Goal: Task Accomplishment & Management: Use online tool/utility

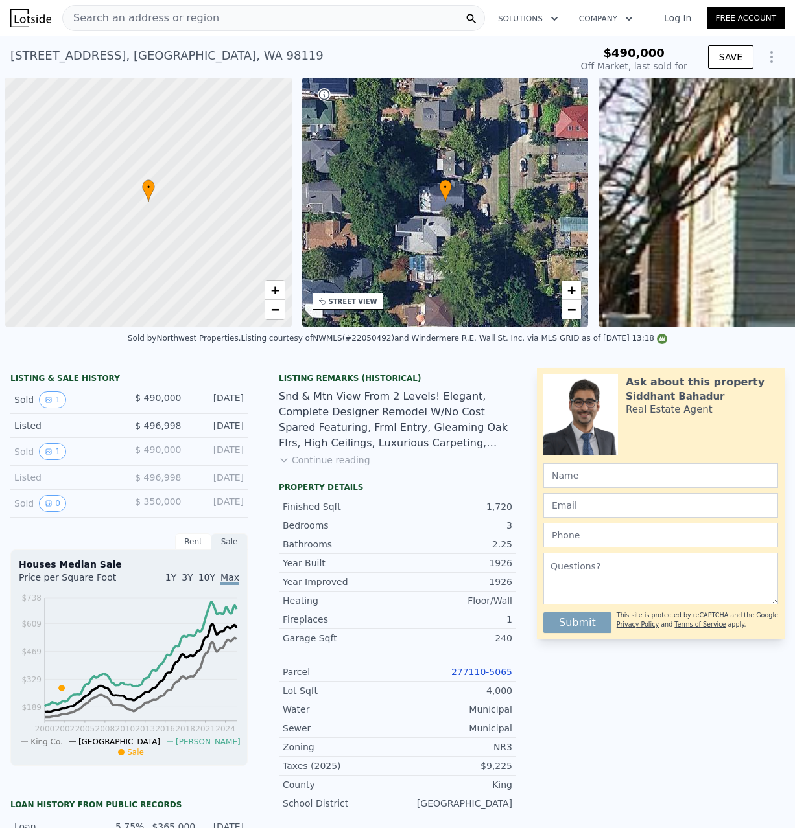
scroll to position [0, 625]
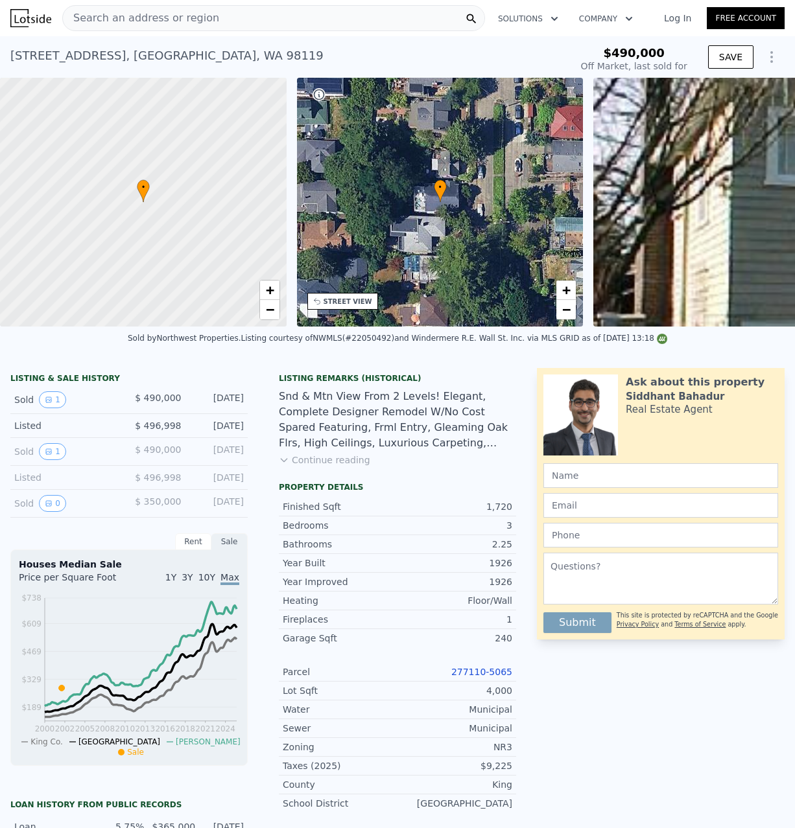
click at [161, 17] on span "Search an address or region" at bounding box center [141, 18] width 156 height 16
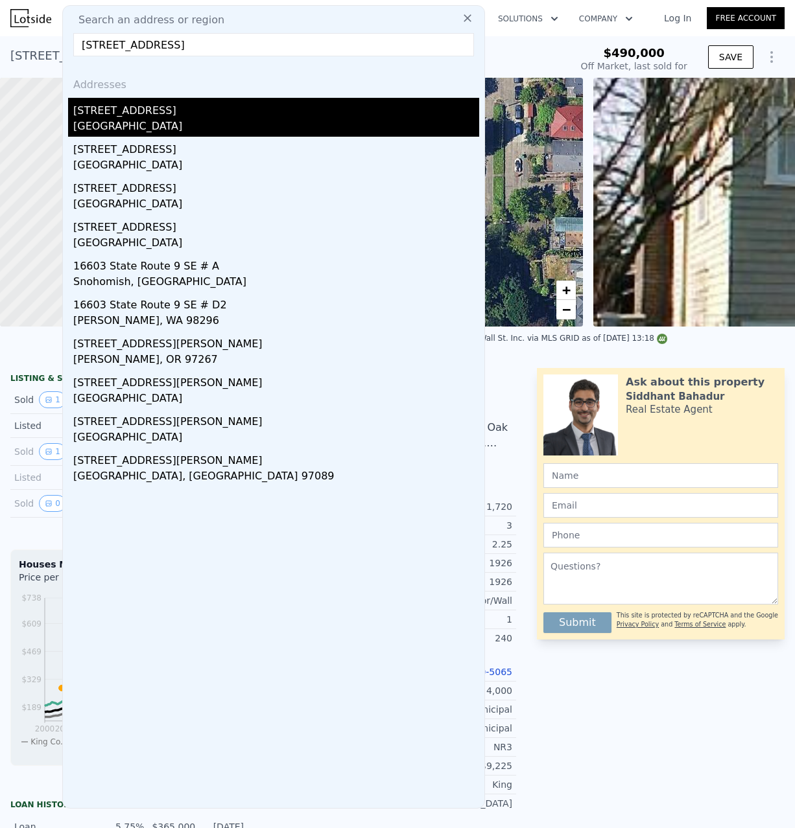
type input "[STREET_ADDRESS]"
click at [213, 132] on div "[GEOGRAPHIC_DATA]" at bounding box center [276, 128] width 406 height 18
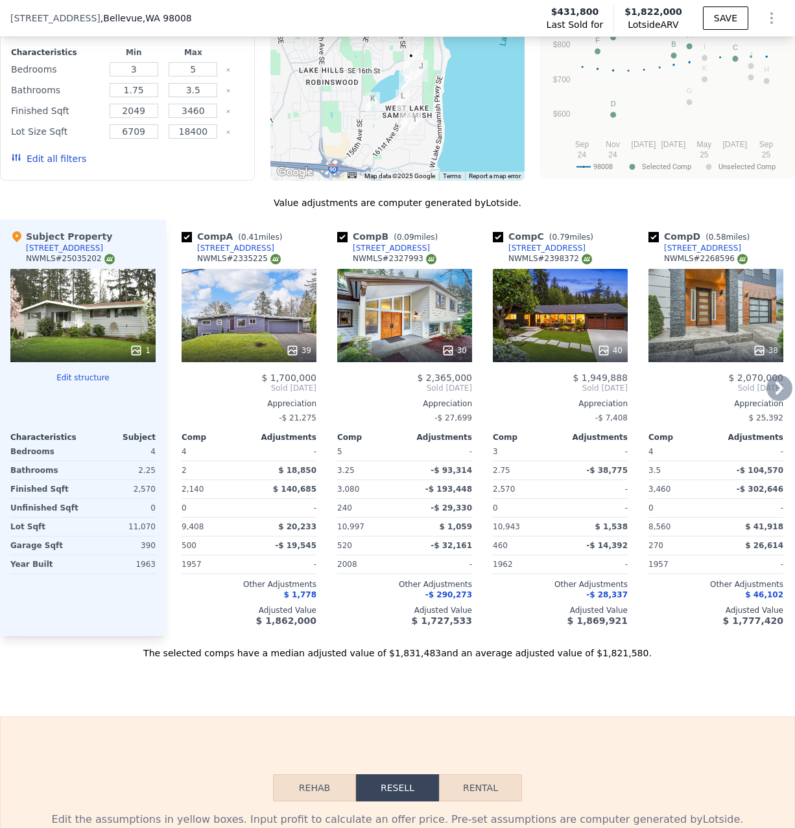
scroll to position [1322, 0]
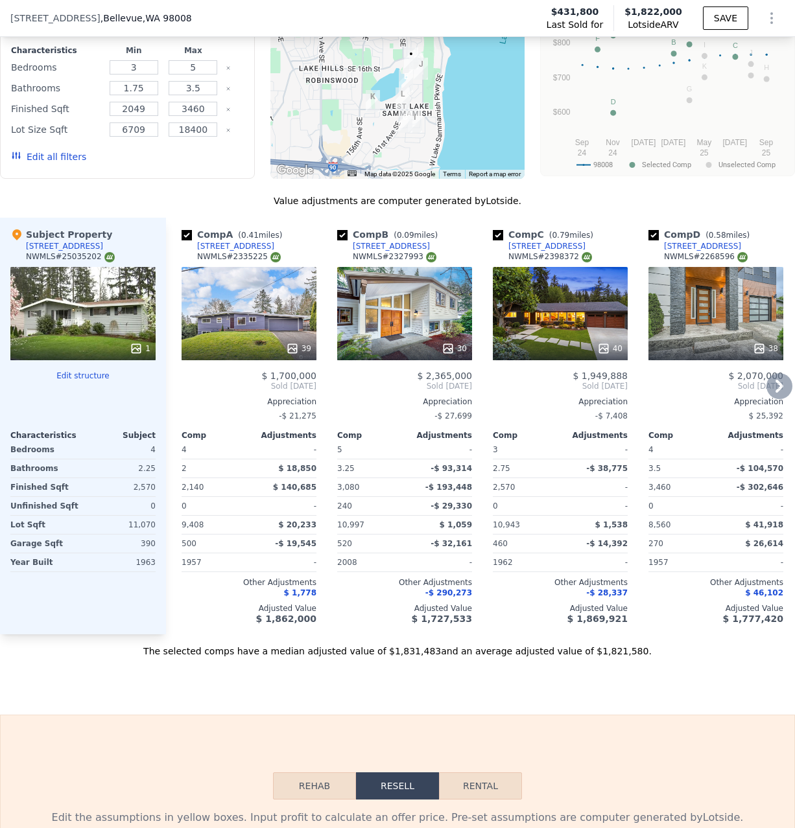
click at [612, 348] on div "40" at bounding box center [609, 348] width 25 height 13
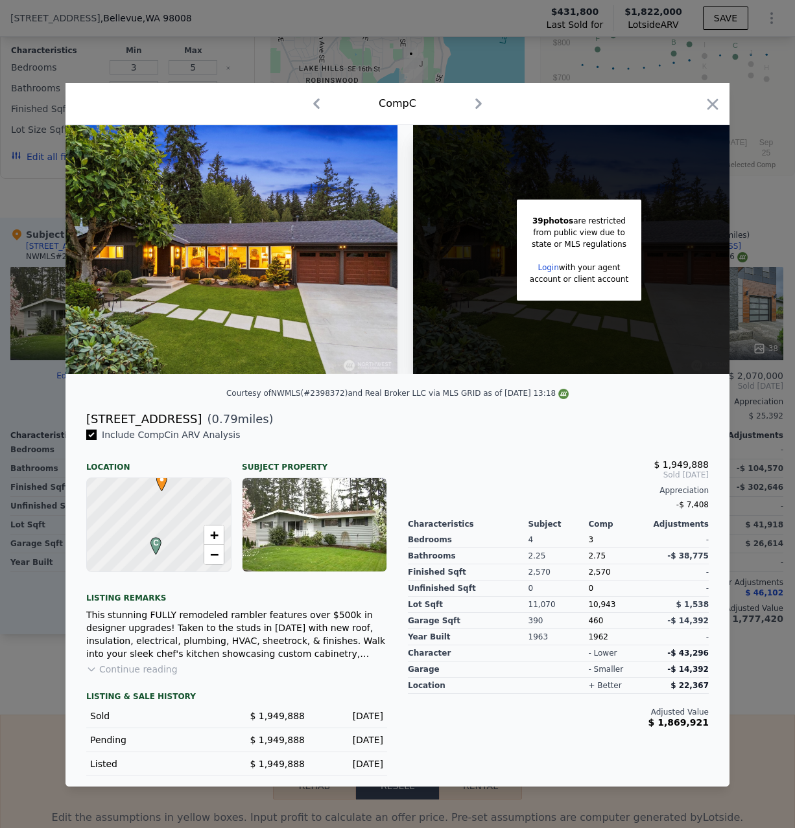
click at [265, 215] on img at bounding box center [231, 249] width 332 height 249
click at [126, 659] on div "This stunning FULLY remodeled rambler features over $500k in designer upgrades!…" at bounding box center [236, 635] width 301 height 52
click at [129, 664] on button "Continue reading" at bounding box center [131, 669] width 91 height 13
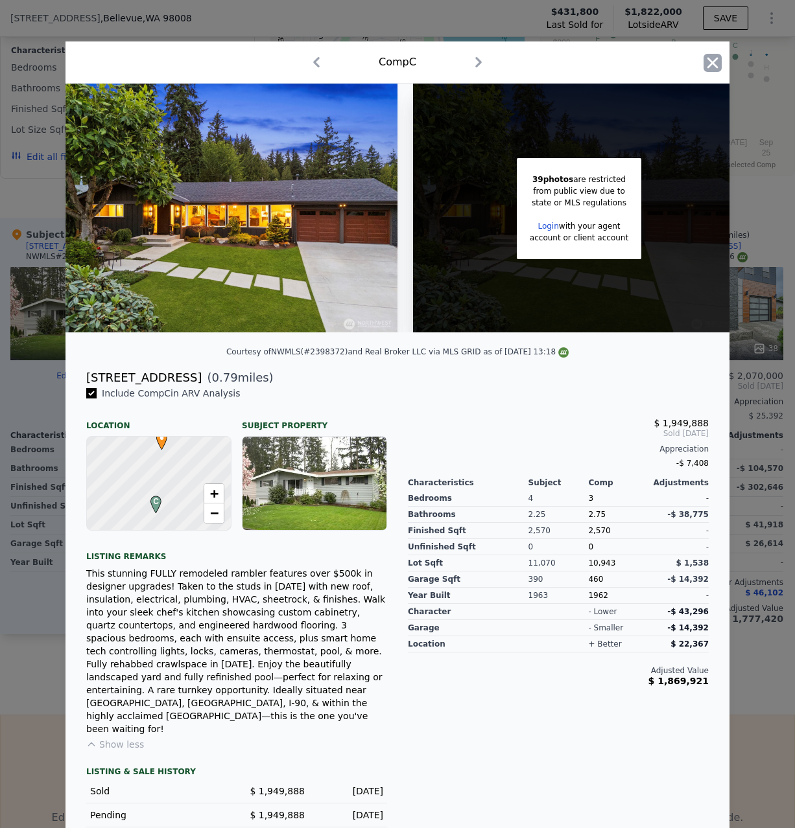
click at [719, 69] on icon "button" at bounding box center [712, 63] width 18 height 18
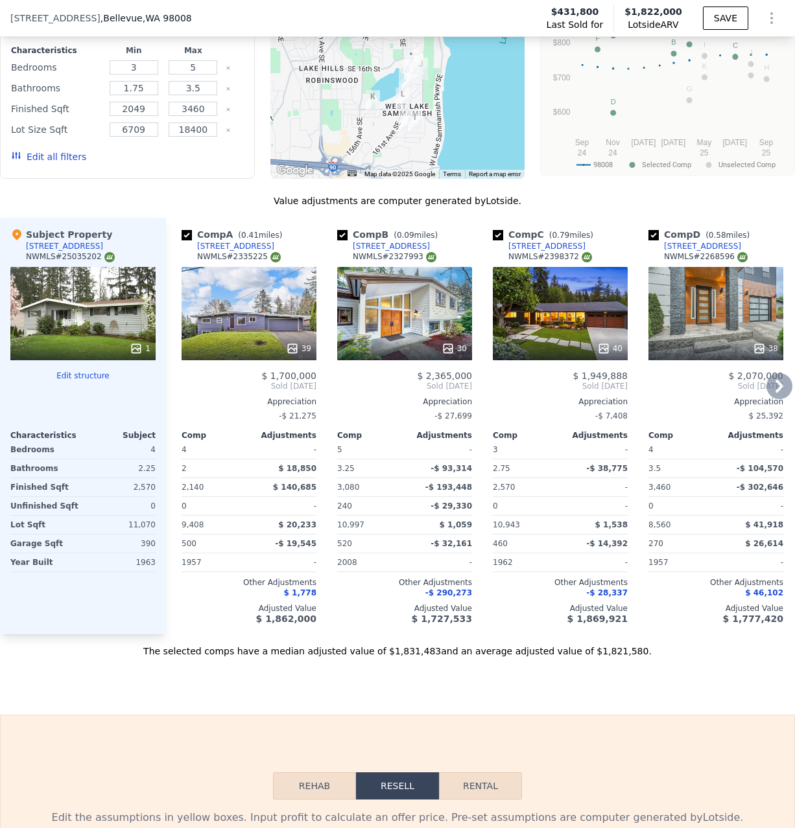
click at [465, 349] on div "30" at bounding box center [453, 348] width 25 height 13
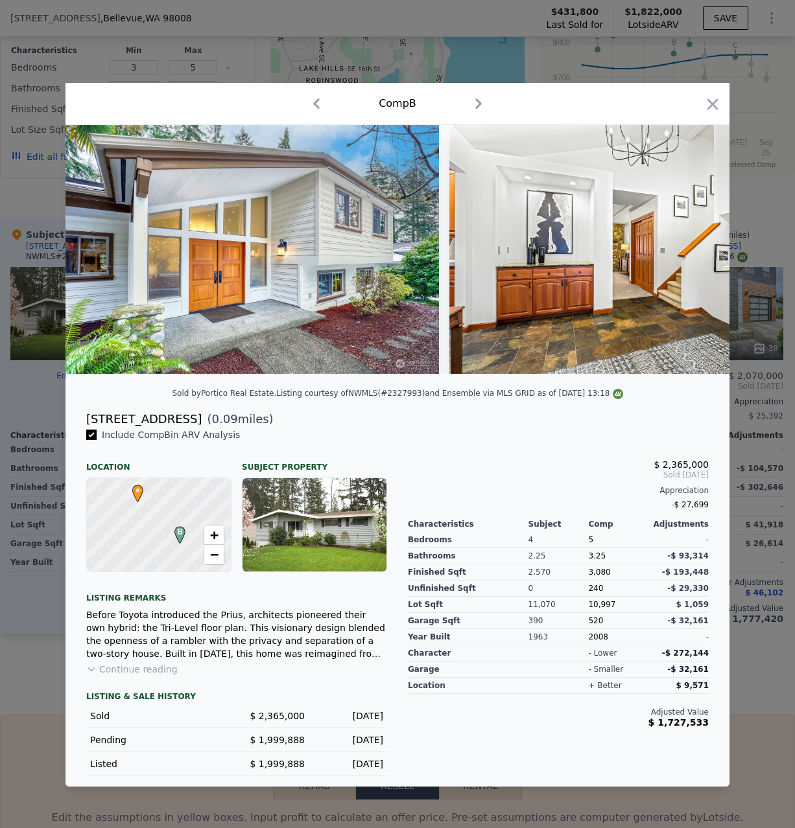
drag, startPoint x: 717, startPoint y: 95, endPoint x: 709, endPoint y: 96, distance: 7.8
click at [709, 96] on div "Comp B" at bounding box center [397, 103] width 643 height 21
click at [712, 100] on icon "button" at bounding box center [712, 104] width 18 height 18
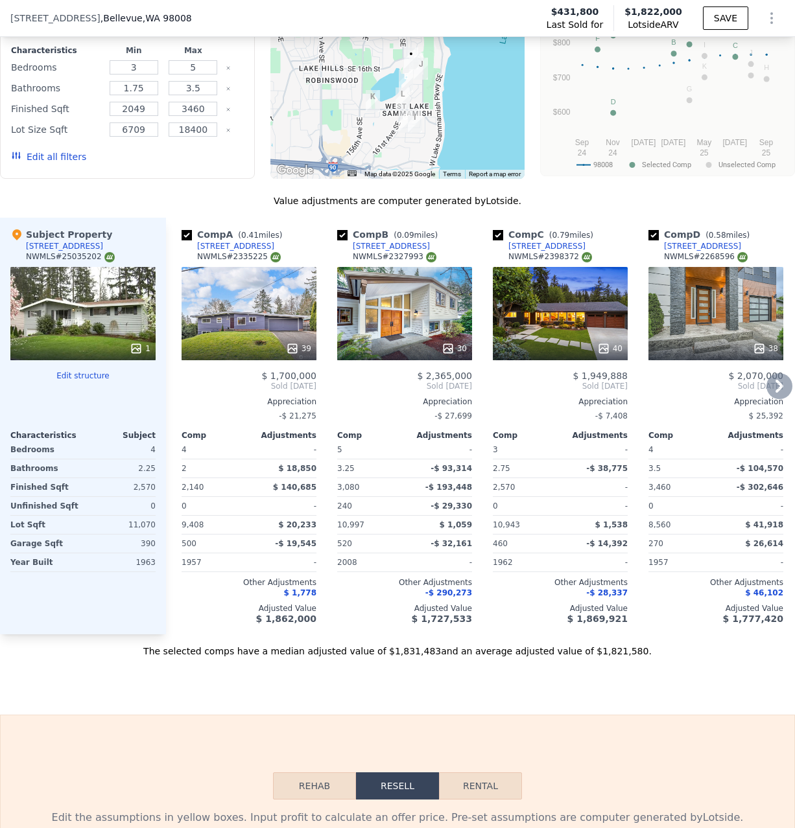
click at [776, 391] on icon at bounding box center [779, 386] width 26 height 26
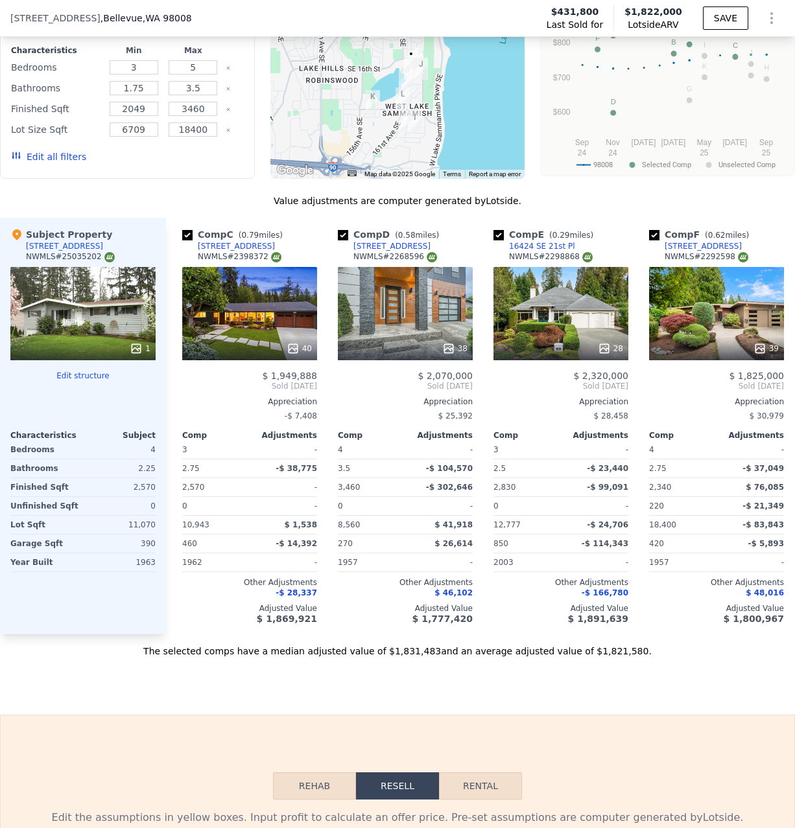
scroll to position [0, 311]
click at [781, 397] on div "Appreciation" at bounding box center [715, 402] width 135 height 10
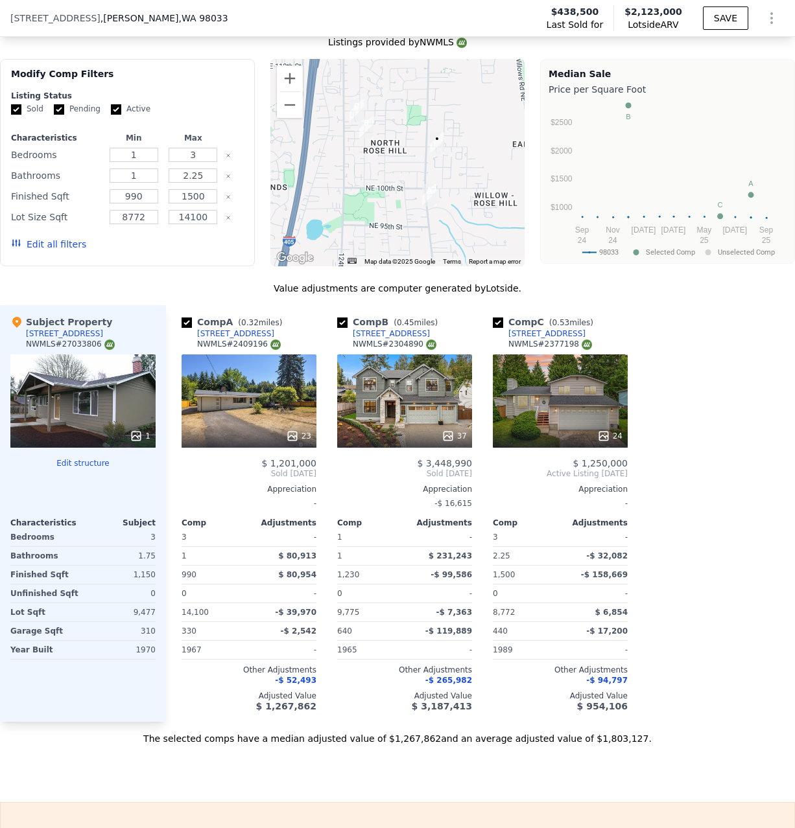
scroll to position [1322, 0]
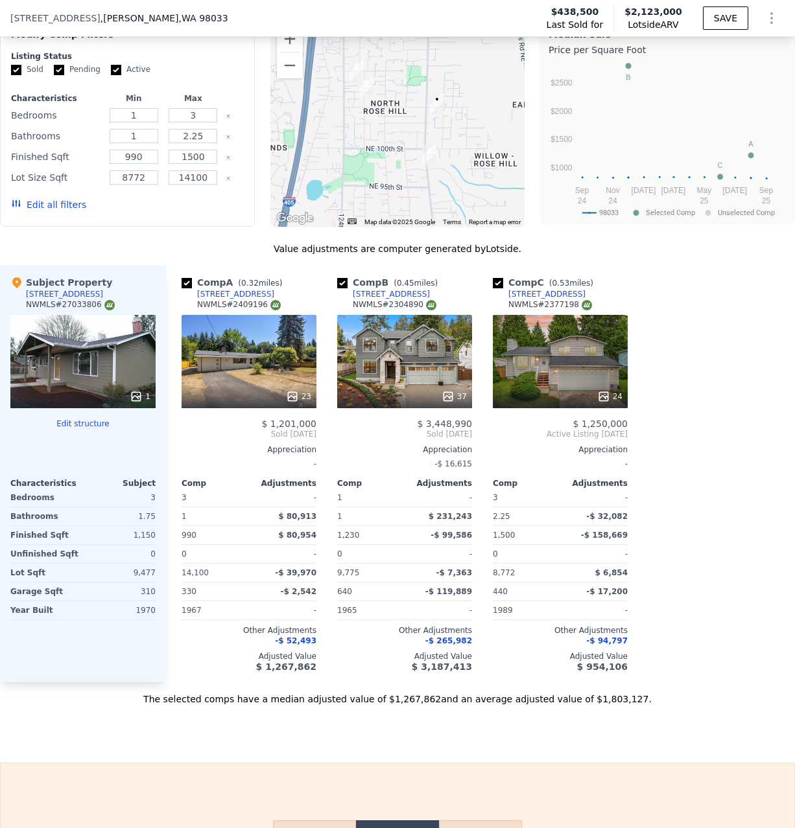
click at [294, 390] on icon at bounding box center [292, 396] width 13 height 13
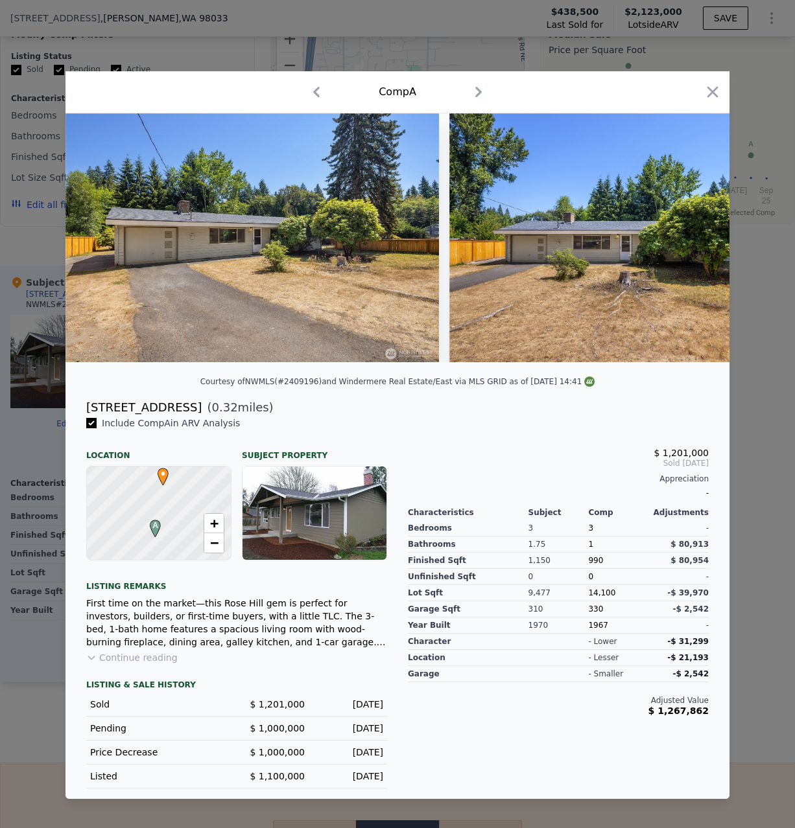
click at [769, 443] on div at bounding box center [397, 414] width 795 height 828
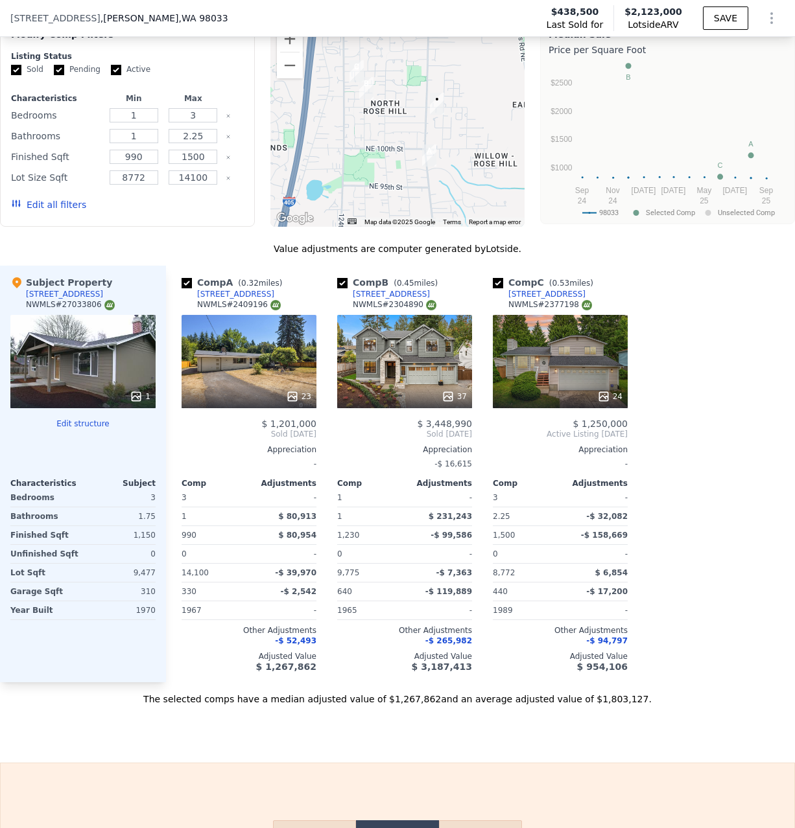
click at [456, 390] on div "37" at bounding box center [453, 396] width 25 height 13
click at [618, 393] on div "24" at bounding box center [609, 396] width 25 height 13
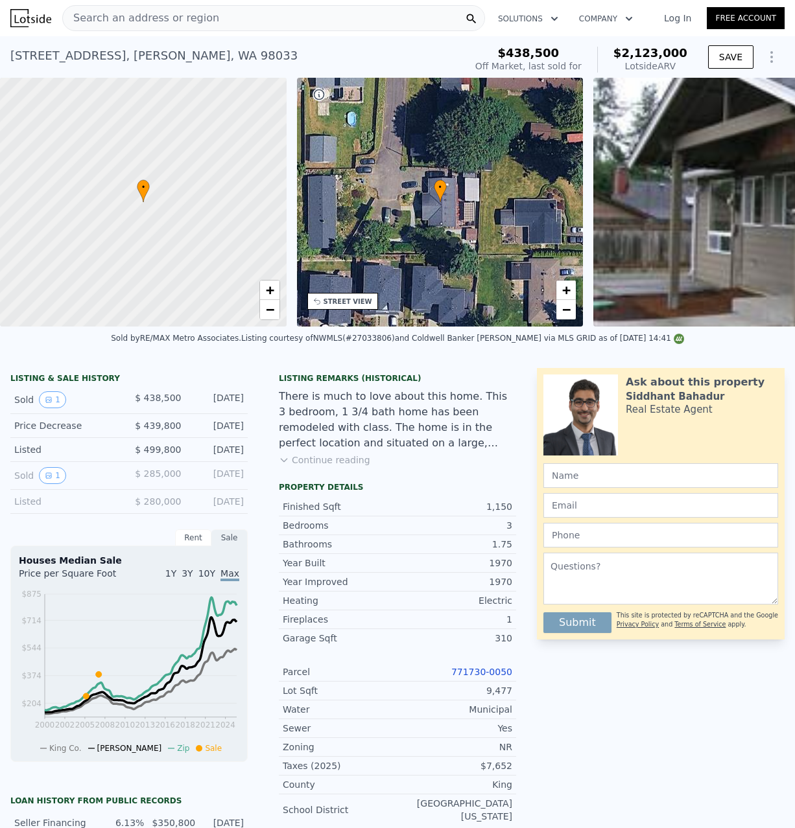
click at [161, 19] on span "Search an address or region" at bounding box center [141, 18] width 156 height 16
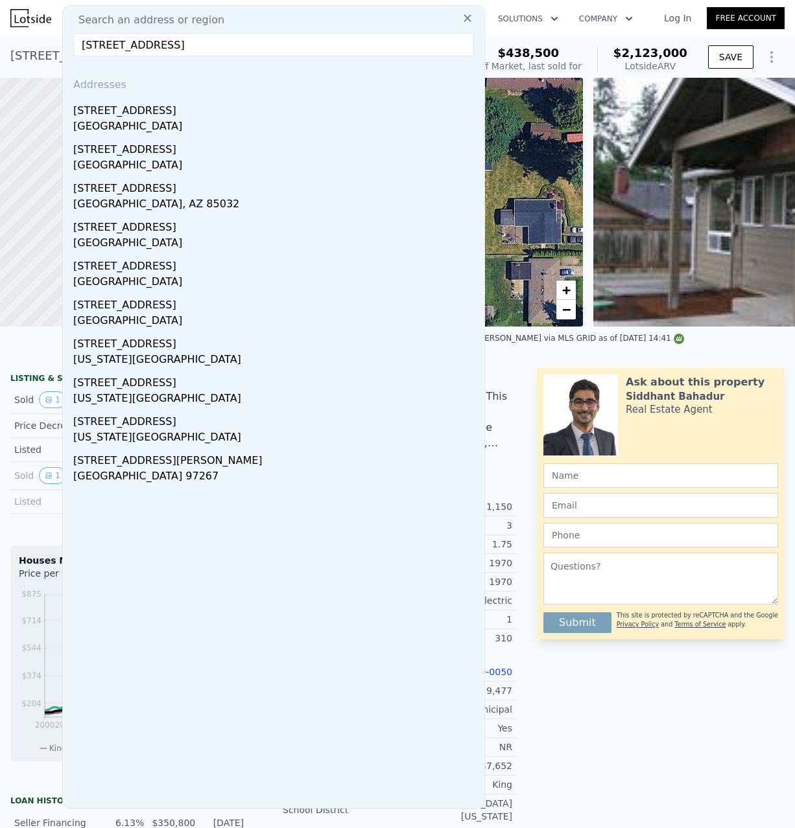
type input "14201 SE 45th st"
click at [157, 115] on div "14201 SE 45th St" at bounding box center [276, 108] width 406 height 21
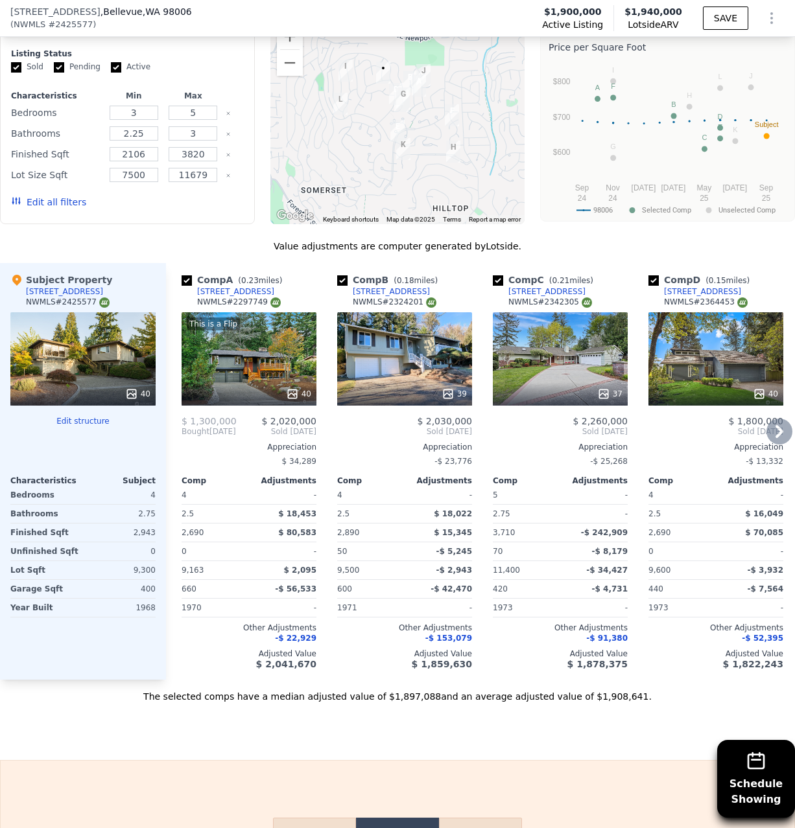
scroll to position [1322, 0]
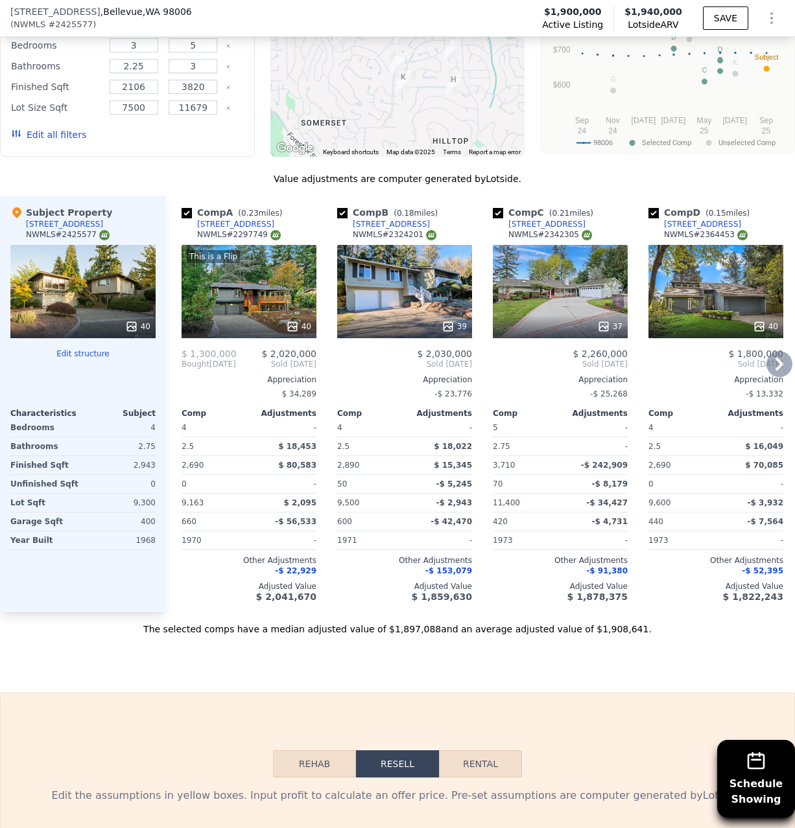
click at [296, 322] on icon at bounding box center [292, 326] width 8 height 8
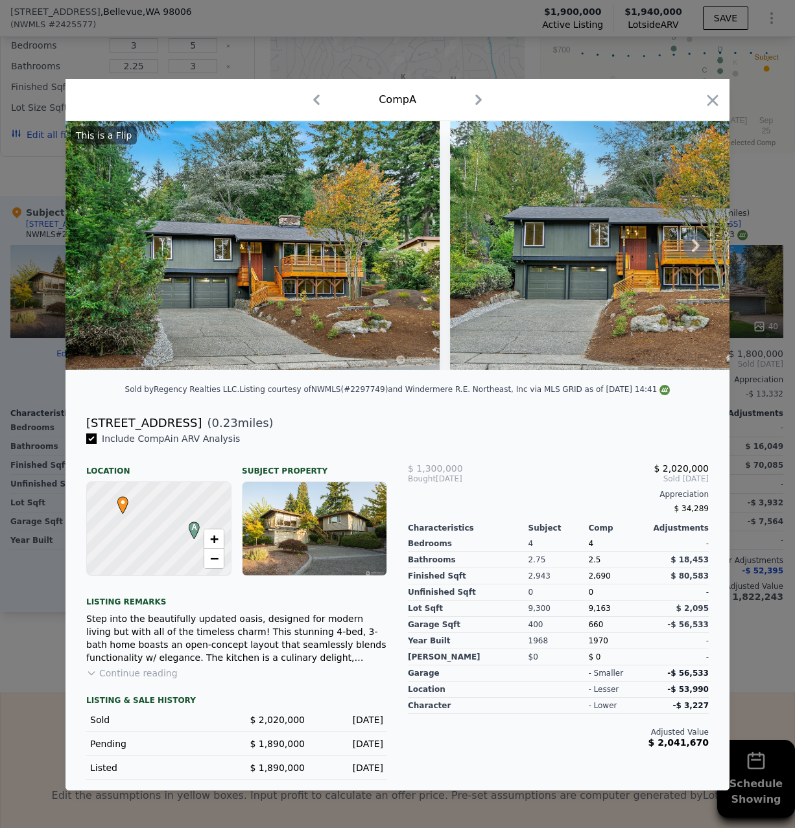
click at [697, 251] on icon at bounding box center [695, 246] width 26 height 26
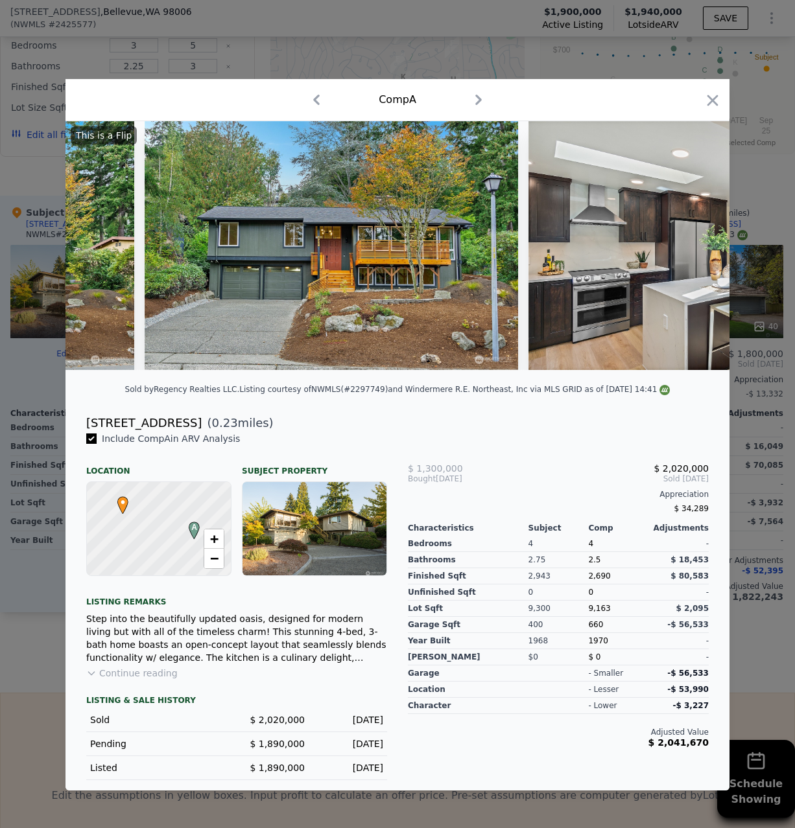
click at [697, 251] on img at bounding box center [714, 245] width 373 height 249
click at [698, 249] on icon at bounding box center [695, 246] width 26 height 26
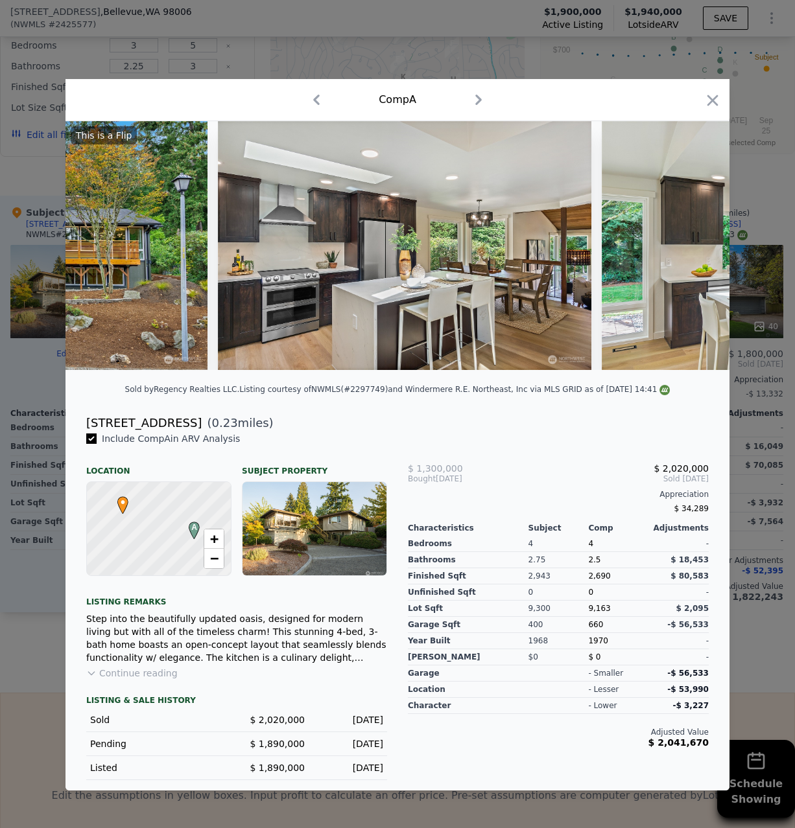
click at [698, 249] on img at bounding box center [787, 245] width 373 height 249
click at [698, 249] on icon at bounding box center [695, 246] width 26 height 26
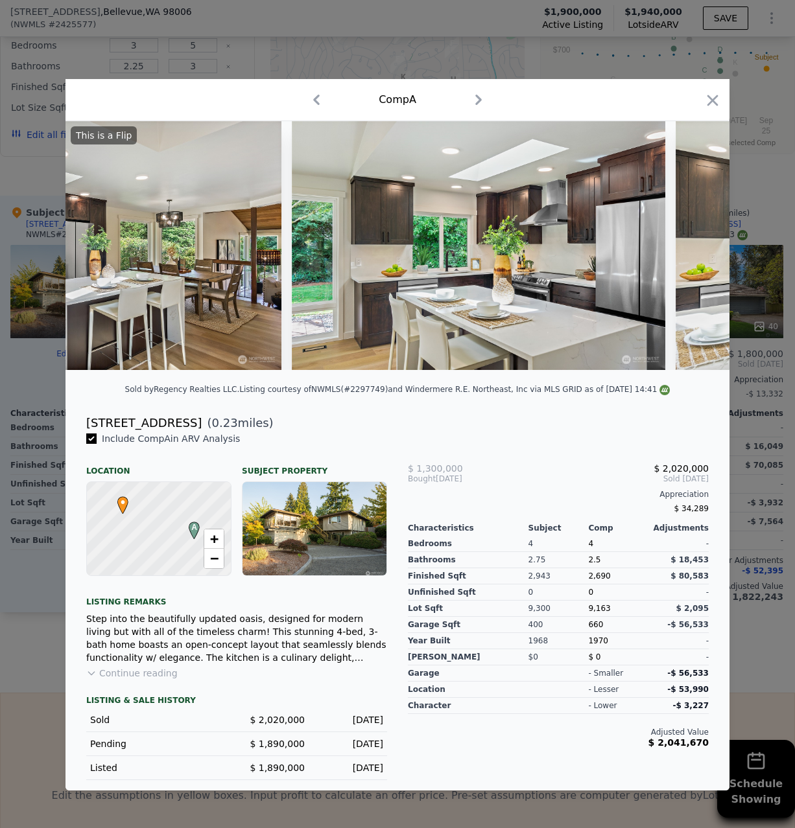
scroll to position [0, 927]
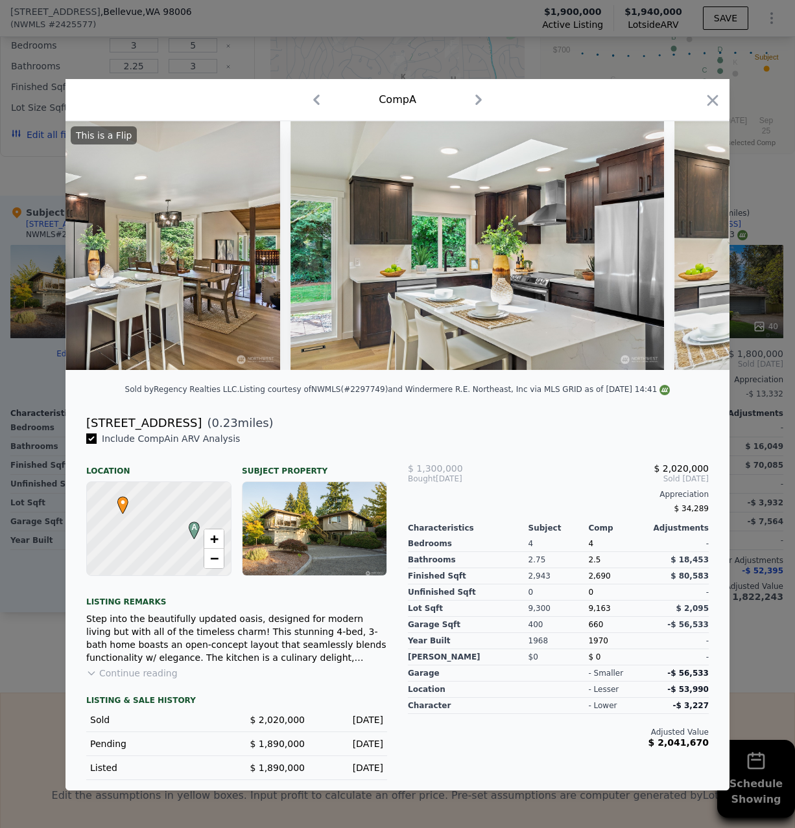
click at [756, 260] on div at bounding box center [397, 414] width 795 height 828
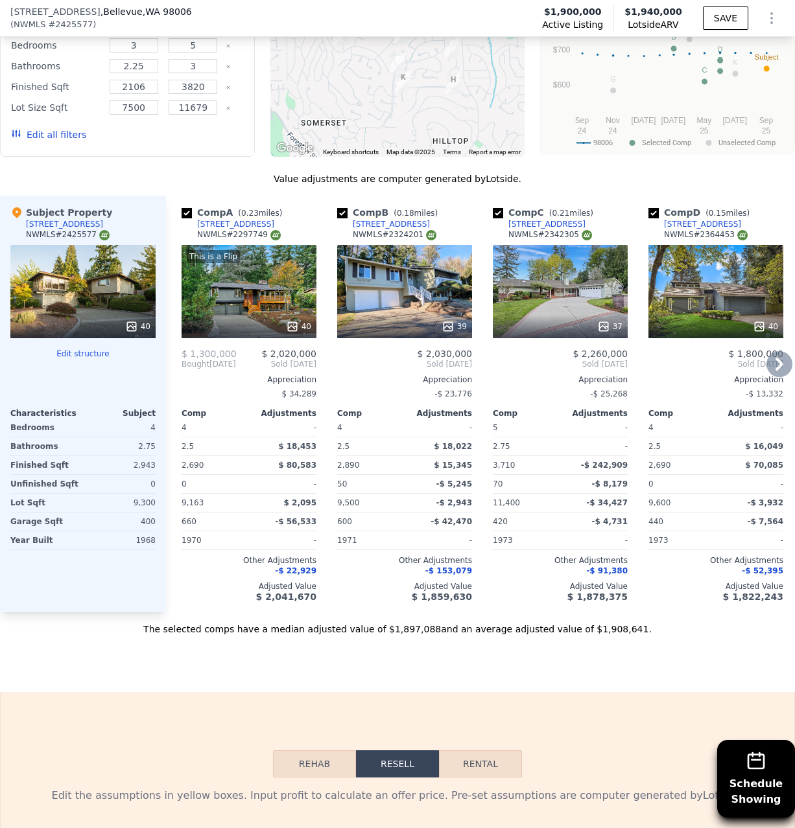
click at [609, 321] on icon at bounding box center [603, 326] width 13 height 13
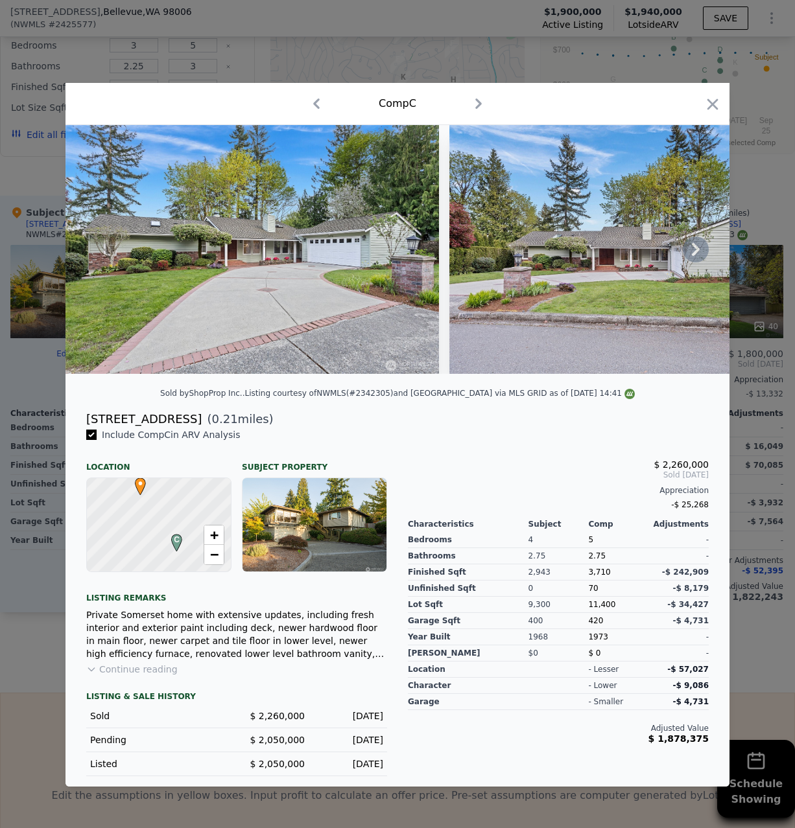
click at [699, 253] on icon at bounding box center [695, 250] width 26 height 26
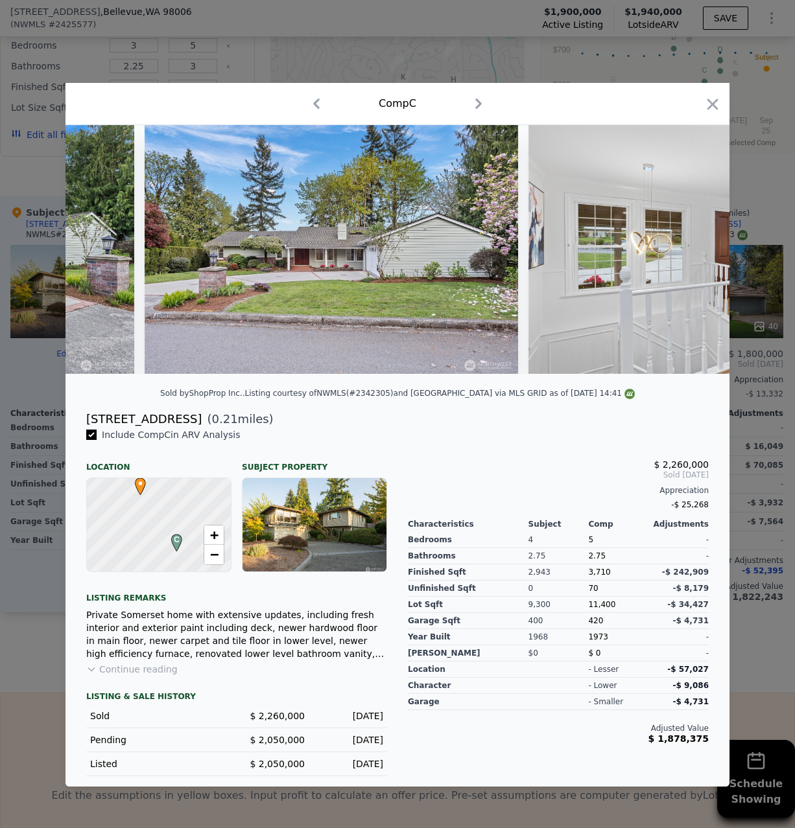
click at [699, 253] on img at bounding box center [714, 249] width 373 height 249
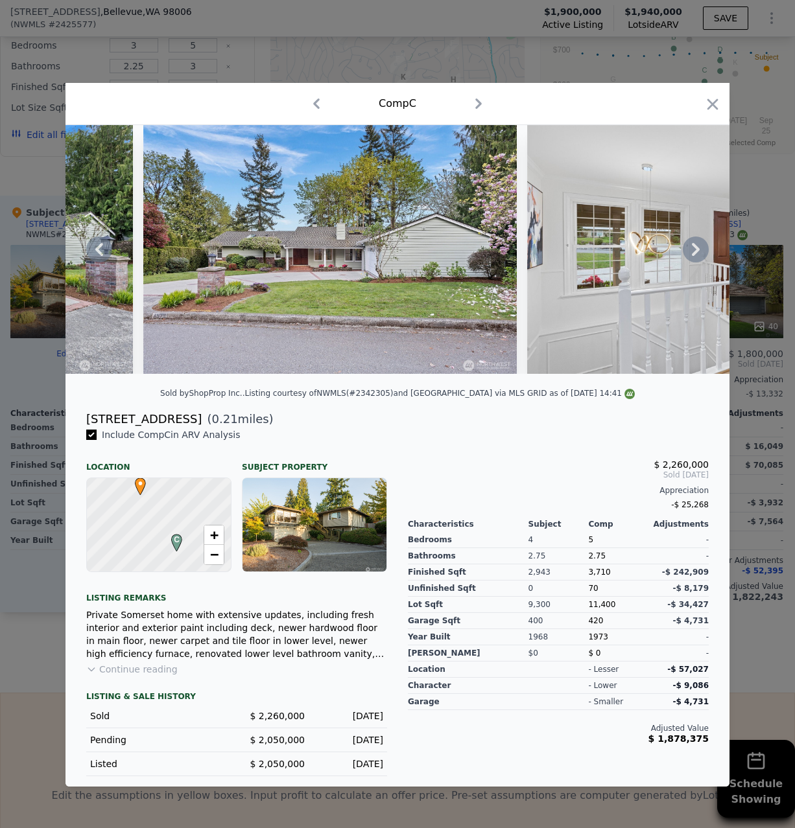
click at [701, 253] on icon at bounding box center [695, 250] width 26 height 26
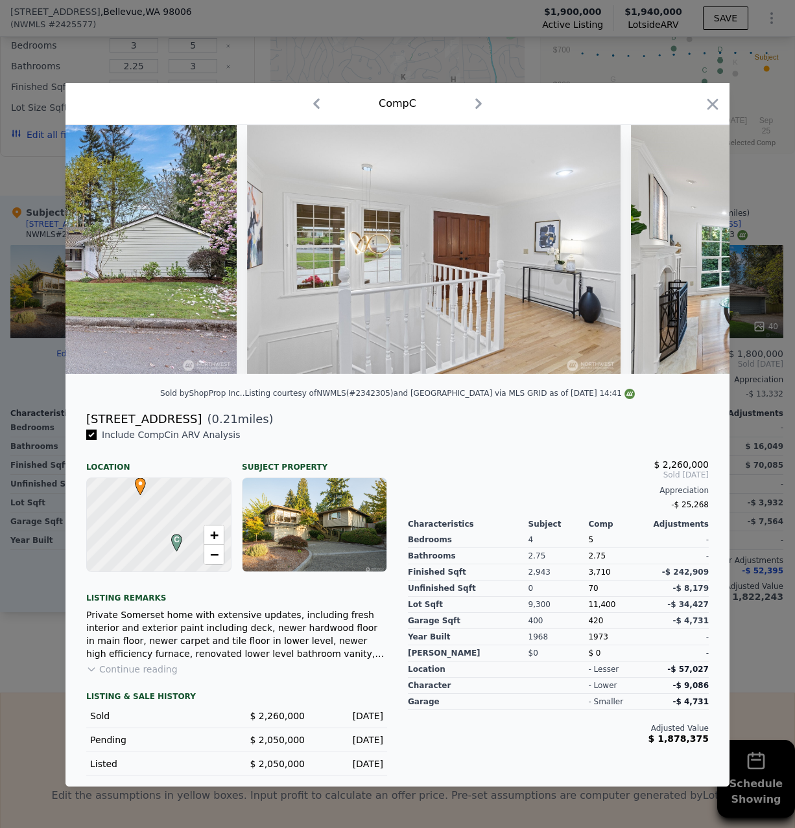
scroll to position [0, 616]
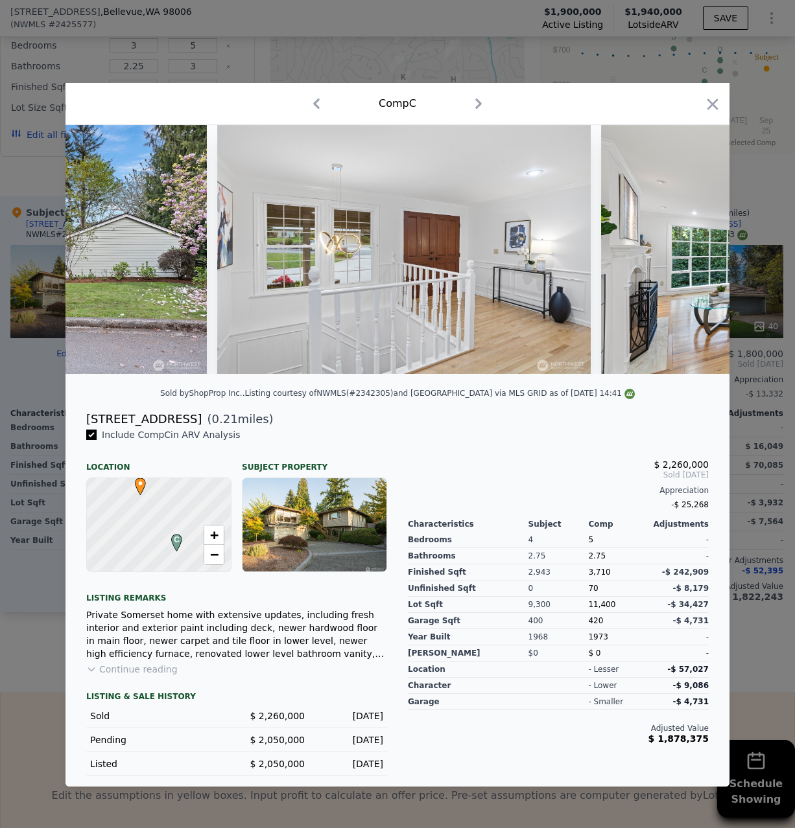
click at [698, 252] on img at bounding box center [787, 249] width 373 height 249
drag, startPoint x: 745, startPoint y: 308, endPoint x: 689, endPoint y: 322, distance: 57.5
click at [744, 308] on div at bounding box center [397, 414] width 795 height 828
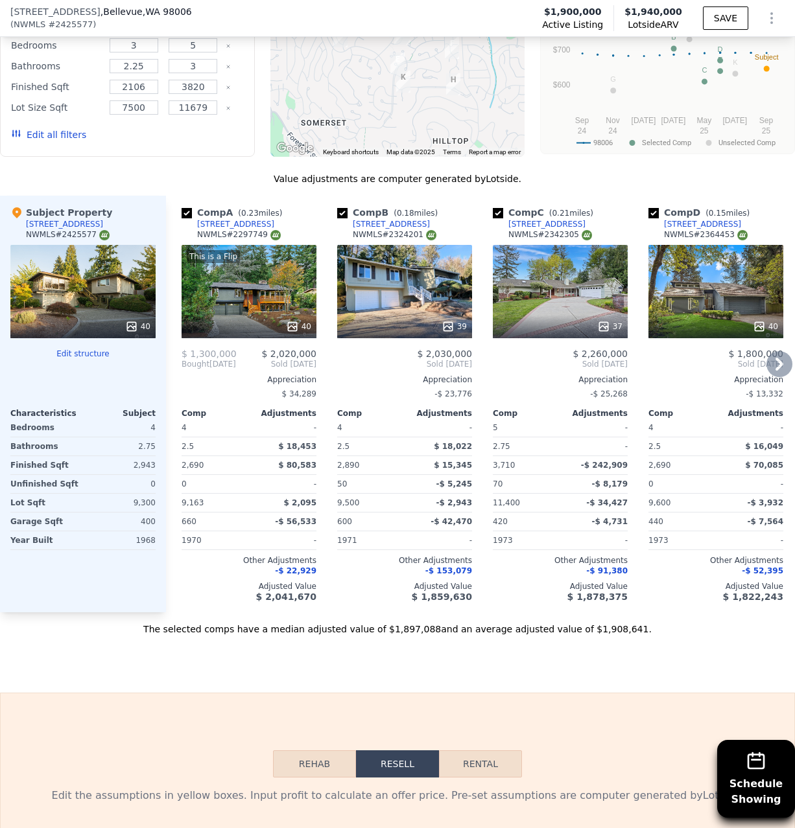
click at [304, 323] on div "40" at bounding box center [298, 326] width 25 height 13
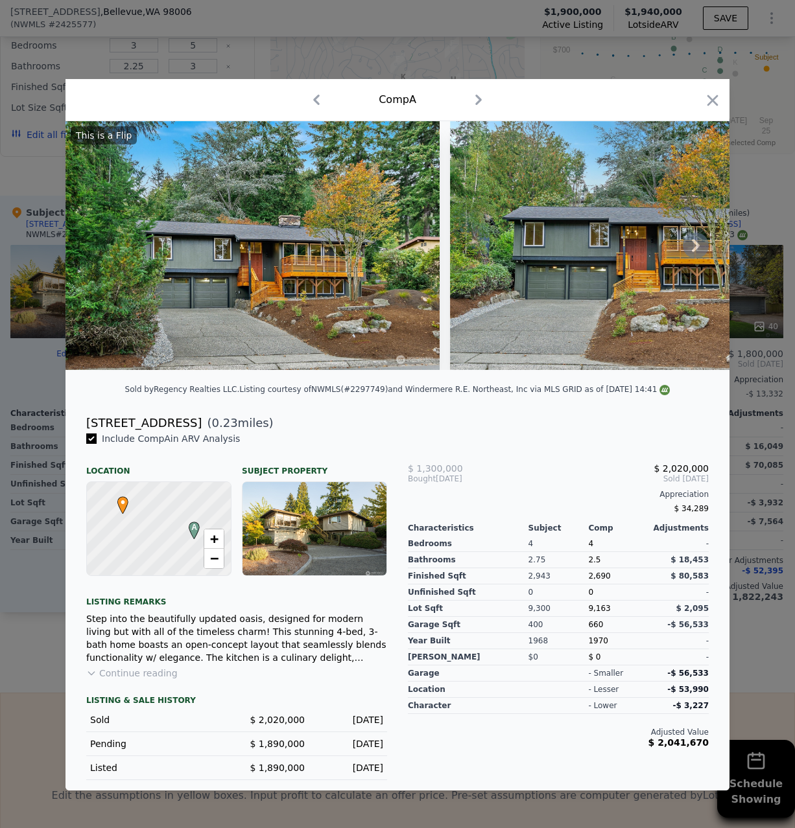
click at [689, 244] on icon at bounding box center [695, 246] width 26 height 26
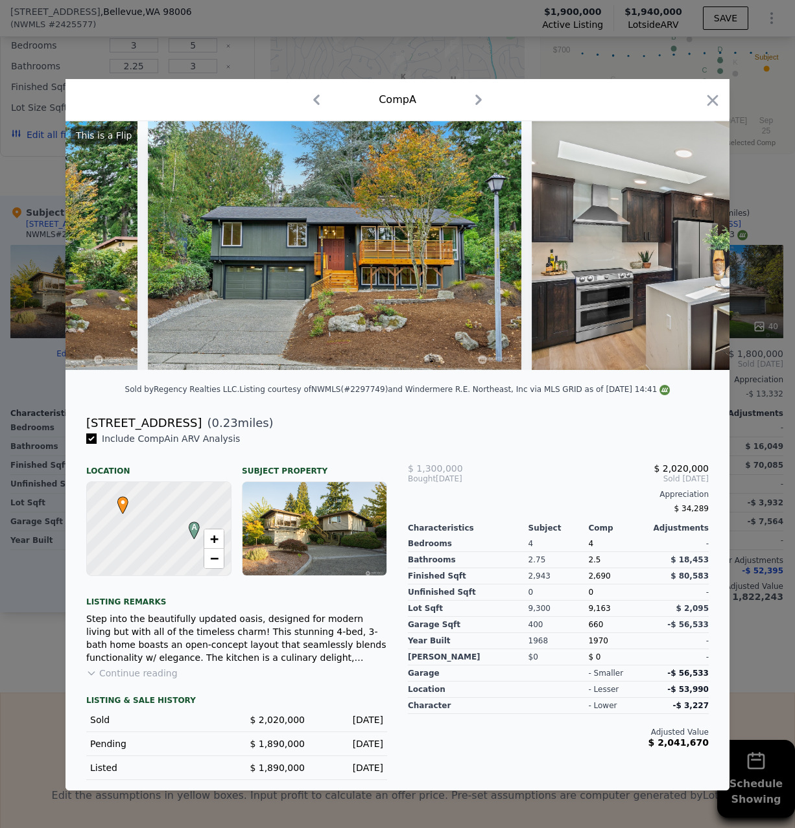
click at [695, 246] on img at bounding box center [717, 245] width 373 height 249
click at [694, 246] on icon at bounding box center [695, 246] width 26 height 26
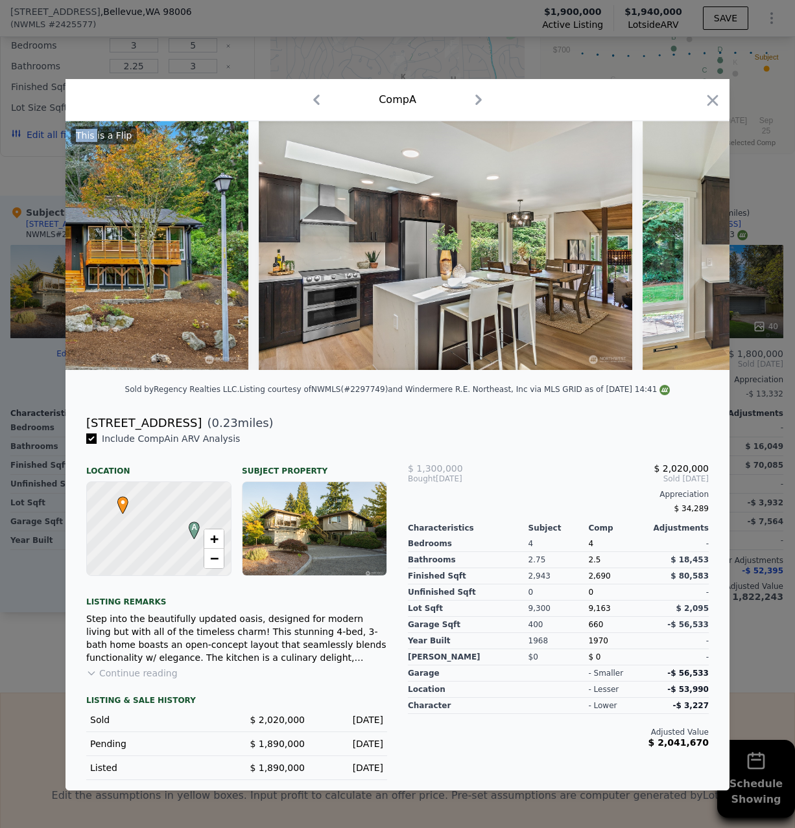
scroll to position [0, 610]
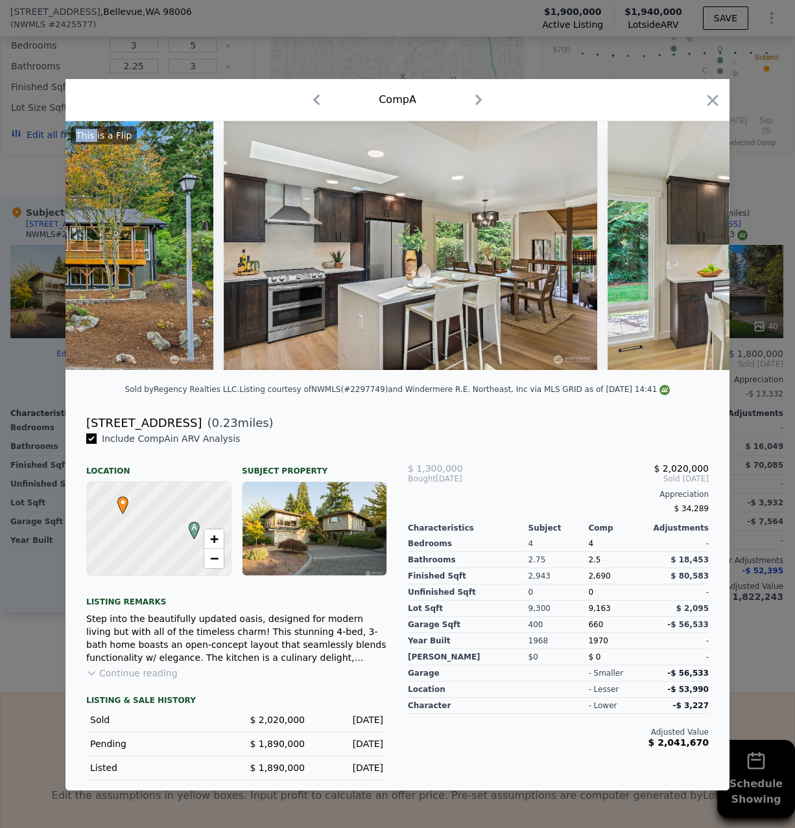
click at [692, 246] on img at bounding box center [793, 245] width 373 height 249
click at [756, 399] on div at bounding box center [397, 414] width 795 height 828
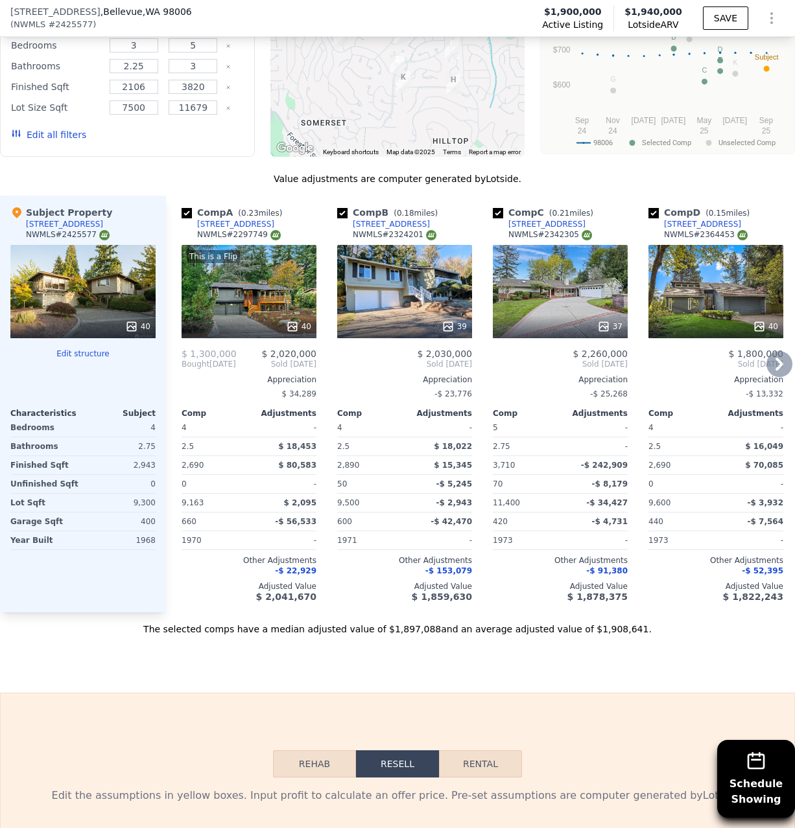
click at [775, 366] on icon at bounding box center [779, 364] width 26 height 26
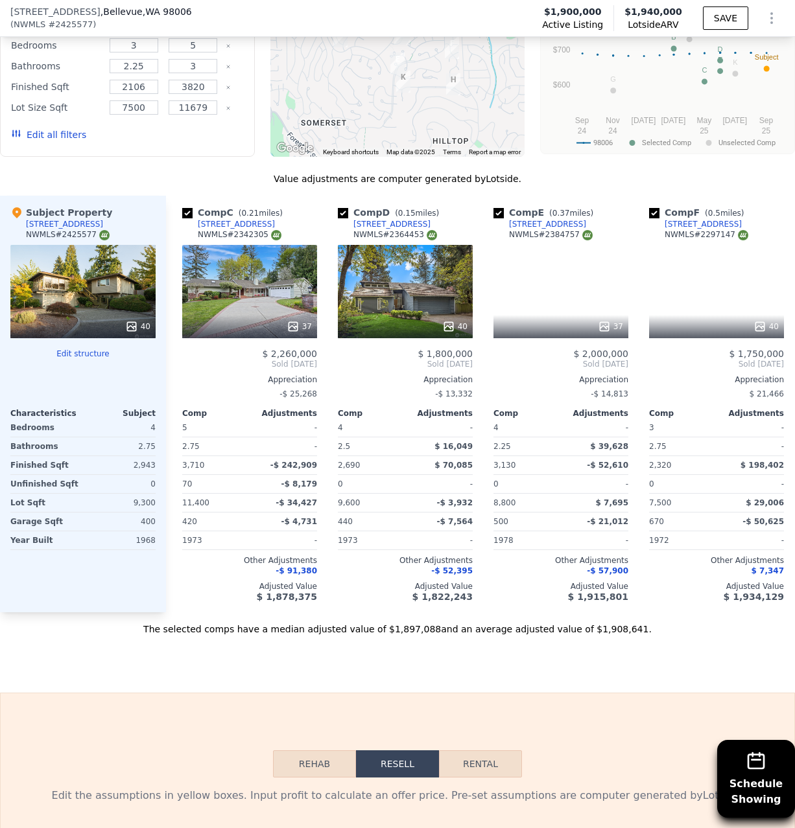
scroll to position [0, 311]
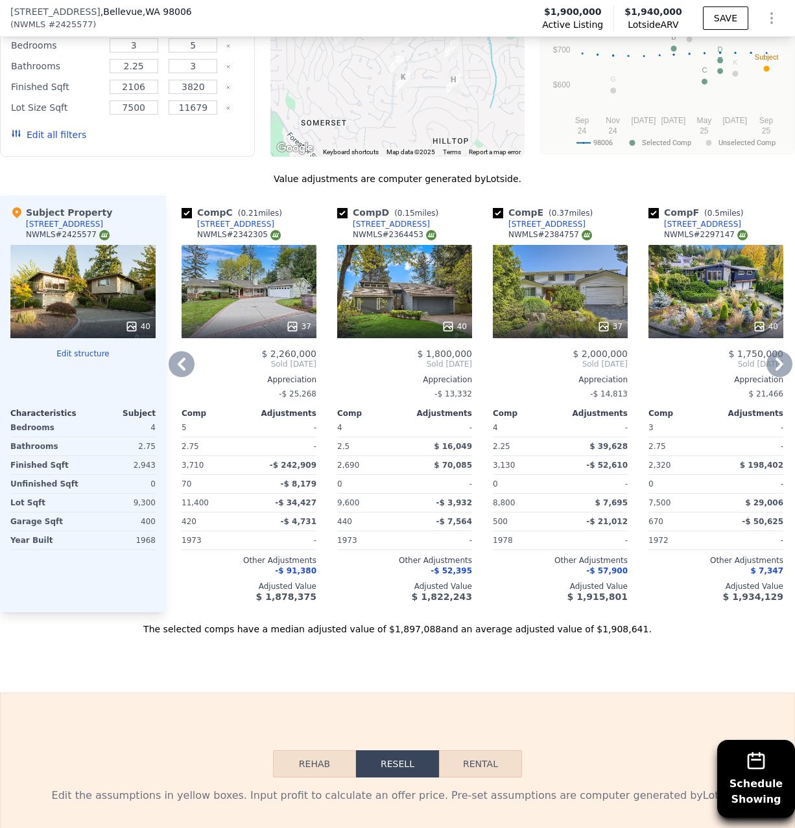
click at [776, 364] on icon at bounding box center [779, 364] width 26 height 26
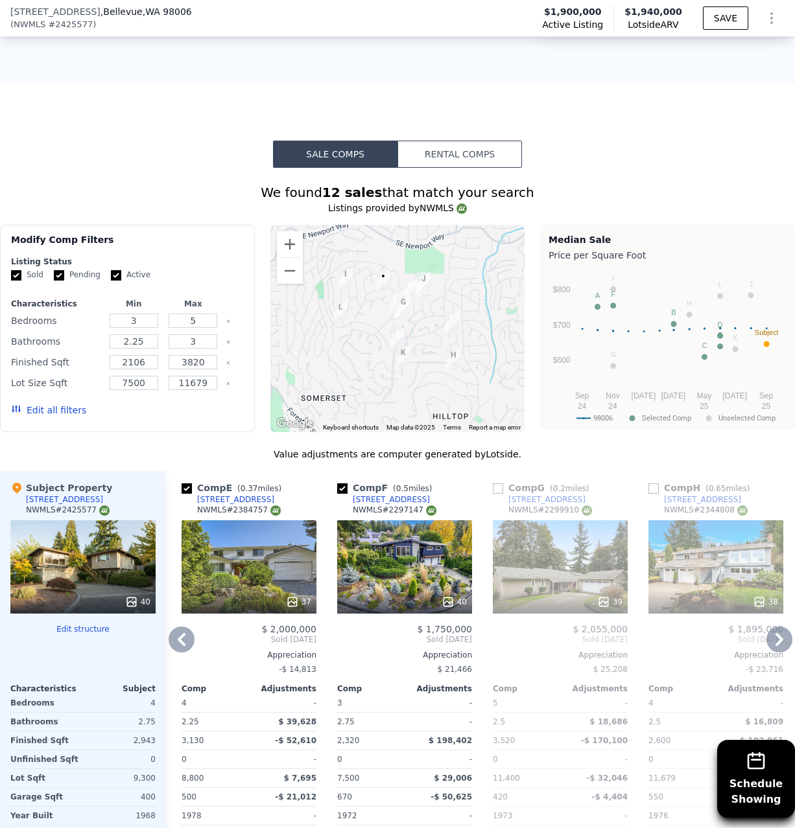
scroll to position [1156, 0]
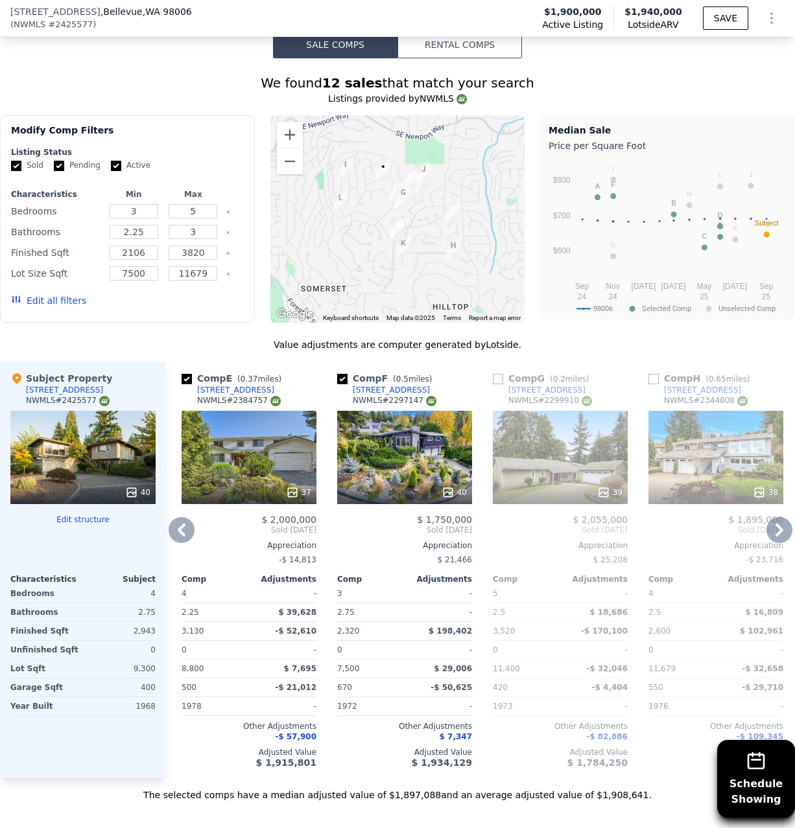
click at [183, 524] on icon at bounding box center [182, 530] width 26 height 26
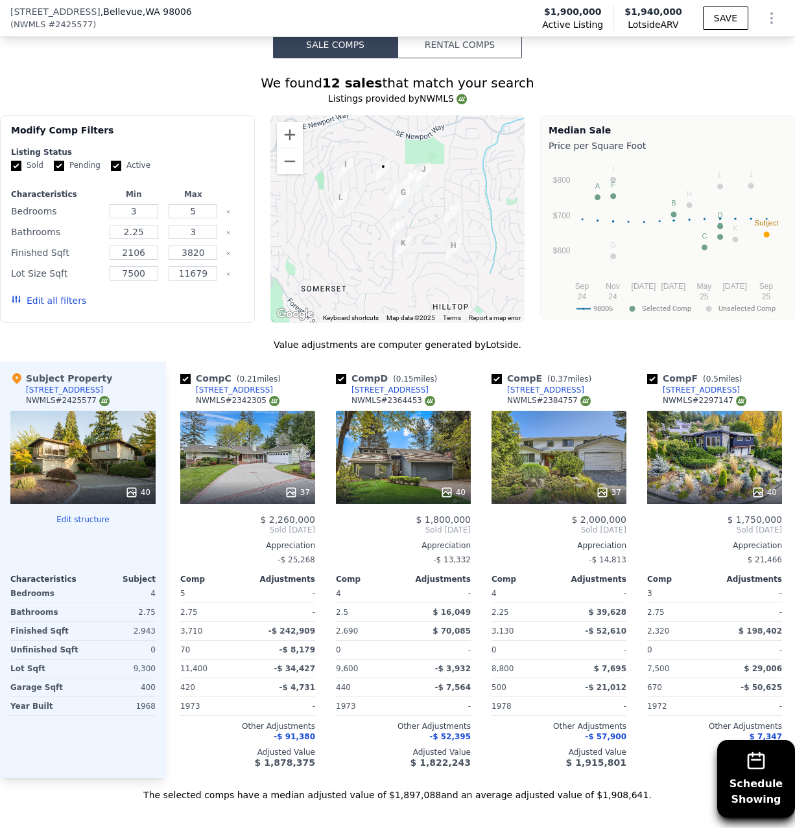
scroll to position [0, 311]
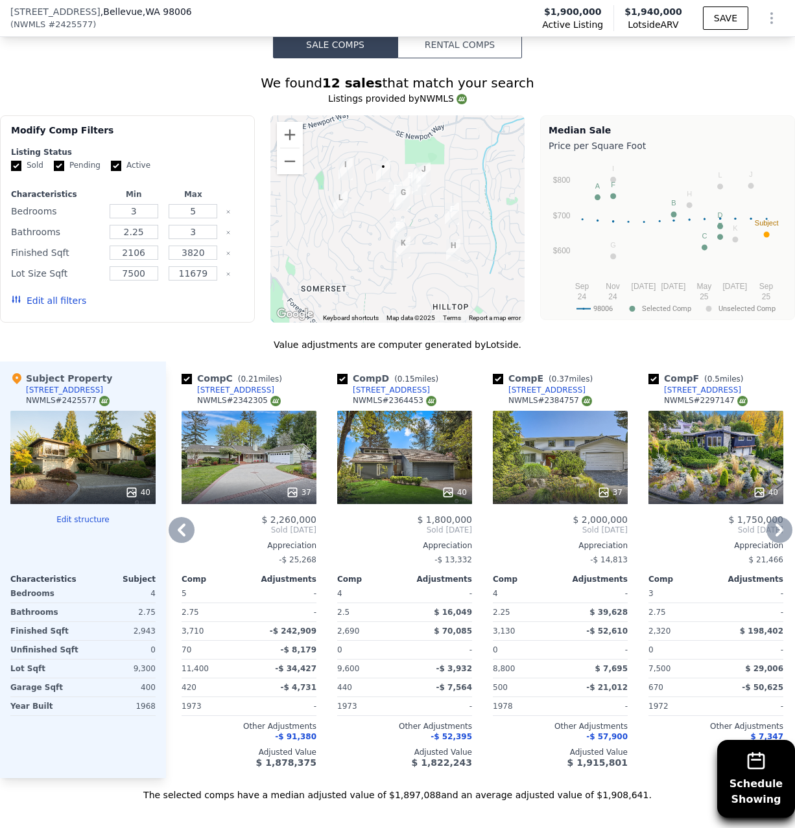
click at [780, 521] on icon at bounding box center [779, 530] width 26 height 26
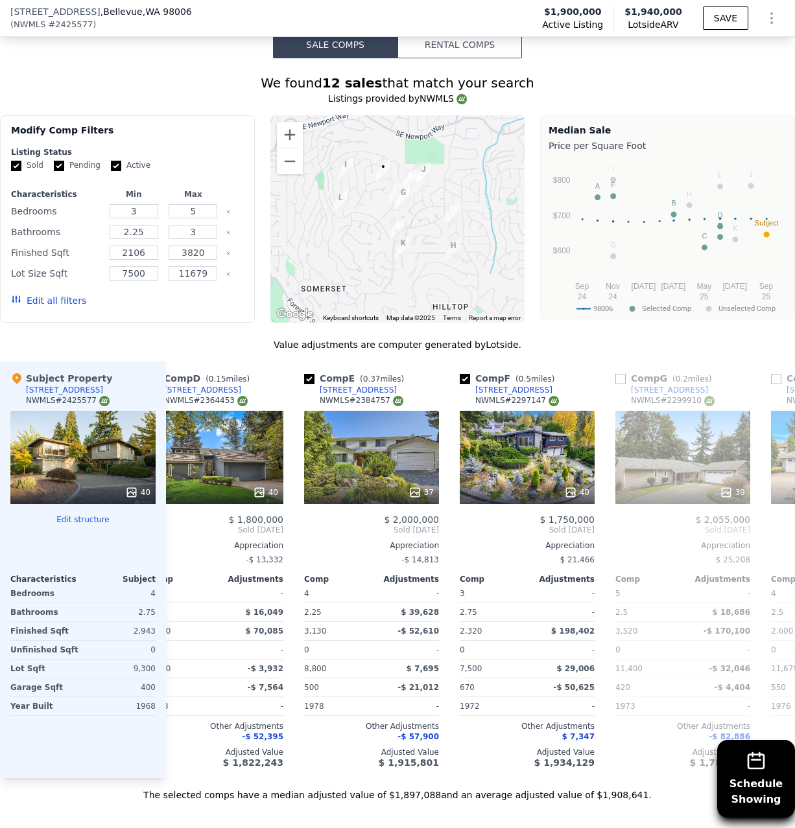
scroll to position [0, 584]
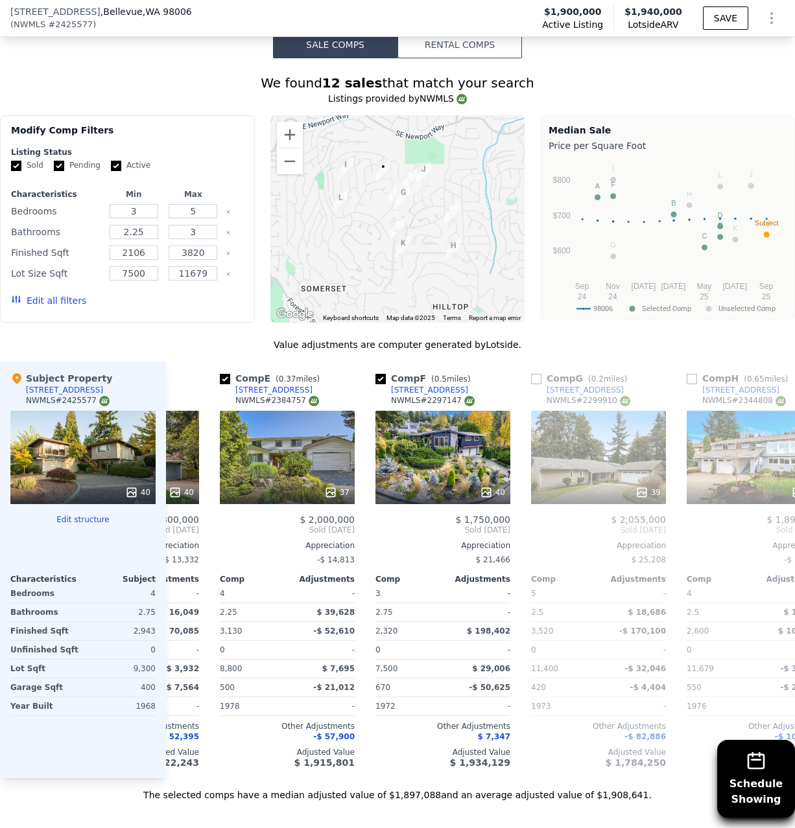
click at [780, 528] on span "Sold Apr 2025" at bounding box center [753, 530] width 135 height 10
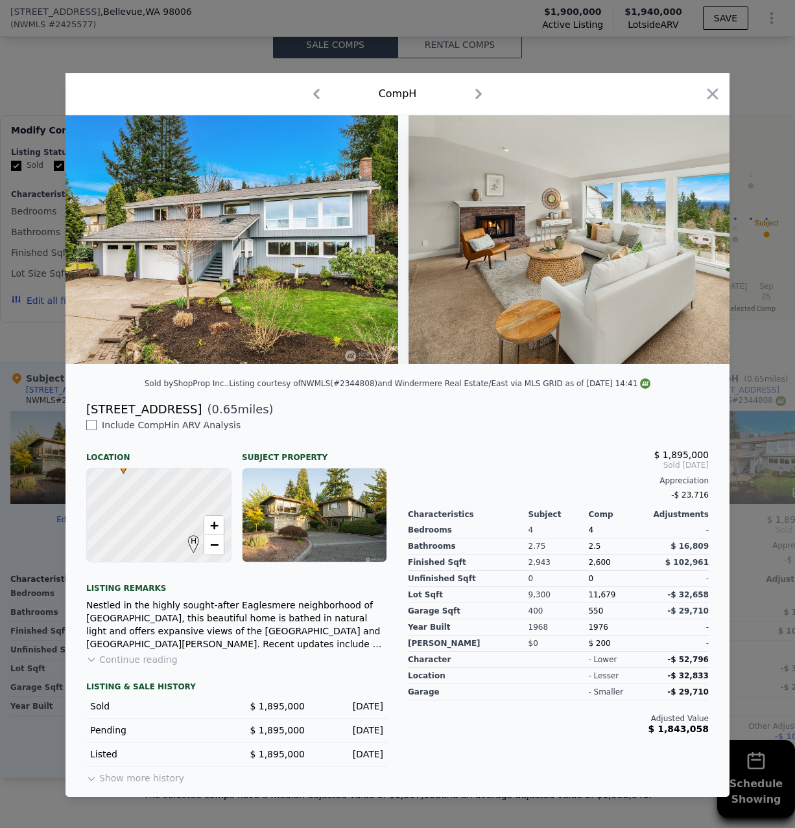
click at [780, 508] on div at bounding box center [397, 414] width 795 height 828
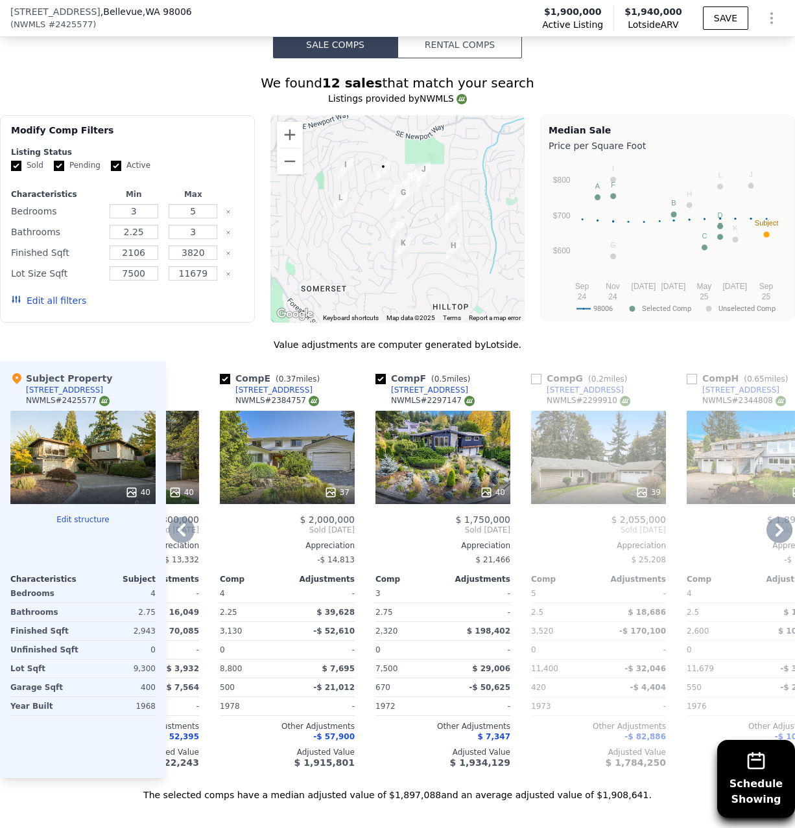
click at [785, 530] on icon at bounding box center [779, 530] width 26 height 26
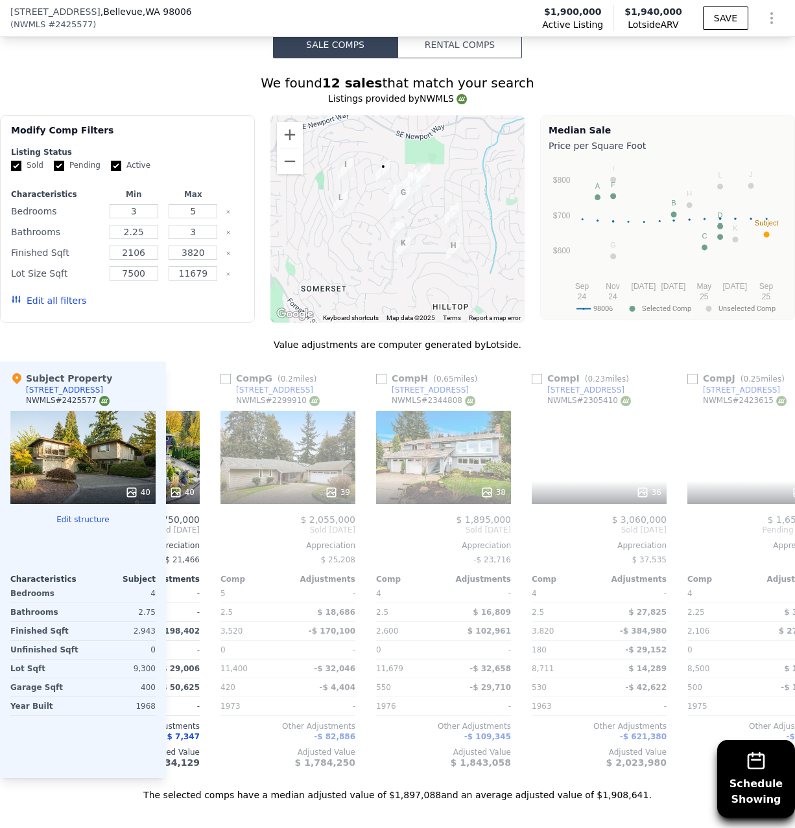
scroll to position [0, 895]
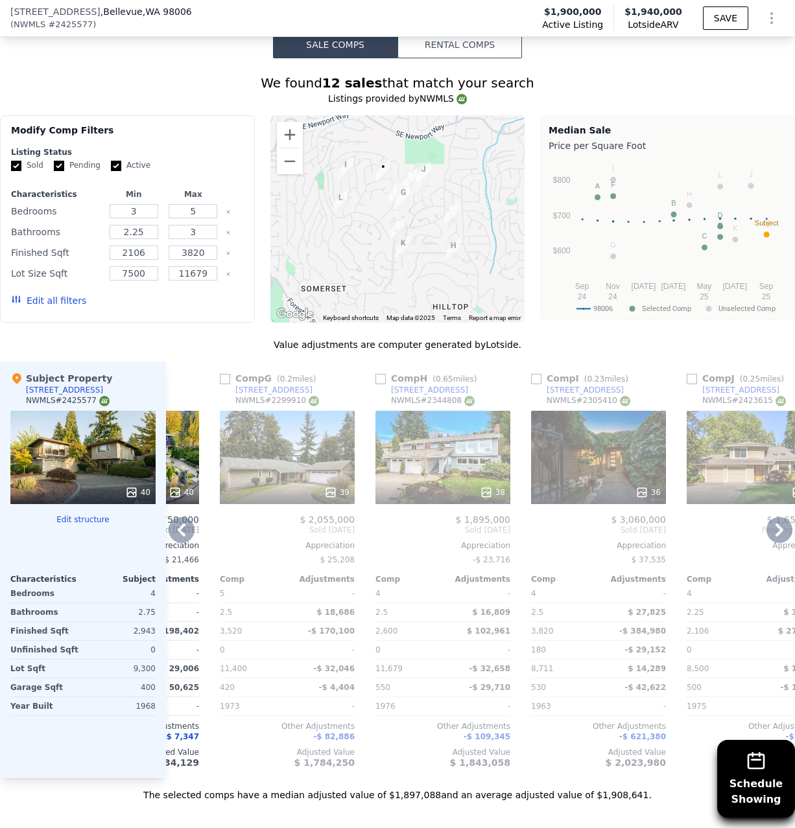
click at [783, 530] on icon at bounding box center [779, 530] width 26 height 26
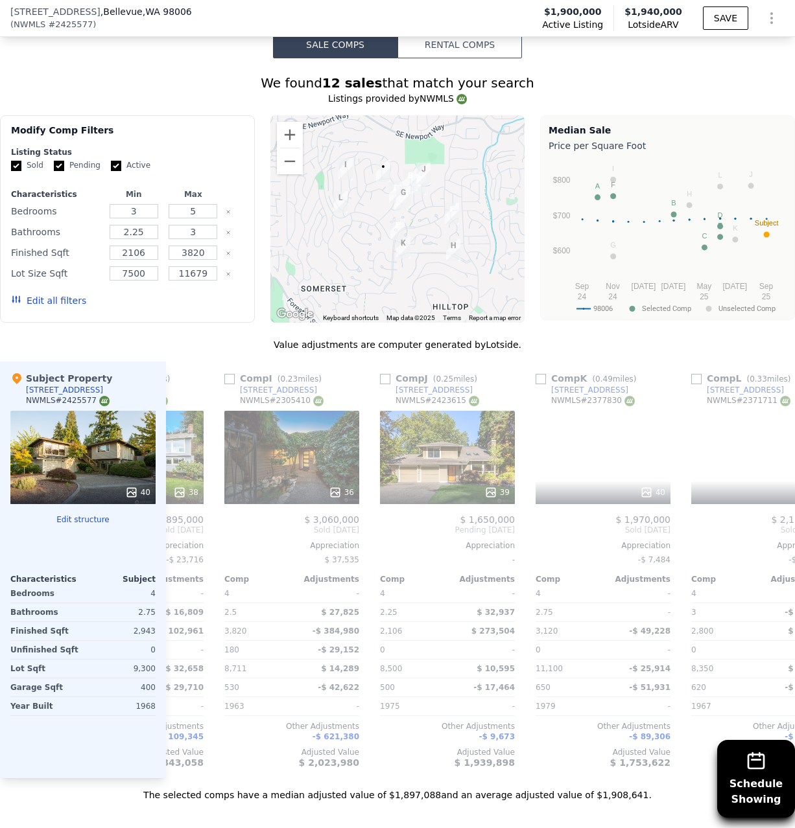
scroll to position [0, 1206]
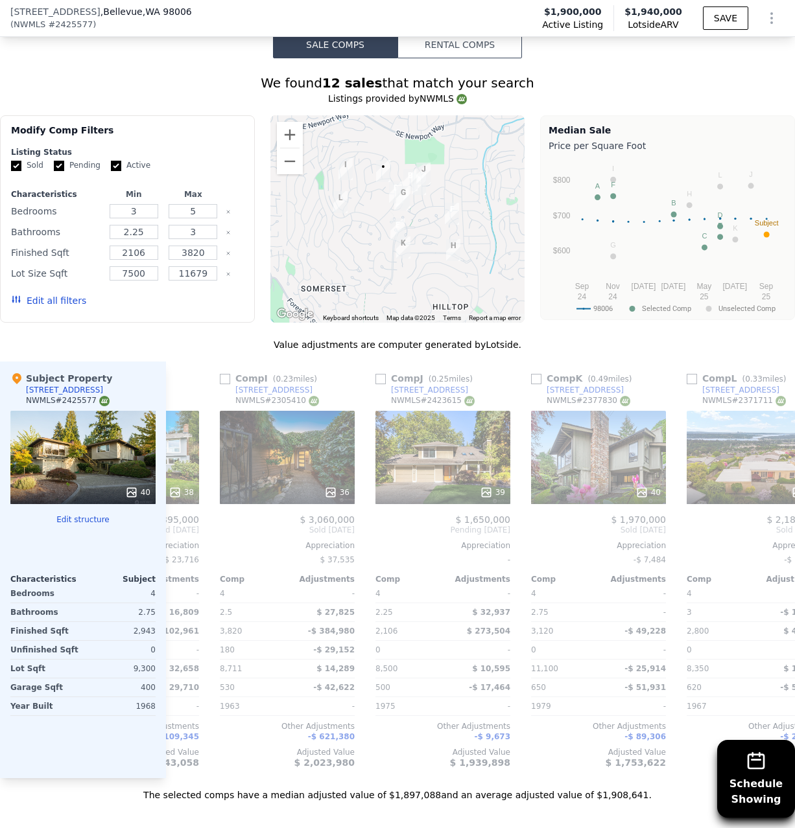
click at [23, 301] on button "Edit all filters" at bounding box center [48, 300] width 75 height 13
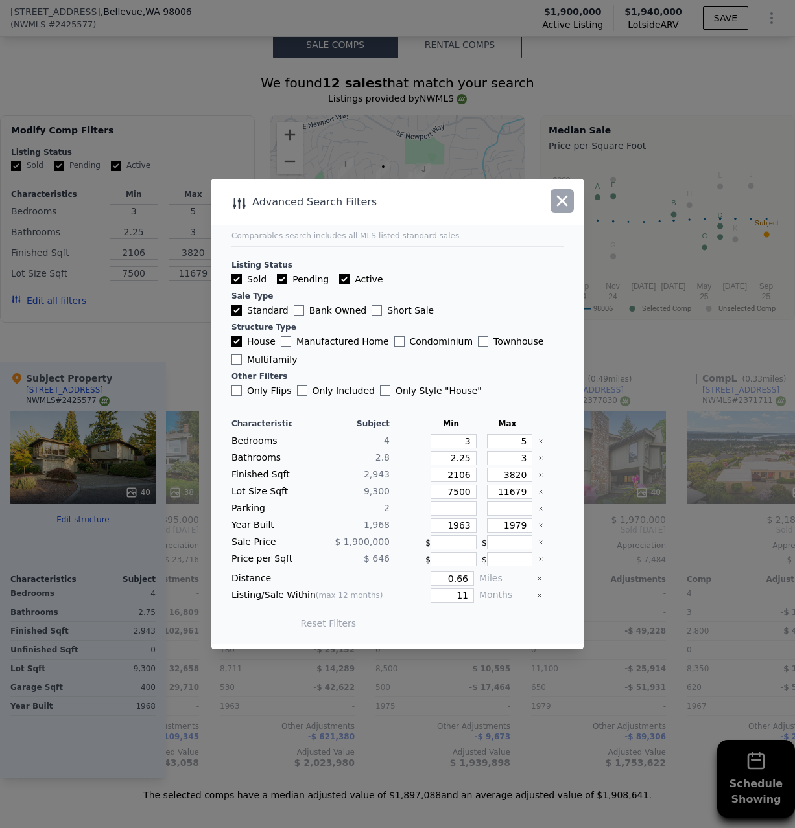
click at [570, 210] on icon "button" at bounding box center [562, 201] width 18 height 18
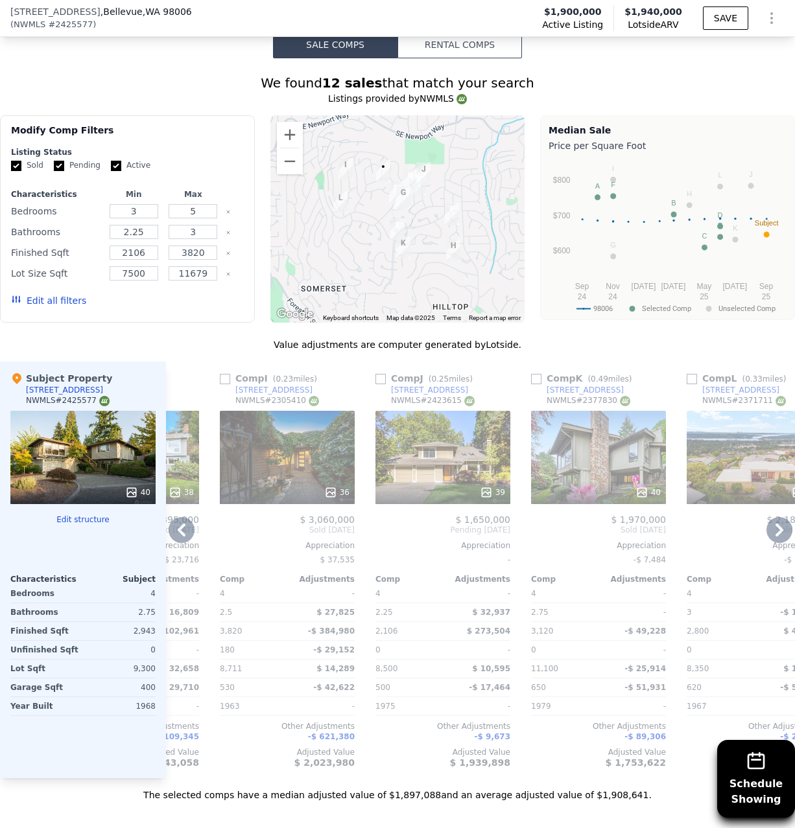
click at [771, 525] on icon at bounding box center [779, 530] width 26 height 26
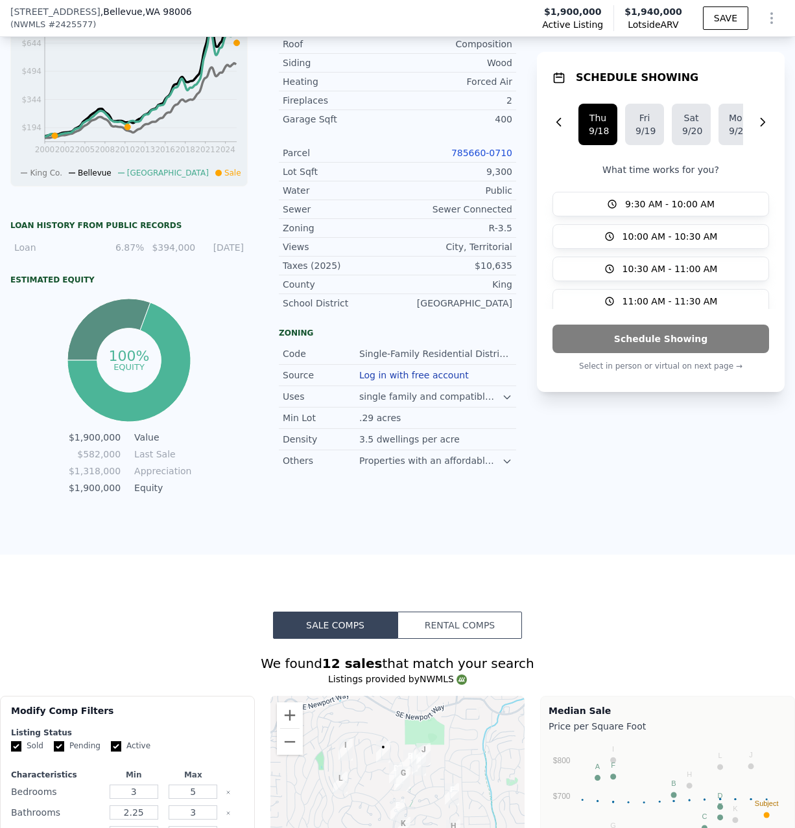
scroll to position [0, 0]
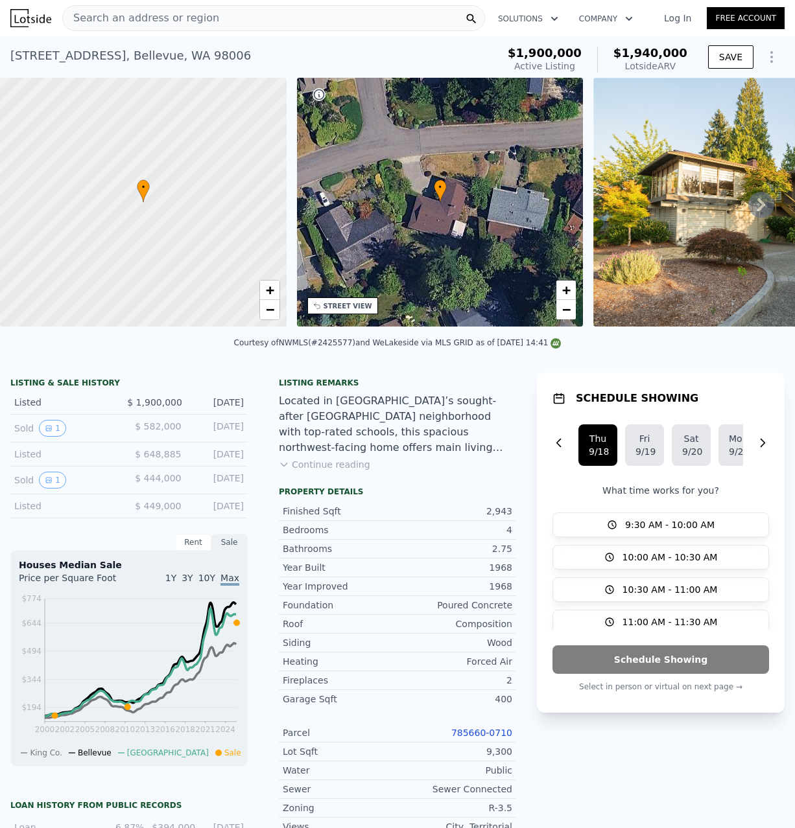
click at [240, 12] on div "Search an address or region" at bounding box center [273, 18] width 423 height 26
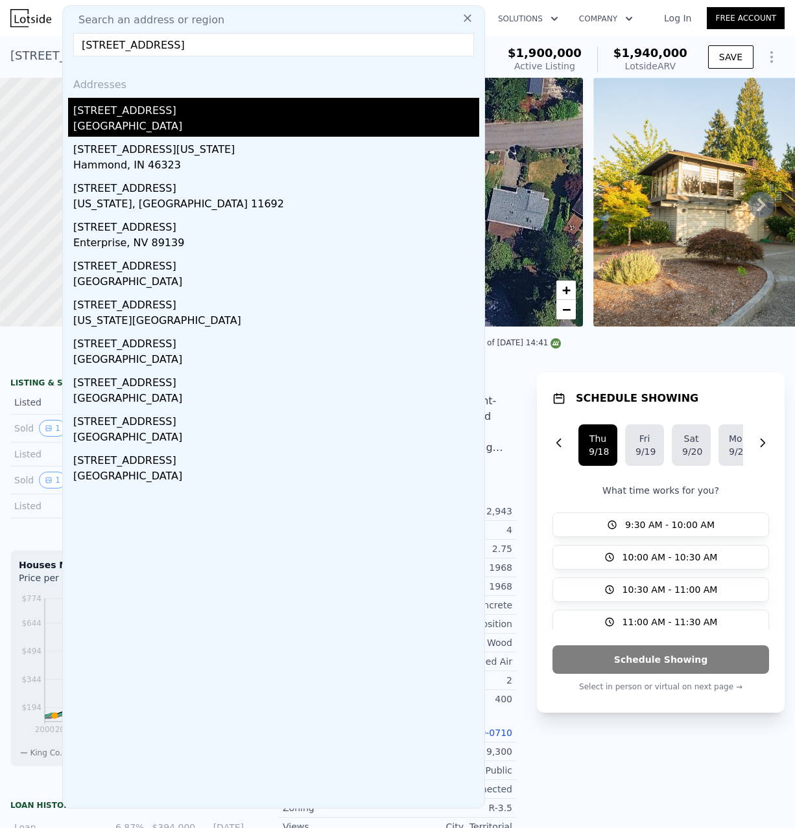
type input "6539 38th ave ne"
click at [176, 121] on div "Seattle, WA 98115" at bounding box center [276, 128] width 406 height 18
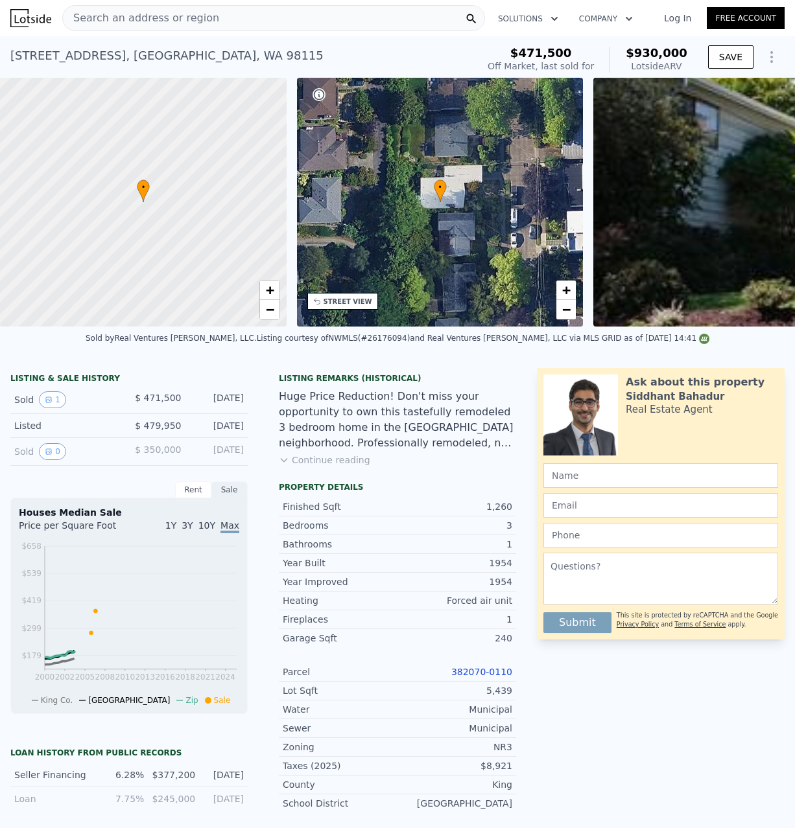
click at [779, 58] on button "Show Options" at bounding box center [771, 57] width 26 height 26
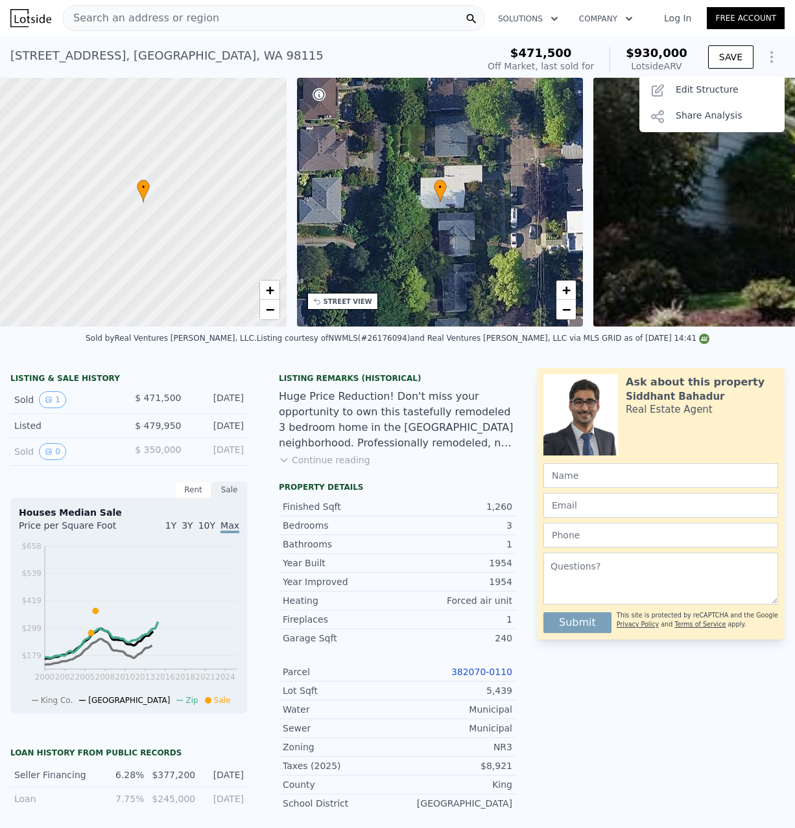
click at [775, 60] on icon "Show Options" at bounding box center [772, 57] width 16 height 16
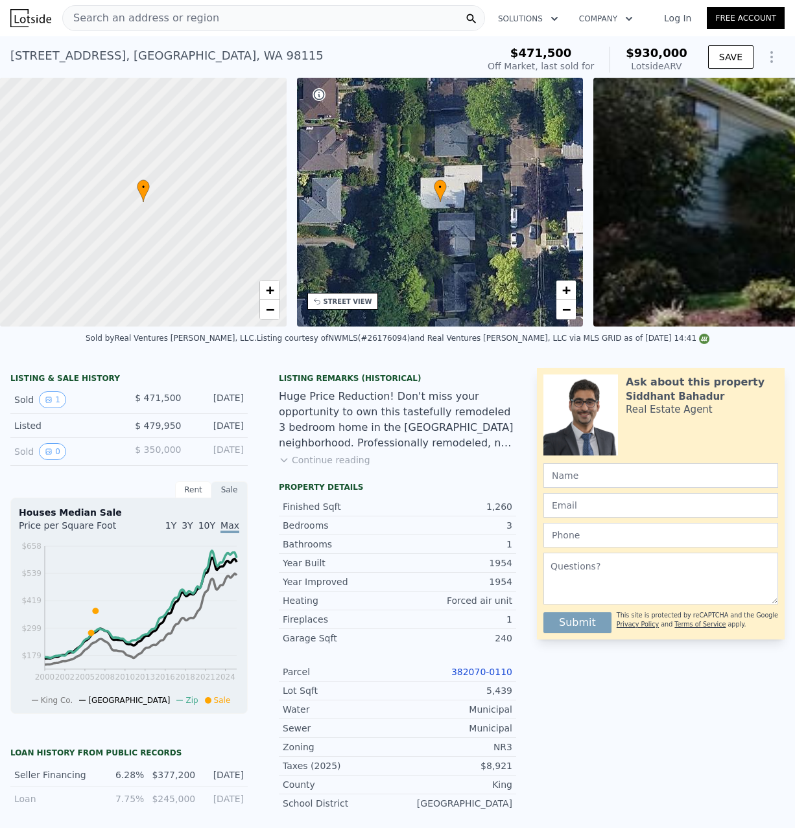
click at [776, 63] on icon "Show Options" at bounding box center [772, 57] width 16 height 16
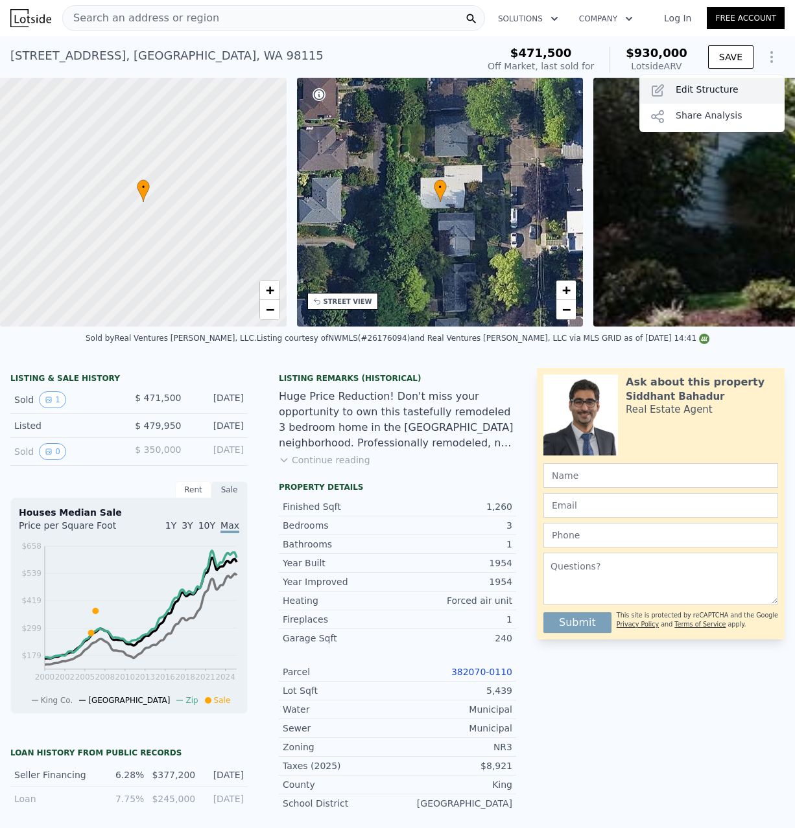
click at [686, 91] on div "Edit Structure" at bounding box center [711, 91] width 145 height 26
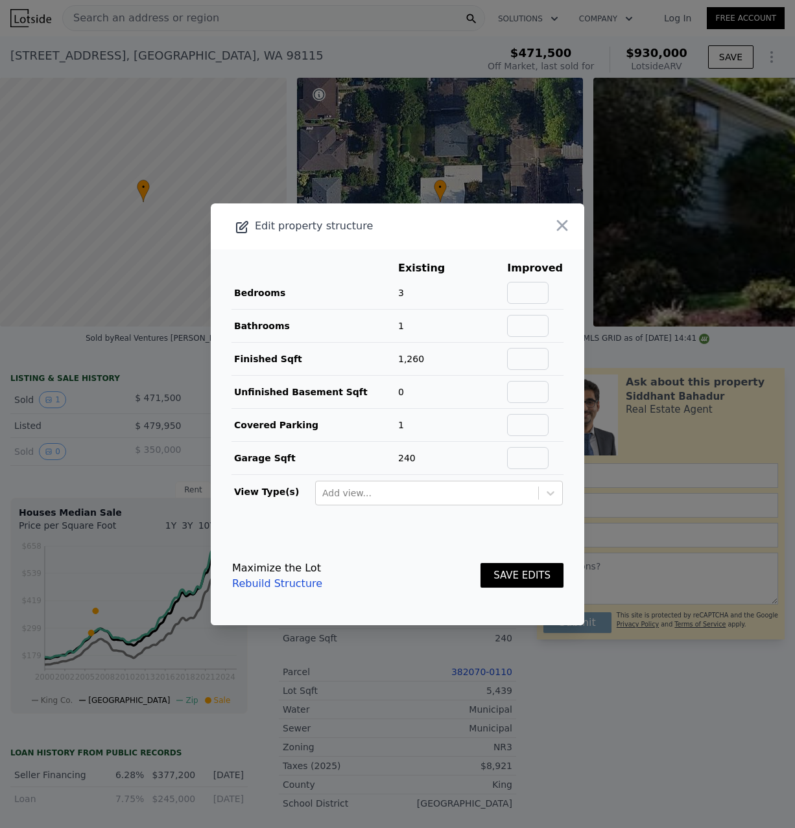
drag, startPoint x: 515, startPoint y: 294, endPoint x: 523, endPoint y: 292, distance: 8.5
click at [515, 294] on tr "Bedrooms 3" at bounding box center [397, 293] width 332 height 33
click at [535, 292] on input "text" at bounding box center [527, 293] width 41 height 22
type input "4"
type input "2"
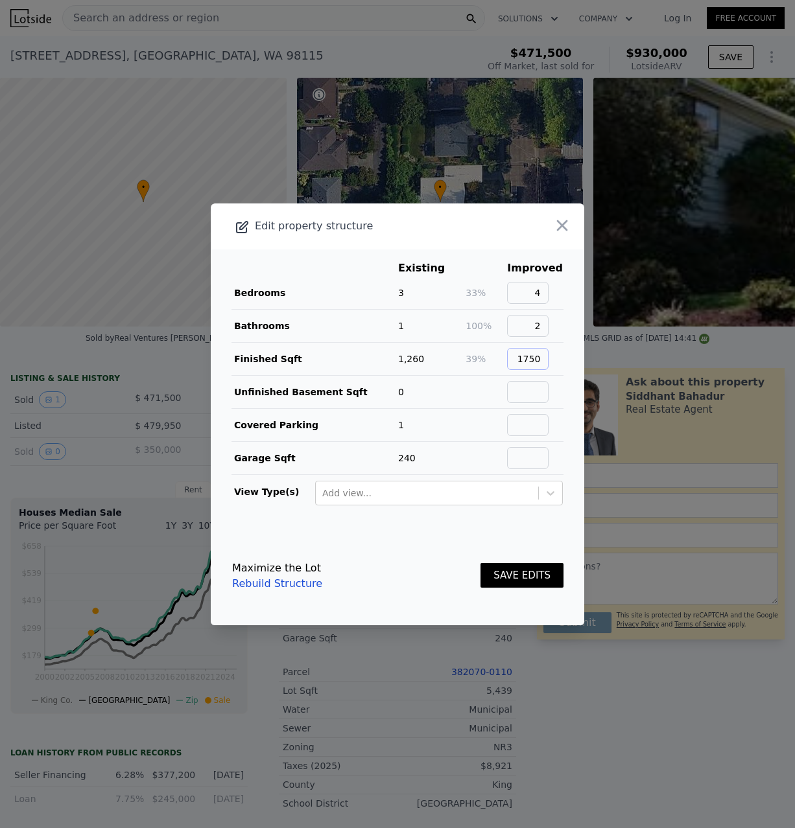
type input "1750"
click at [537, 465] on input "text" at bounding box center [527, 458] width 41 height 22
type input "240"
click at [545, 434] on input "text" at bounding box center [527, 425] width 41 height 22
click at [536, 583] on button "SAVE EDITS" at bounding box center [521, 575] width 83 height 25
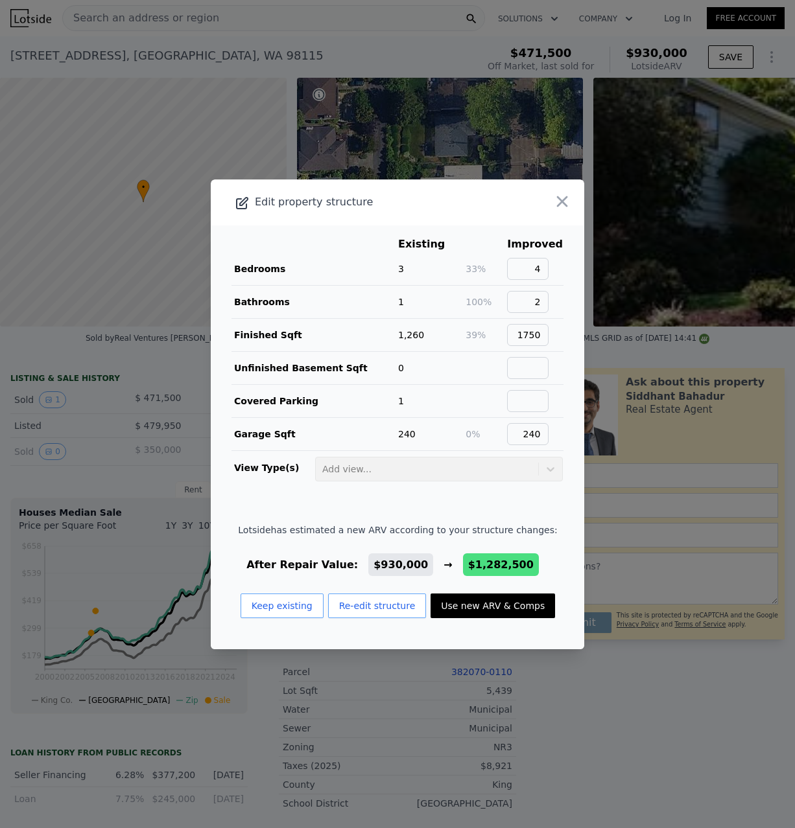
drag, startPoint x: 563, startPoint y: 198, endPoint x: 470, endPoint y: 351, distance: 179.7
click at [504, 283] on div "Edit property structure Existing Improved Bedrooms 3 33% 4 Bathrooms 1 100% 2 F…" at bounding box center [397, 415] width 373 height 470
click at [458, 482] on td "Add view..." at bounding box center [438, 466] width 249 height 31
click at [530, 472] on td "Add view..." at bounding box center [438, 466] width 249 height 31
click at [546, 474] on td "Add view..." at bounding box center [438, 466] width 249 height 31
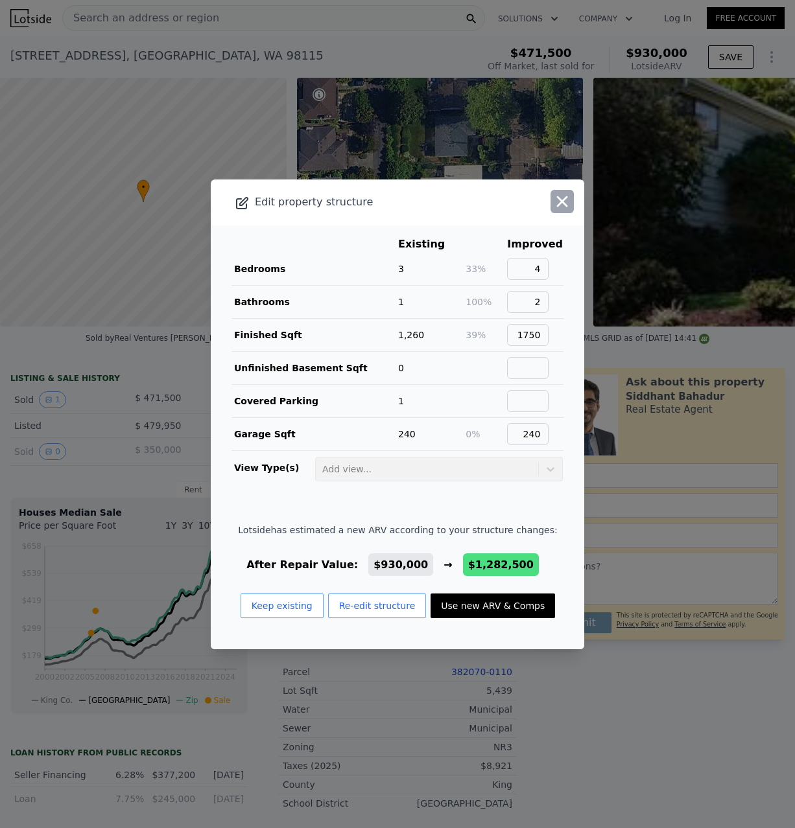
click at [557, 198] on icon "button" at bounding box center [562, 201] width 18 height 18
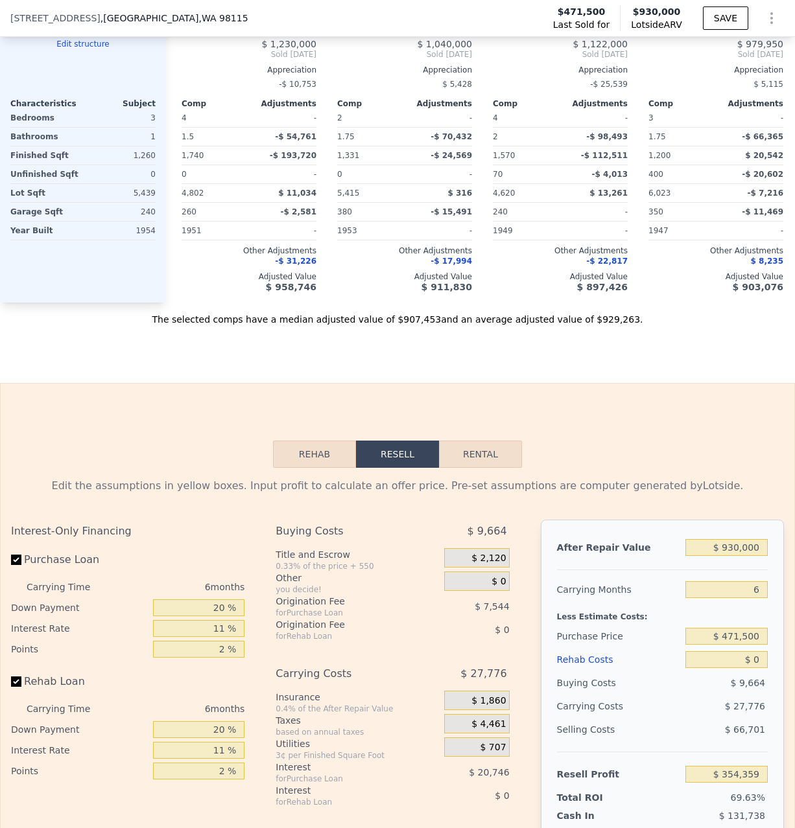
scroll to position [1322, 0]
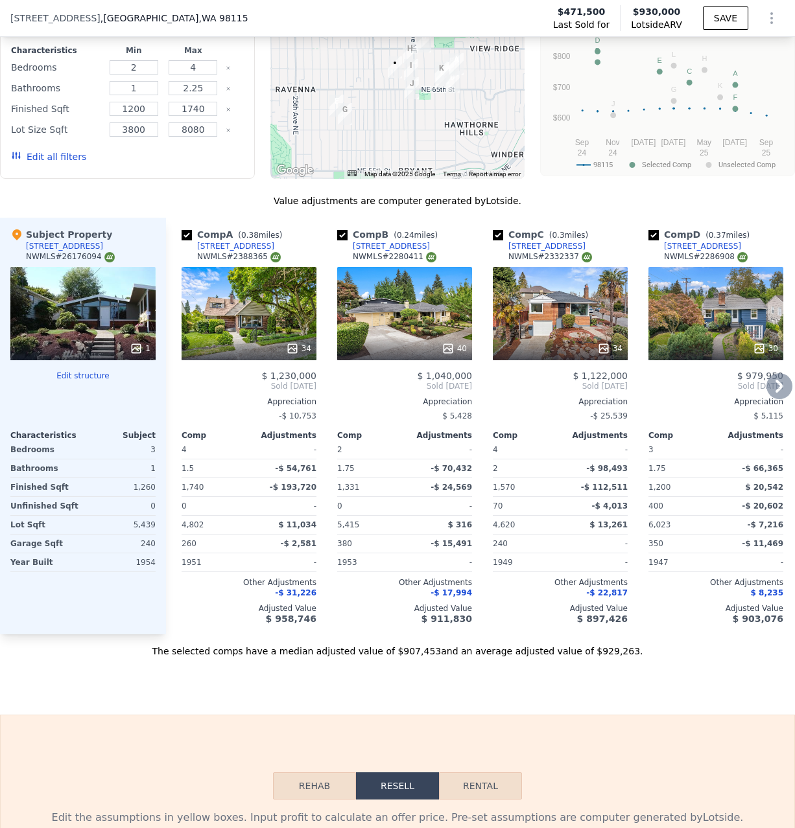
click at [295, 352] on icon at bounding box center [292, 348] width 13 height 13
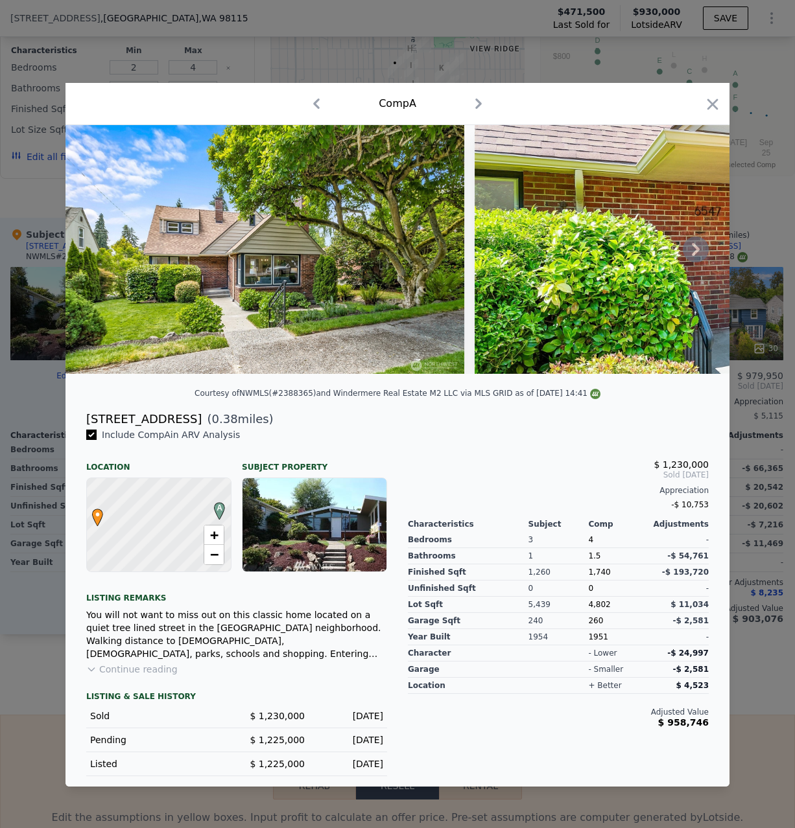
click at [695, 257] on icon at bounding box center [695, 250] width 26 height 26
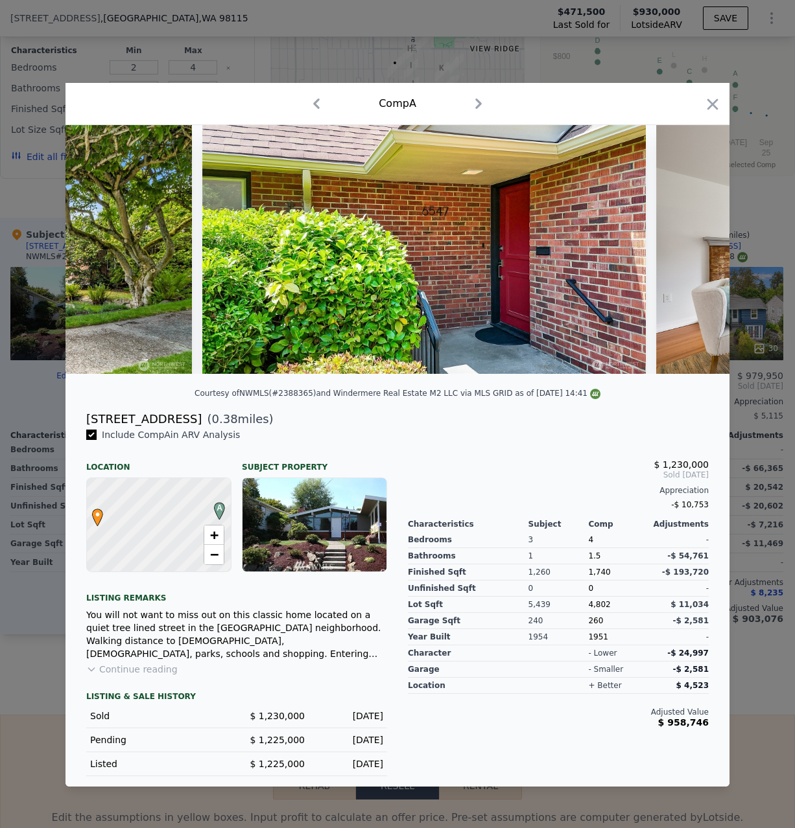
click at [695, 256] on icon at bounding box center [695, 250] width 26 height 26
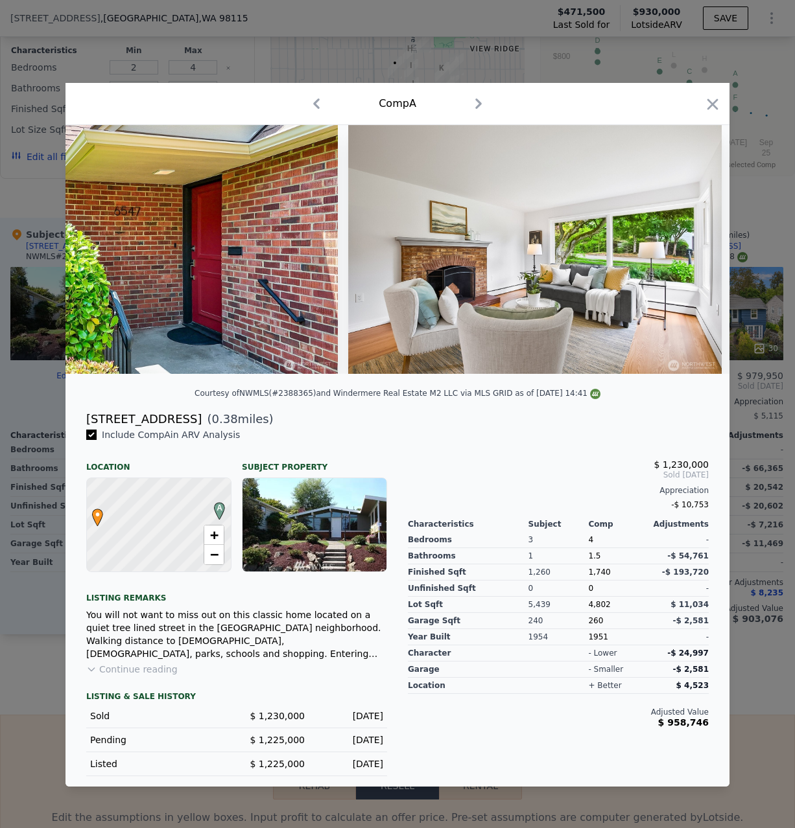
click at [695, 256] on img at bounding box center [534, 249] width 373 height 249
click at [695, 253] on icon at bounding box center [696, 249] width 8 height 13
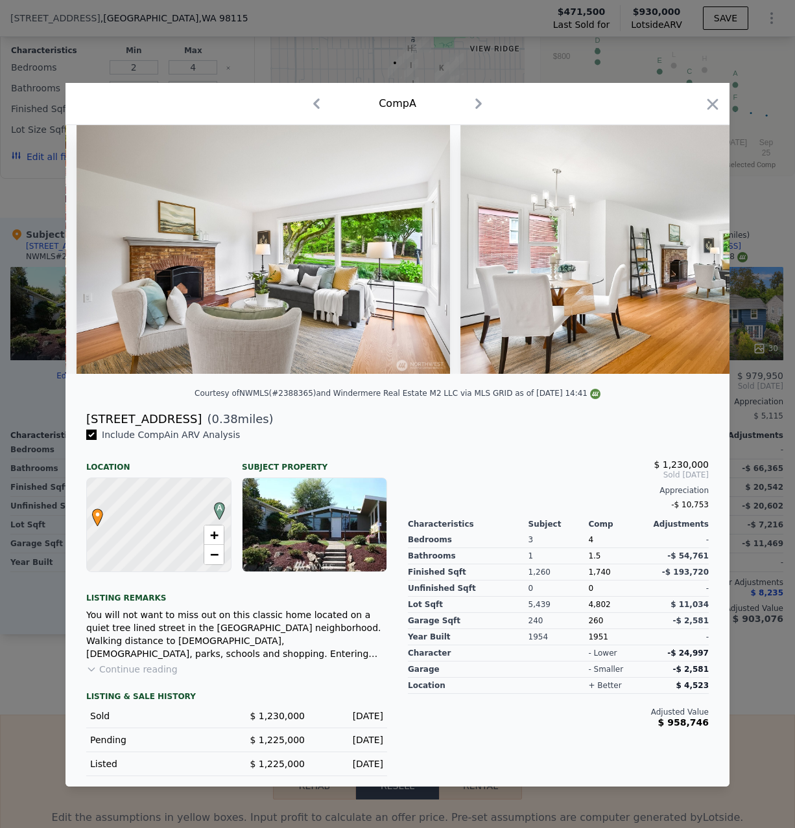
scroll to position [0, 889]
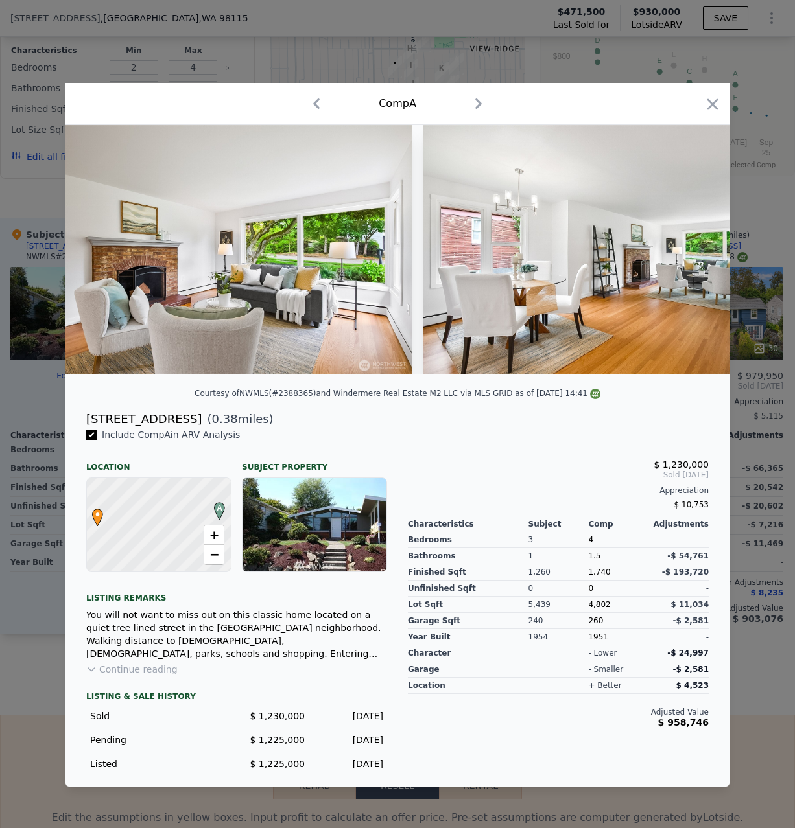
click at [695, 253] on img at bounding box center [609, 249] width 373 height 249
click at [752, 303] on div at bounding box center [397, 414] width 795 height 828
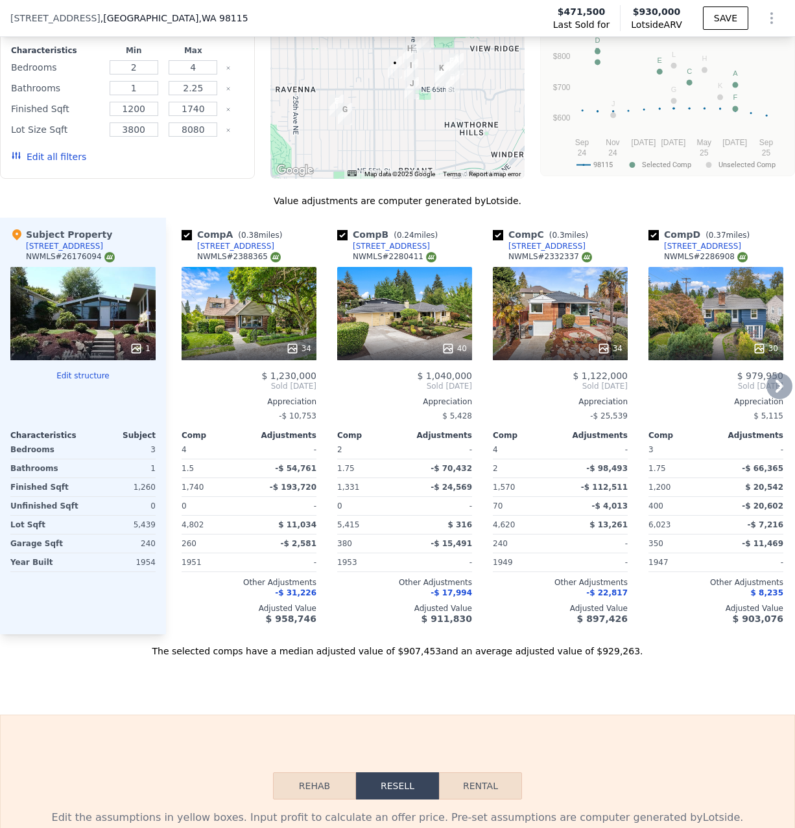
click at [457, 344] on div "40" at bounding box center [453, 348] width 25 height 13
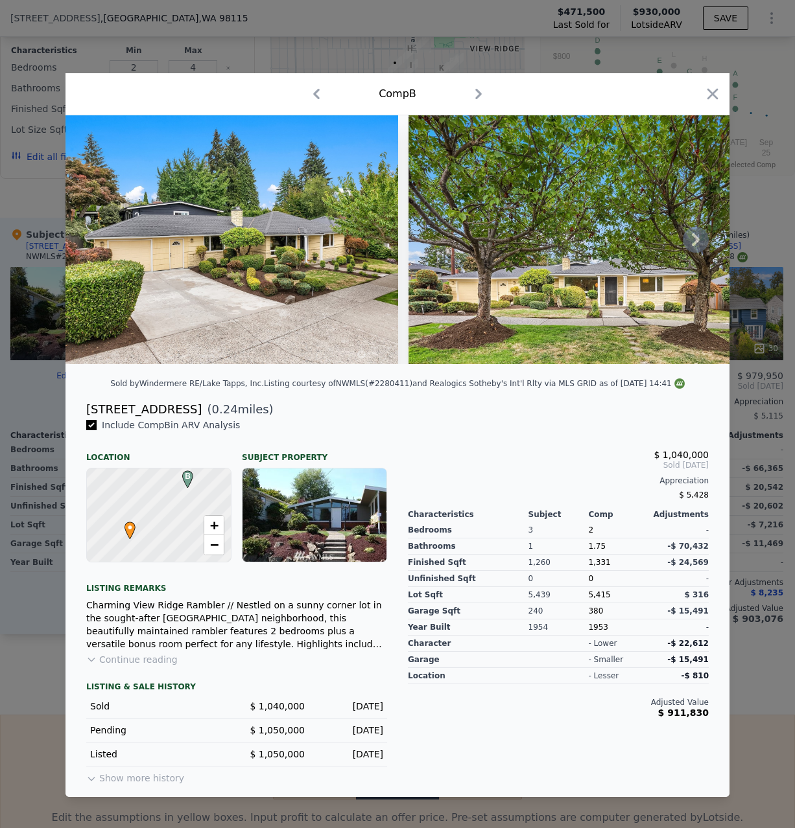
click at [692, 247] on icon at bounding box center [695, 240] width 26 height 26
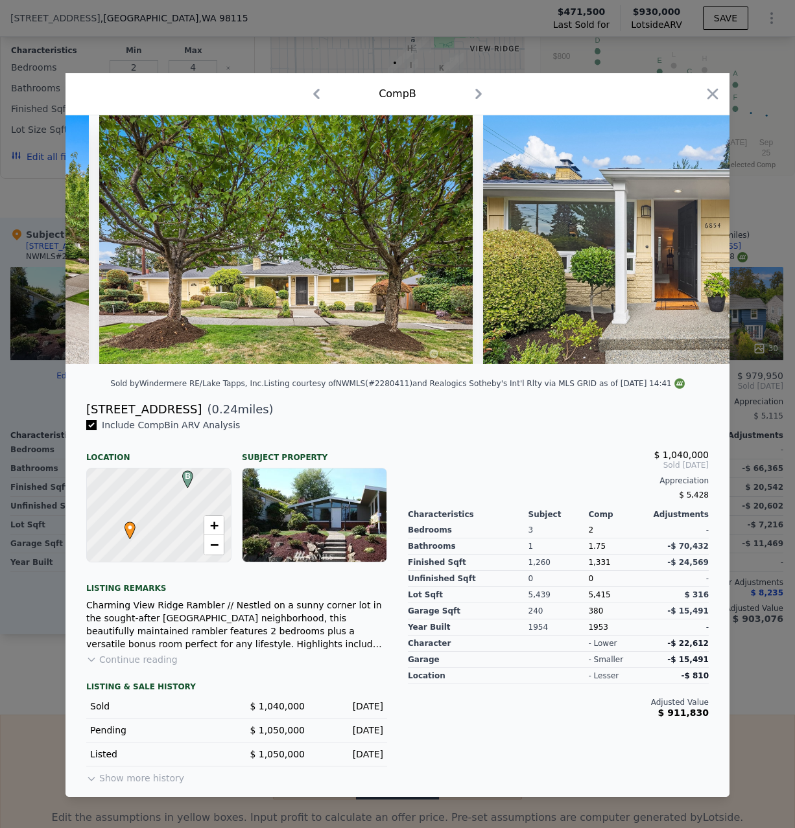
click at [692, 248] on img at bounding box center [669, 239] width 373 height 249
click at [695, 246] on icon at bounding box center [695, 240] width 26 height 26
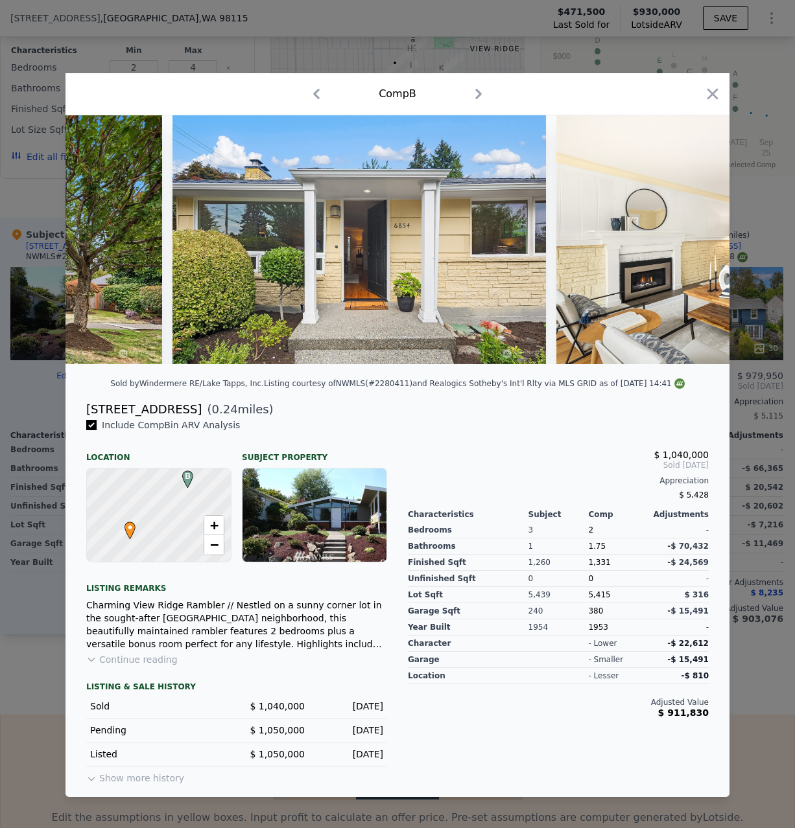
click at [694, 246] on img at bounding box center [742, 239] width 373 height 249
click at [694, 246] on icon at bounding box center [696, 239] width 8 height 13
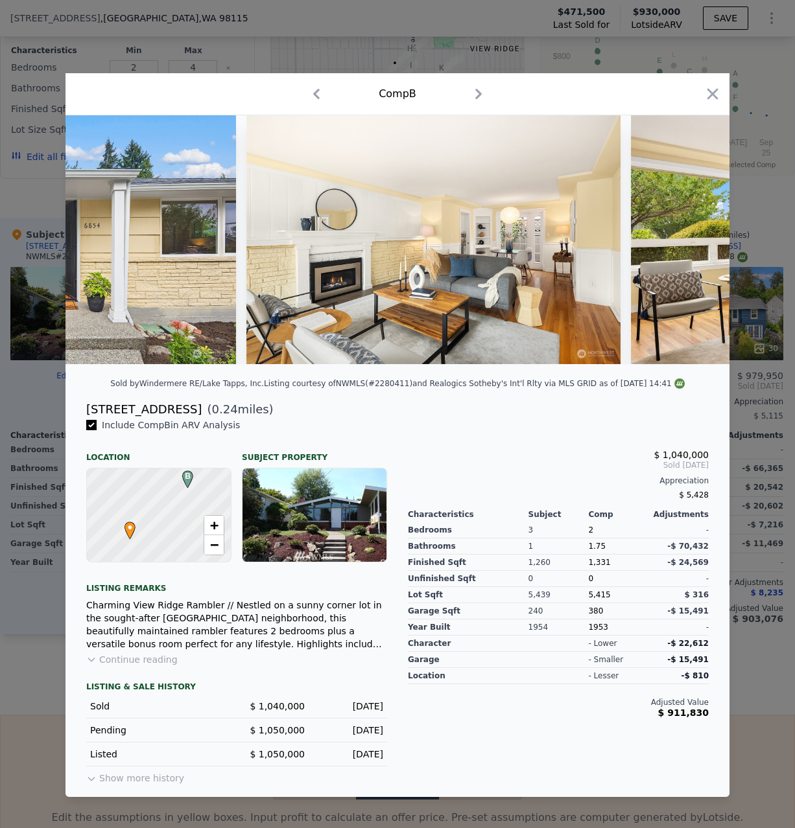
click at [694, 246] on icon at bounding box center [696, 239] width 8 height 13
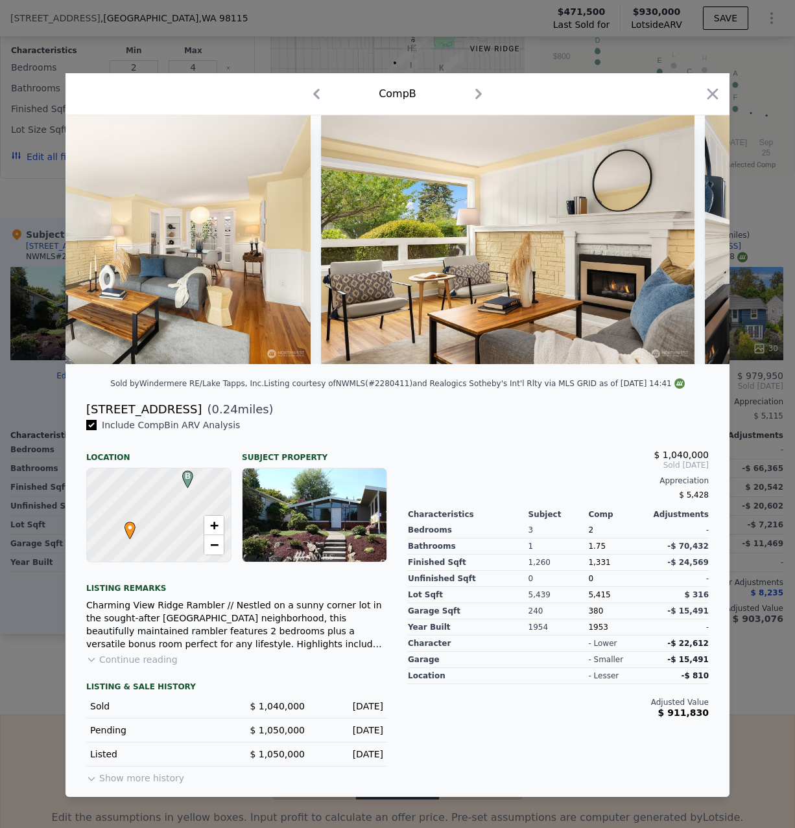
click at [694, 246] on img at bounding box center [507, 239] width 373 height 249
click at [694, 246] on icon at bounding box center [696, 239] width 8 height 13
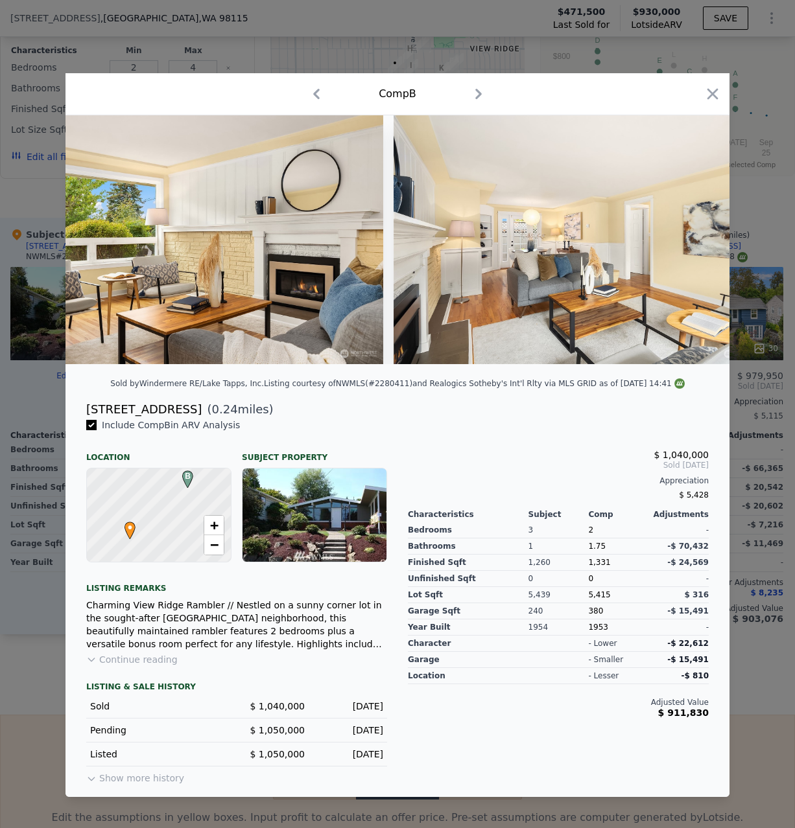
click at [694, 246] on img at bounding box center [579, 239] width 373 height 249
click at [694, 246] on icon at bounding box center [696, 239] width 8 height 13
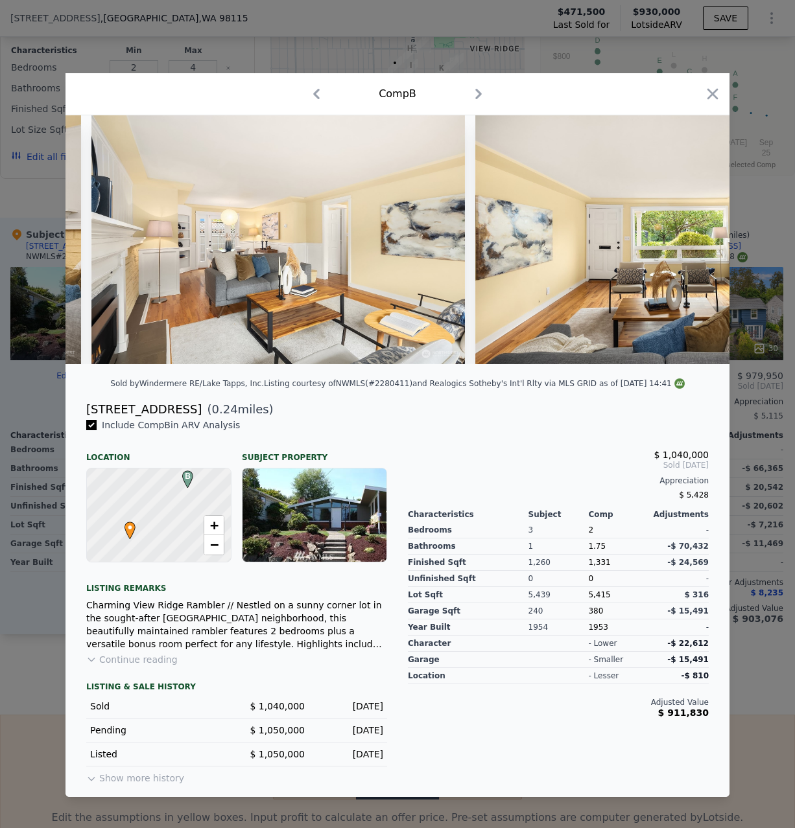
click at [694, 244] on img at bounding box center [661, 239] width 373 height 249
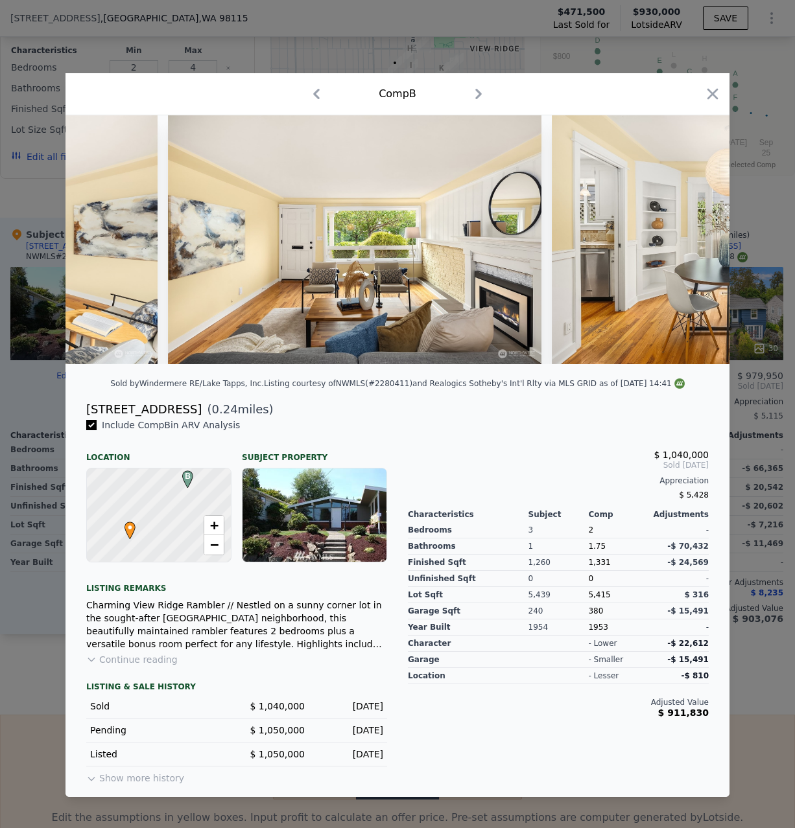
click at [694, 244] on img at bounding box center [738, 239] width 373 height 249
click at [692, 243] on icon at bounding box center [695, 240] width 26 height 26
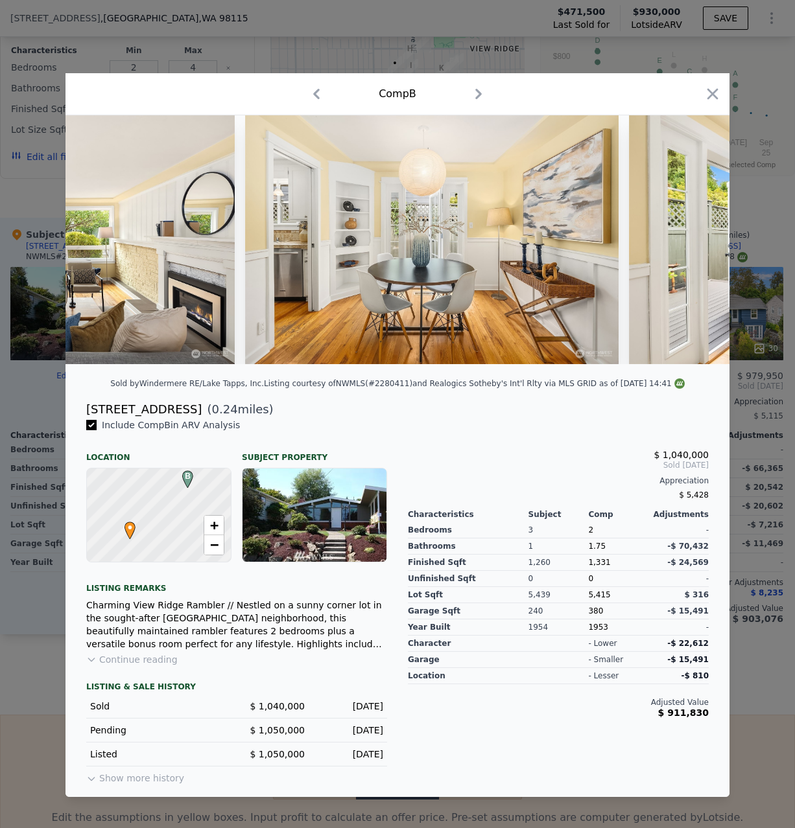
click at [692, 243] on icon at bounding box center [695, 240] width 26 height 26
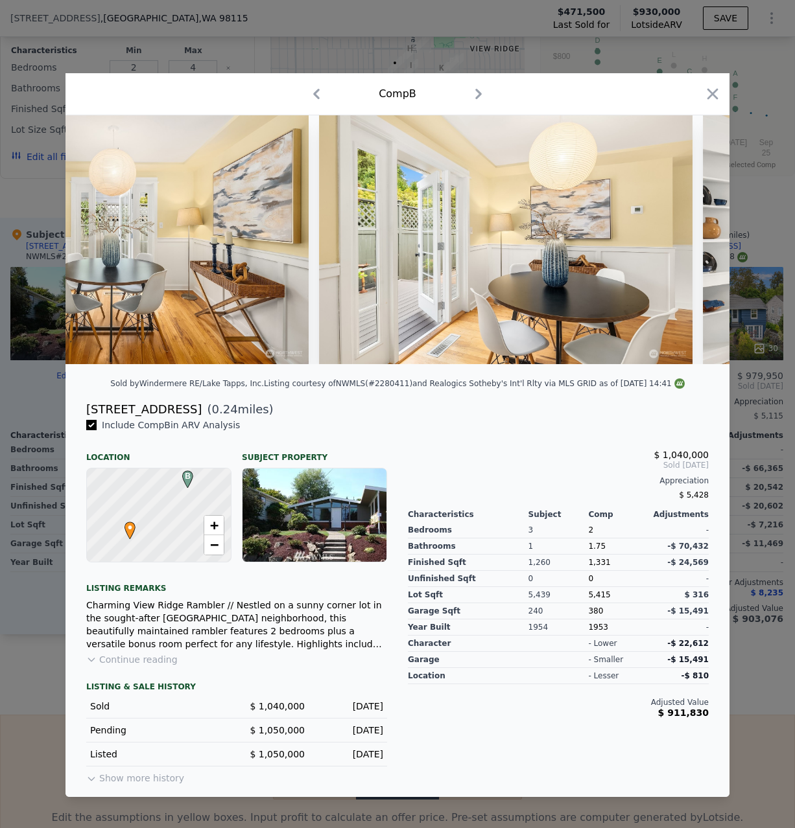
scroll to position [0, 2777]
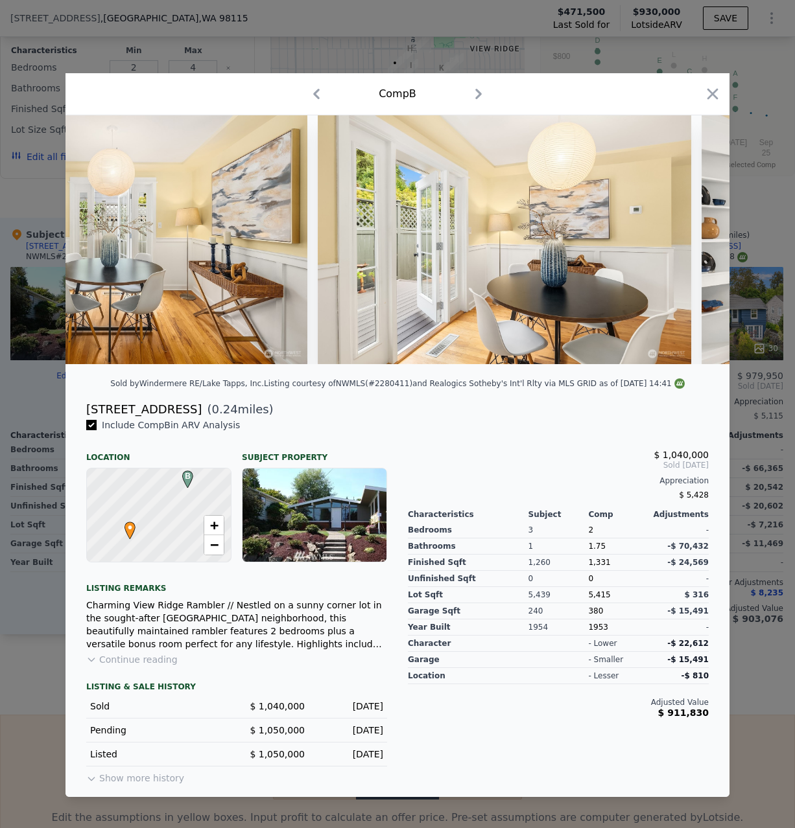
click at [752, 419] on div at bounding box center [397, 414] width 795 height 828
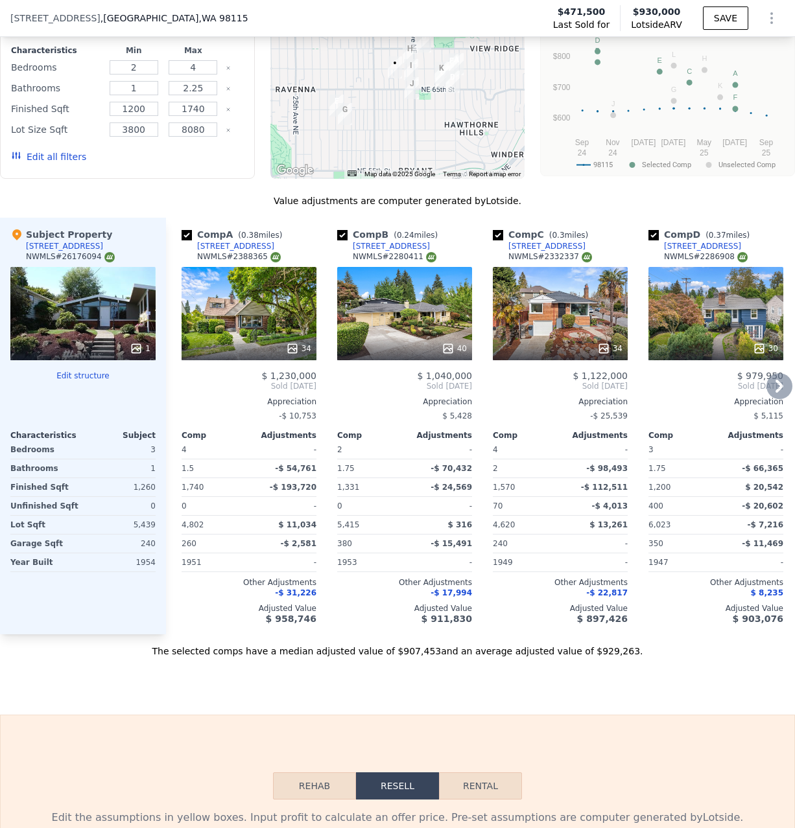
click at [776, 390] on icon at bounding box center [779, 386] width 26 height 26
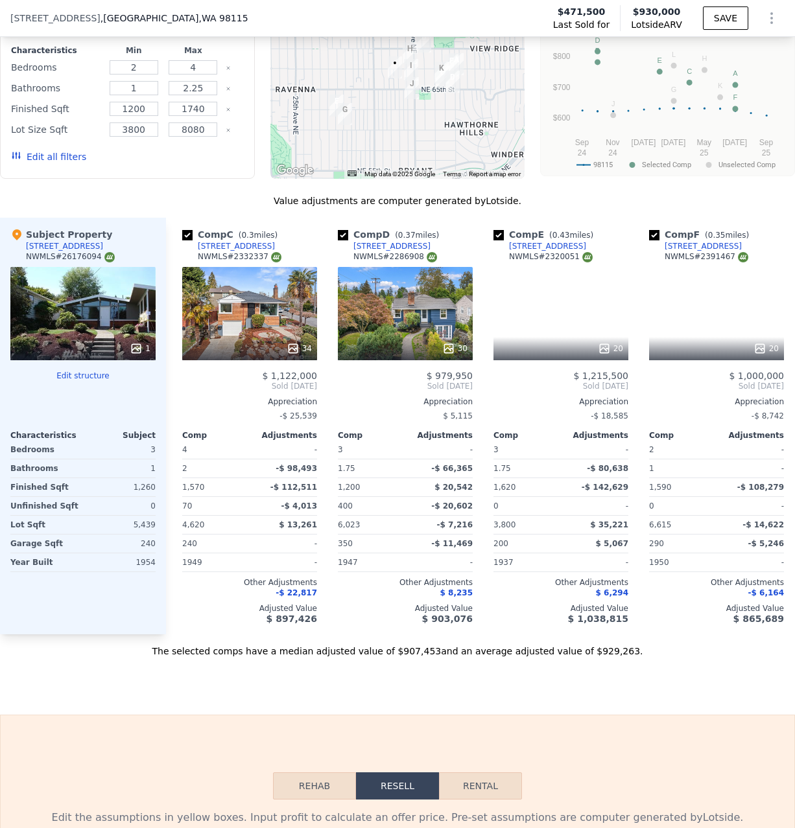
scroll to position [0, 311]
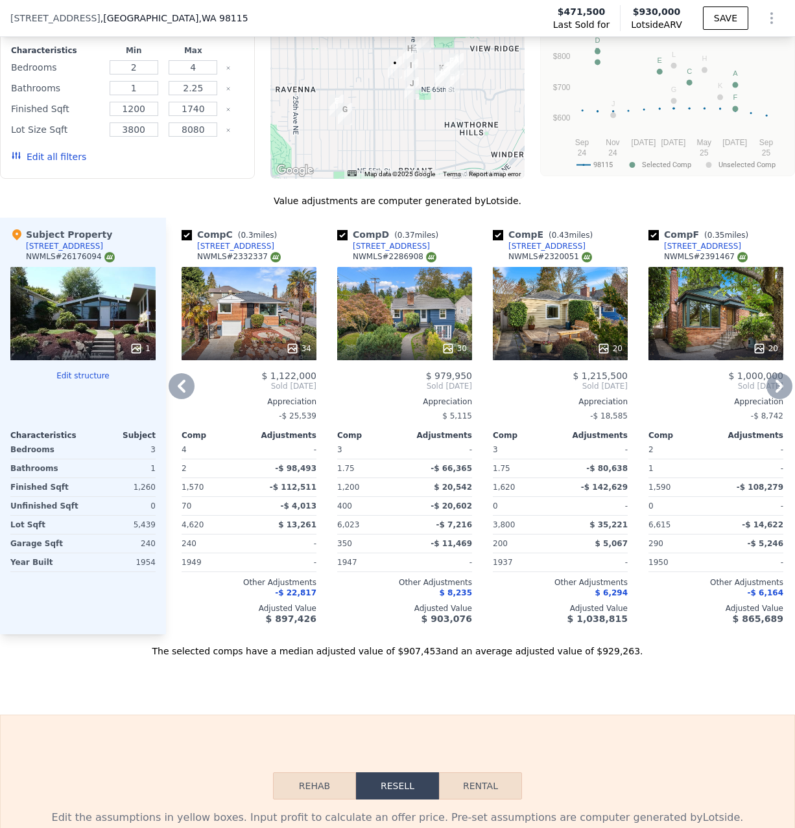
click at [292, 347] on icon at bounding box center [292, 348] width 13 height 13
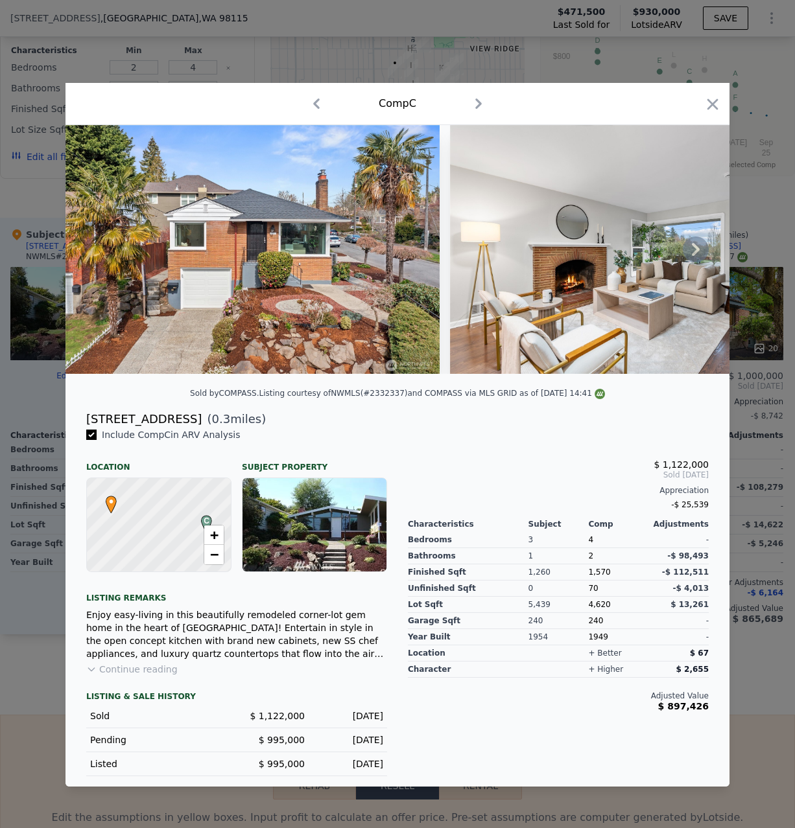
click at [694, 257] on icon at bounding box center [695, 250] width 26 height 26
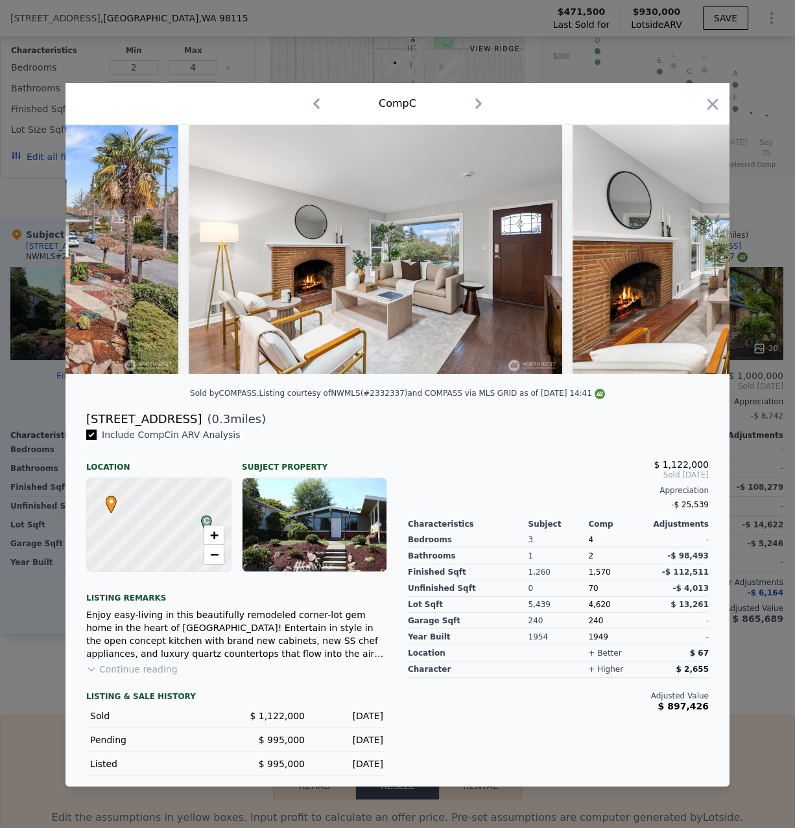
click at [695, 253] on img at bounding box center [758, 249] width 373 height 249
click at [694, 253] on icon at bounding box center [696, 249] width 8 height 13
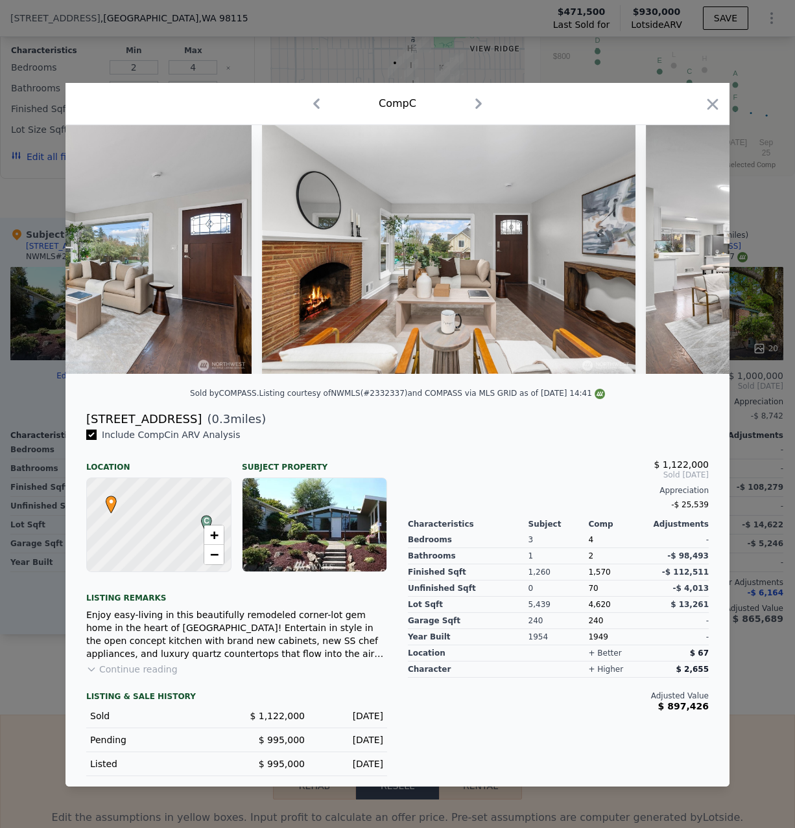
scroll to position [0, 572]
click at [740, 331] on div at bounding box center [397, 414] width 795 height 828
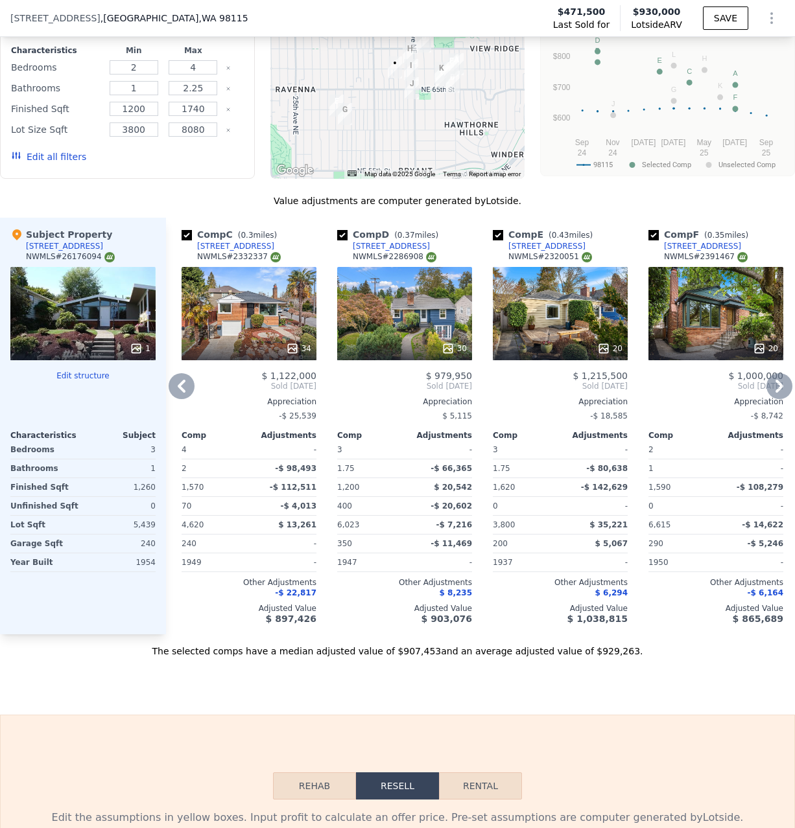
click at [773, 386] on icon at bounding box center [779, 386] width 26 height 26
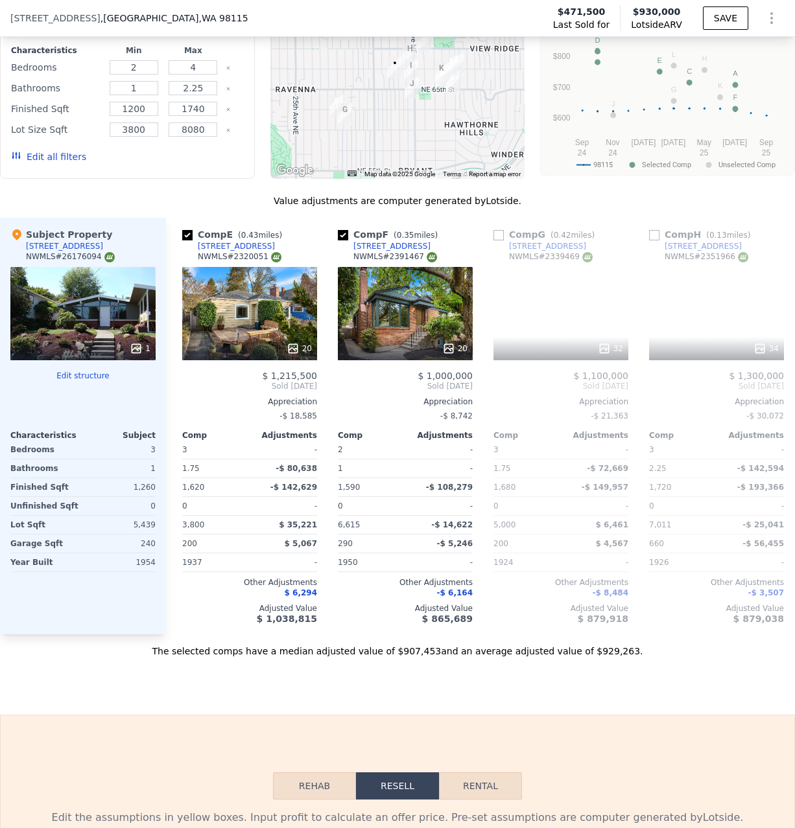
scroll to position [0, 622]
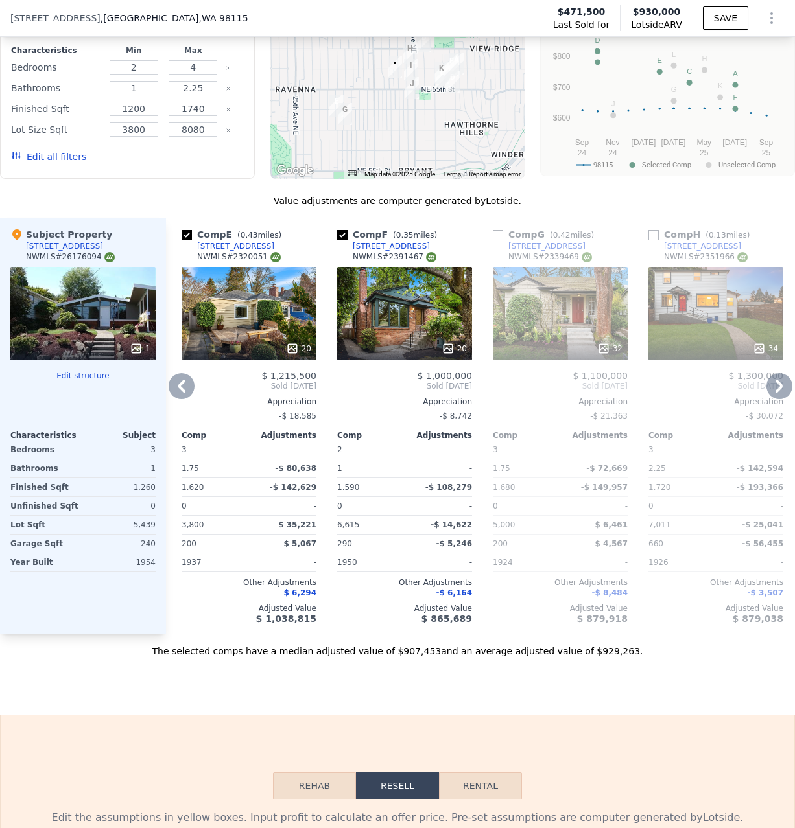
click at [457, 344] on div "20" at bounding box center [453, 348] width 25 height 13
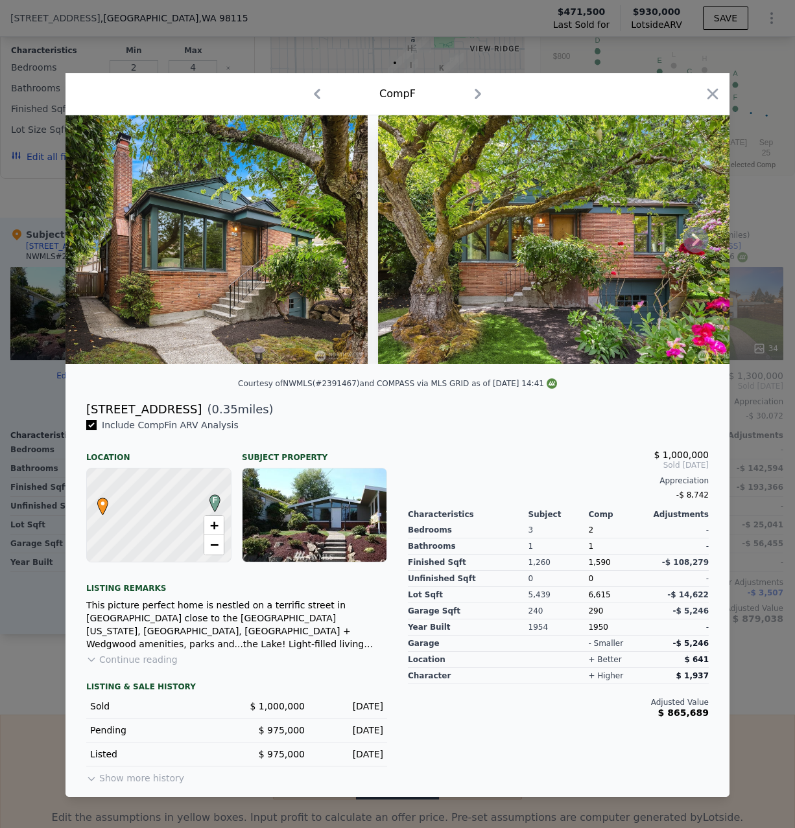
click at [692, 245] on icon at bounding box center [695, 240] width 26 height 26
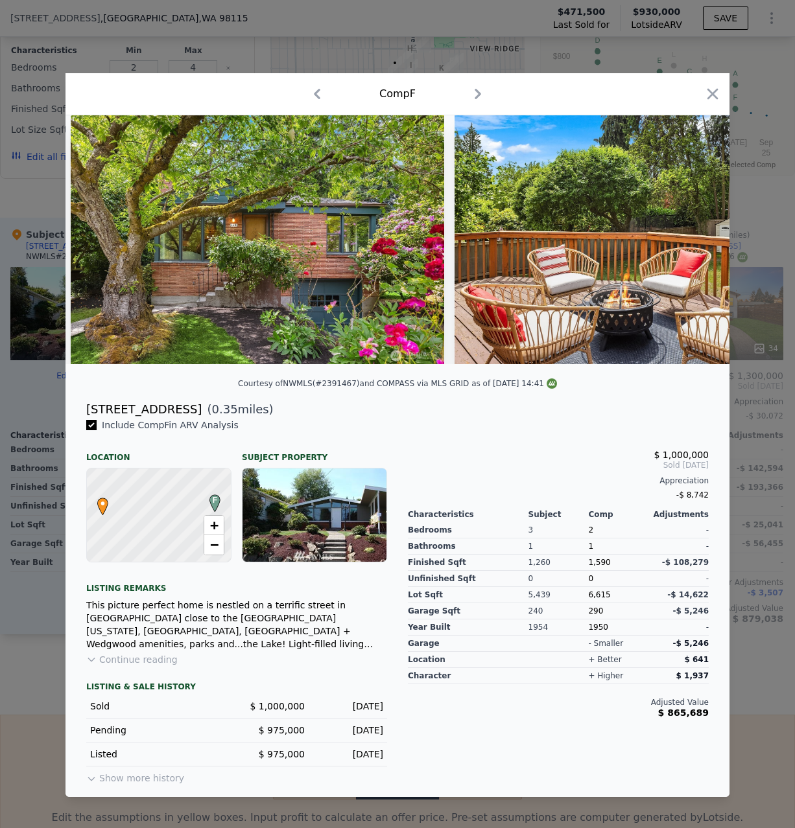
click at [694, 242] on img at bounding box center [640, 239] width 373 height 249
click at [694, 242] on icon at bounding box center [695, 240] width 26 height 26
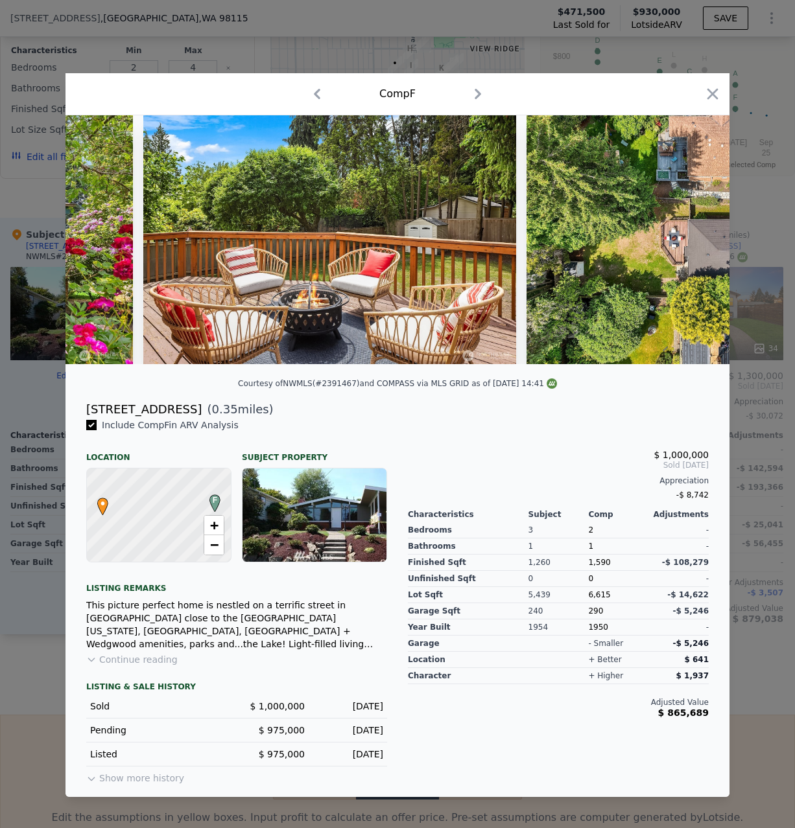
scroll to position [0, 618]
click at [695, 237] on icon at bounding box center [696, 239] width 8 height 13
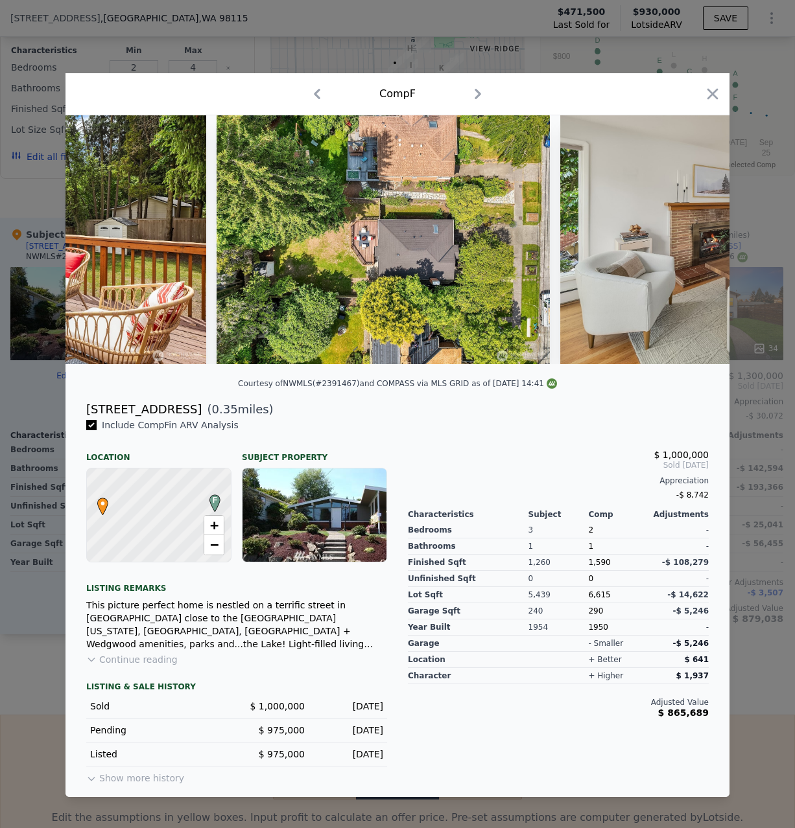
click at [699, 246] on img at bounding box center [746, 239] width 373 height 249
click at [699, 246] on icon at bounding box center [695, 240] width 26 height 26
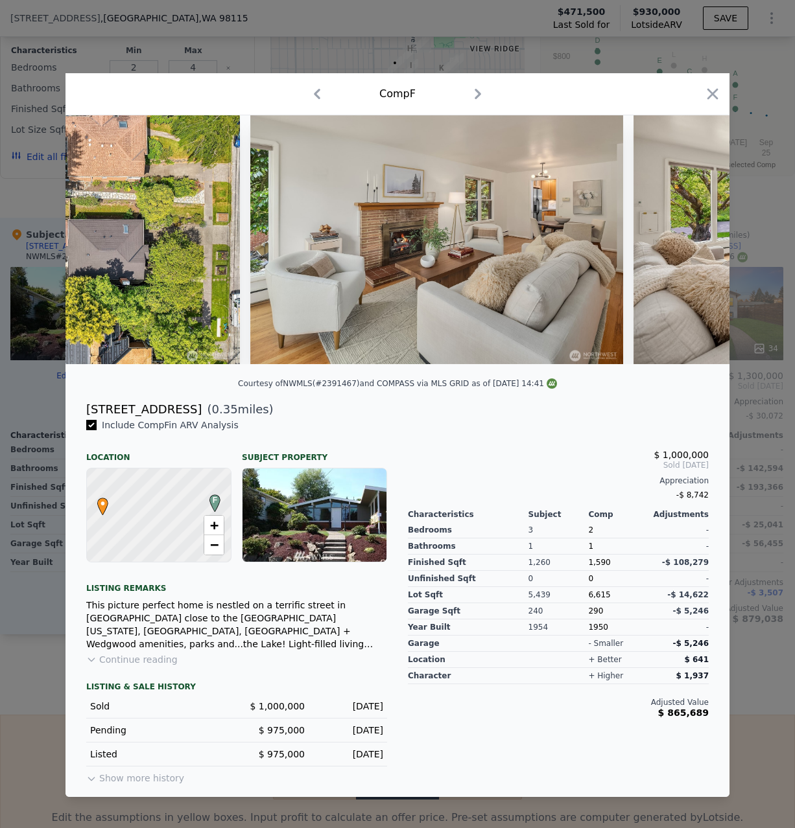
click at [708, 239] on icon at bounding box center [695, 240] width 26 height 26
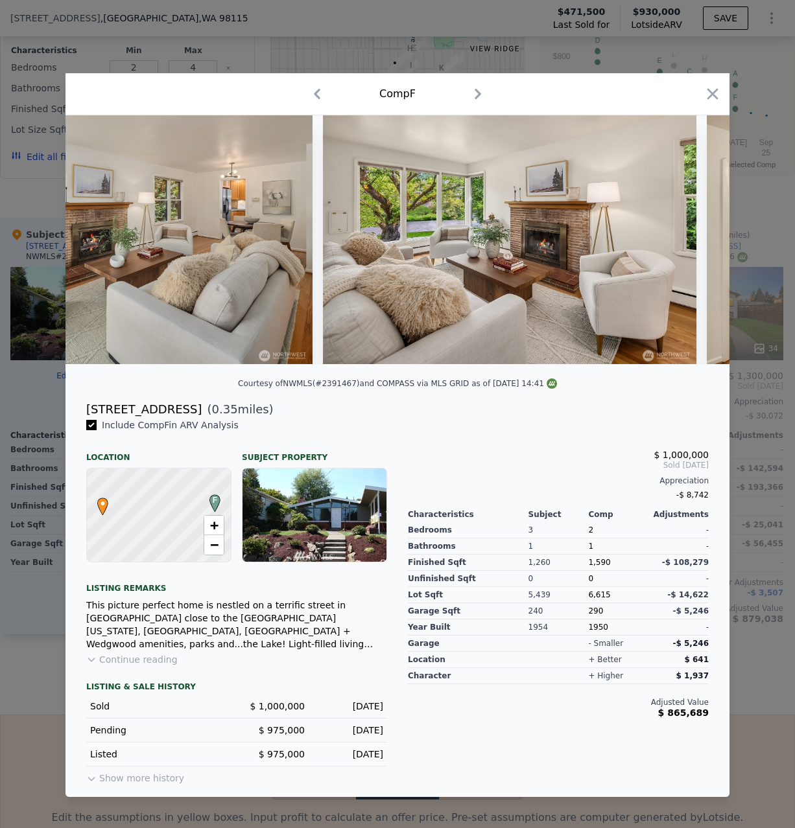
scroll to position [0, 1549]
click at [698, 239] on div at bounding box center [397, 239] width 664 height 249
click at [695, 239] on icon at bounding box center [696, 239] width 8 height 13
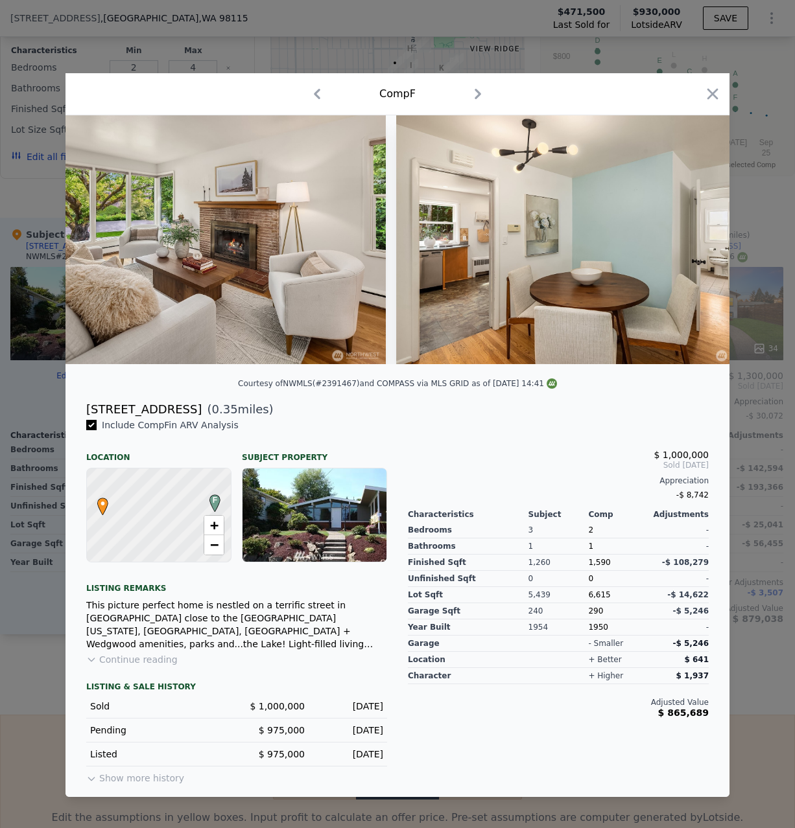
drag, startPoint x: 695, startPoint y: 239, endPoint x: 707, endPoint y: 237, distance: 12.0
click at [697, 239] on img at bounding box center [582, 239] width 373 height 249
click at [701, 237] on icon at bounding box center [695, 240] width 26 height 26
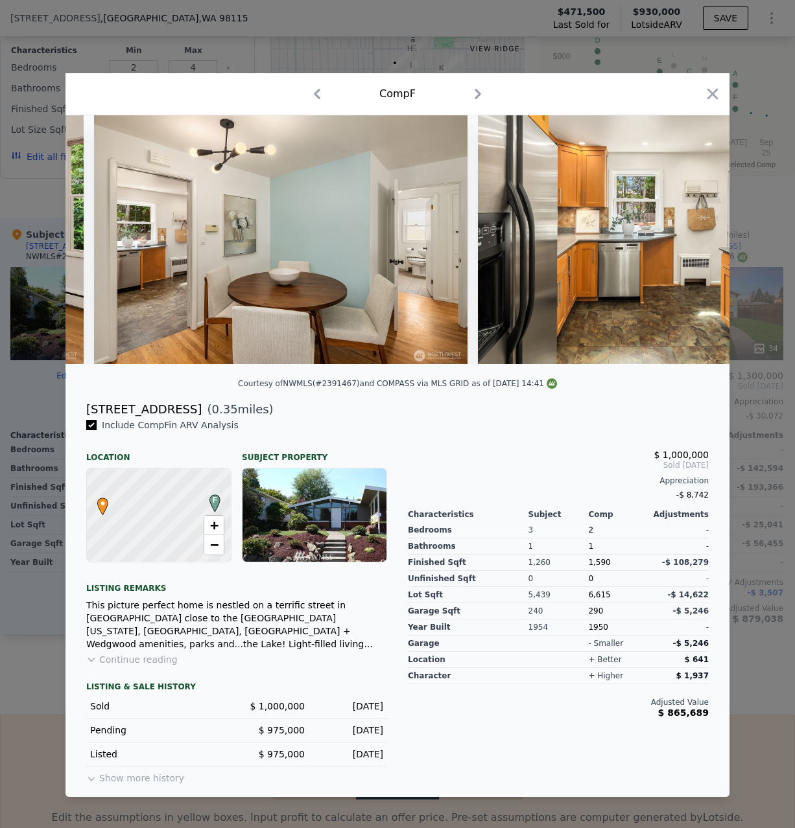
scroll to position [0, 2167]
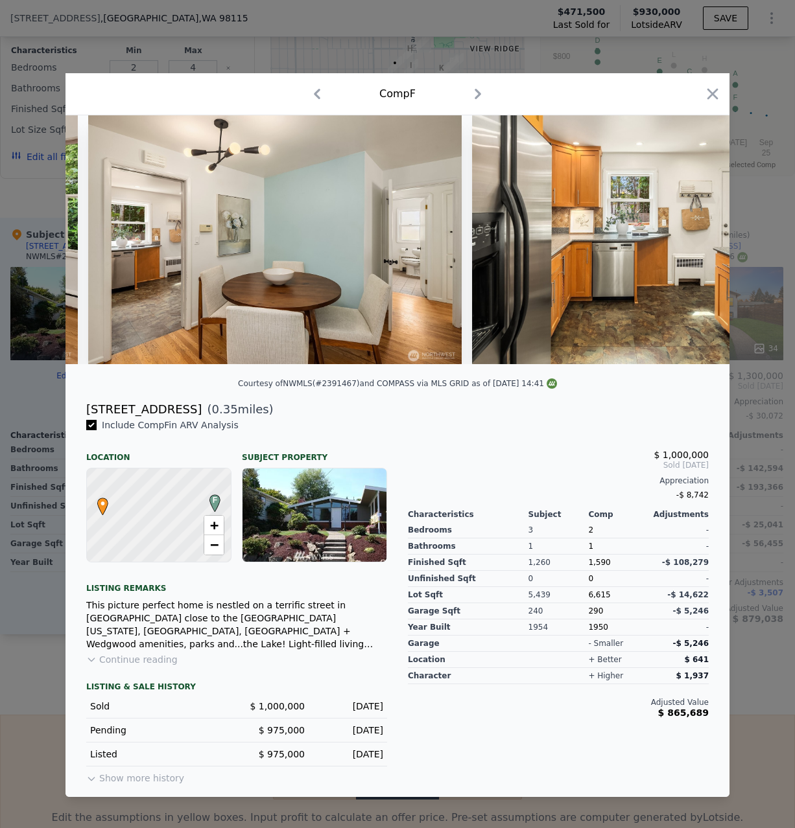
click at [700, 234] on img at bounding box center [658, 239] width 373 height 249
click at [697, 239] on icon at bounding box center [696, 239] width 8 height 13
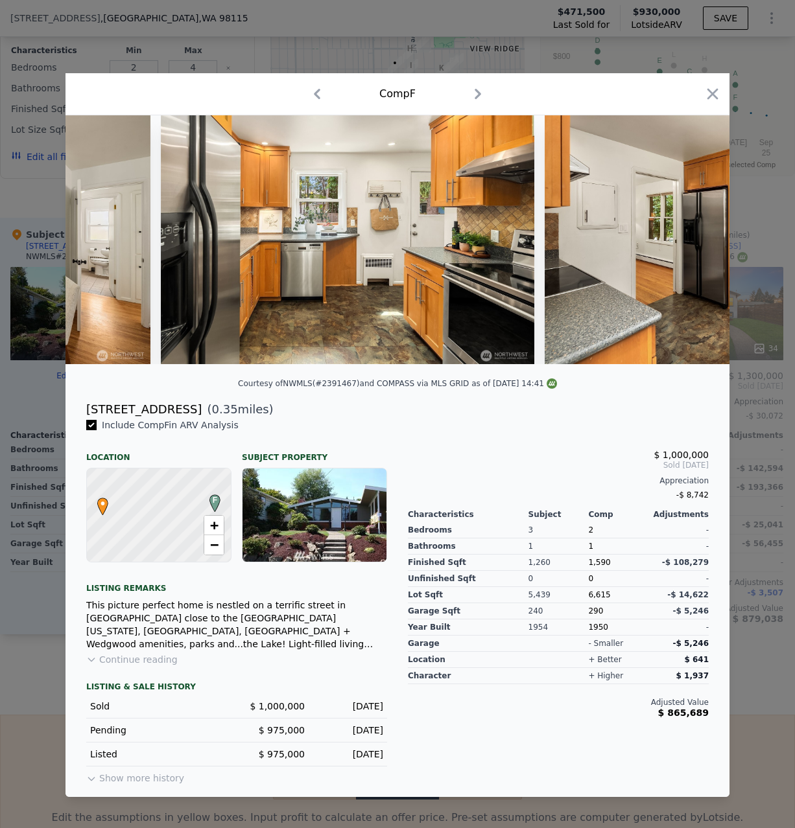
click at [696, 239] on div at bounding box center [397, 239] width 664 height 249
click at [696, 239] on icon at bounding box center [696, 239] width 8 height 13
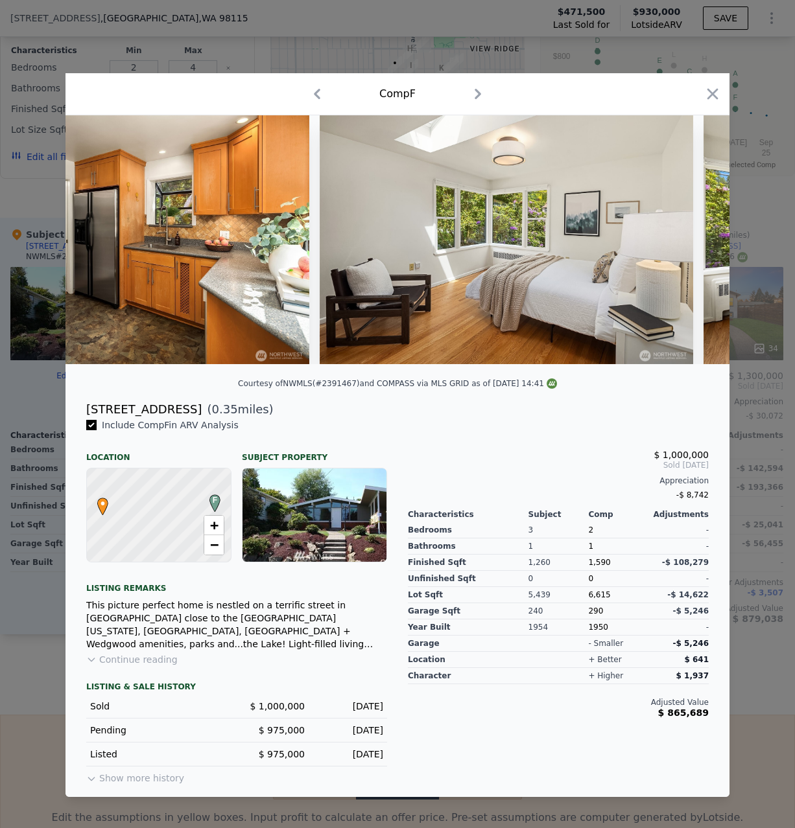
scroll to position [0, 3086]
click at [695, 91] on div "Comp F" at bounding box center [397, 94] width 643 height 21
click at [703, 97] on div "Comp F" at bounding box center [397, 94] width 643 height 21
click at [724, 93] on div "Comp F" at bounding box center [397, 94] width 664 height 42
click at [721, 93] on div "Comp F" at bounding box center [397, 94] width 664 height 42
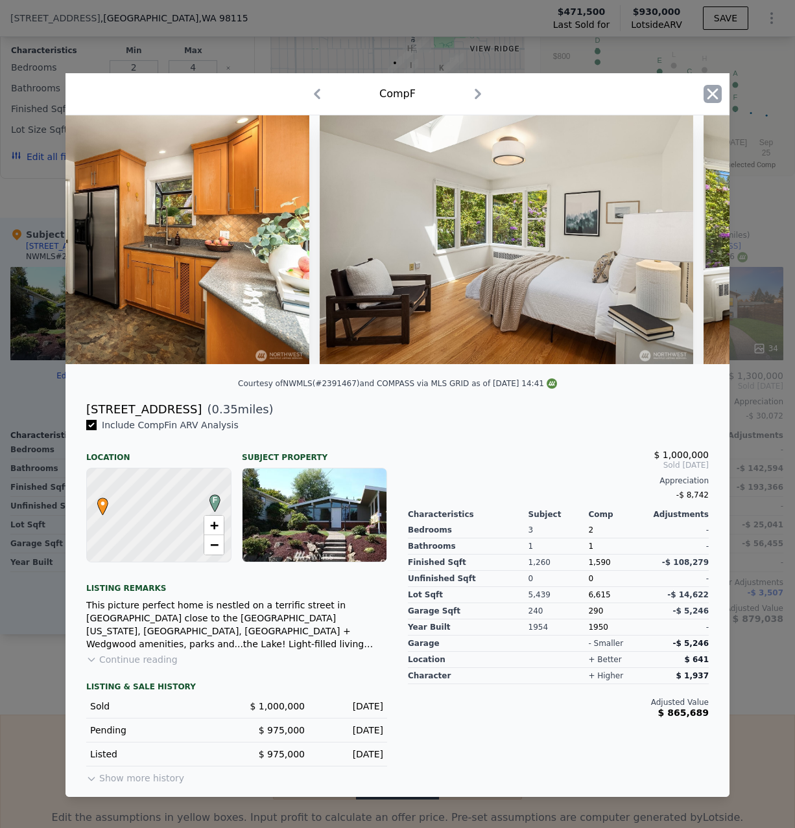
click at [712, 97] on icon "button" at bounding box center [712, 94] width 11 height 11
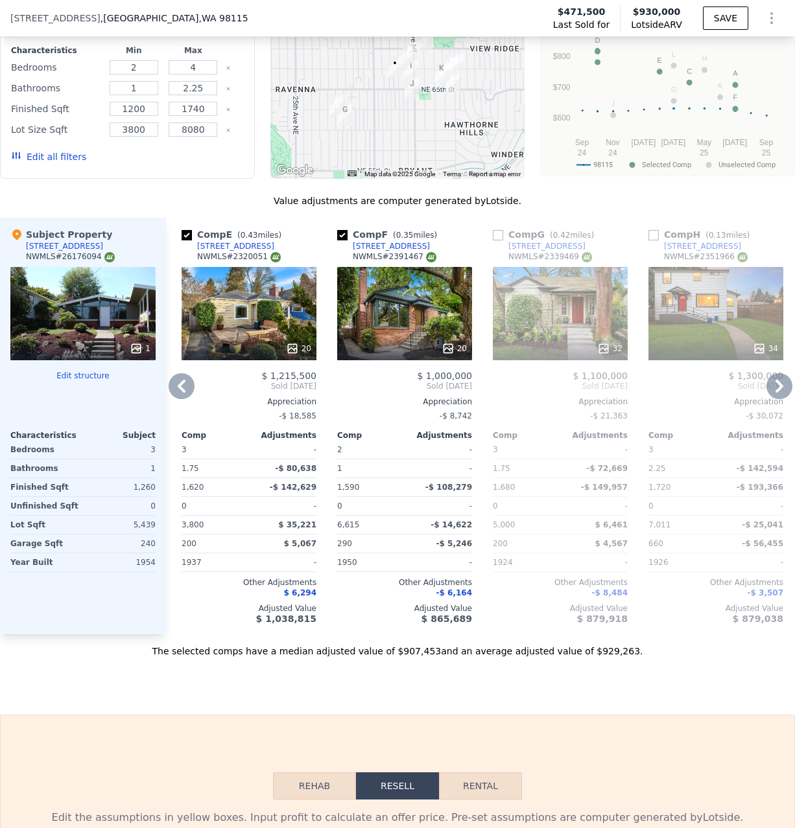
click at [771, 392] on icon at bounding box center [779, 386] width 26 height 26
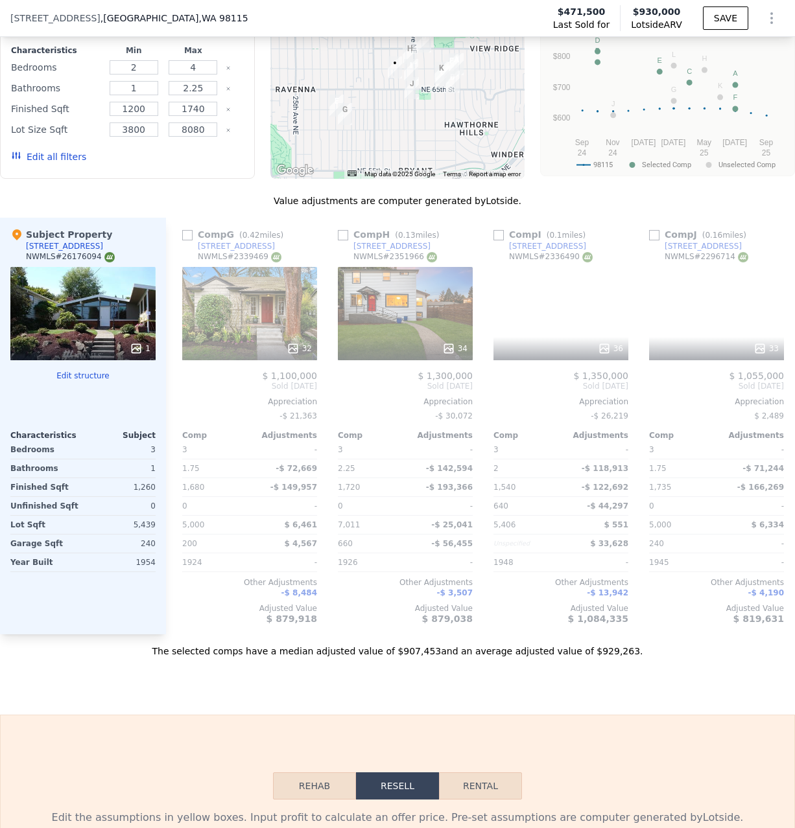
scroll to position [0, 933]
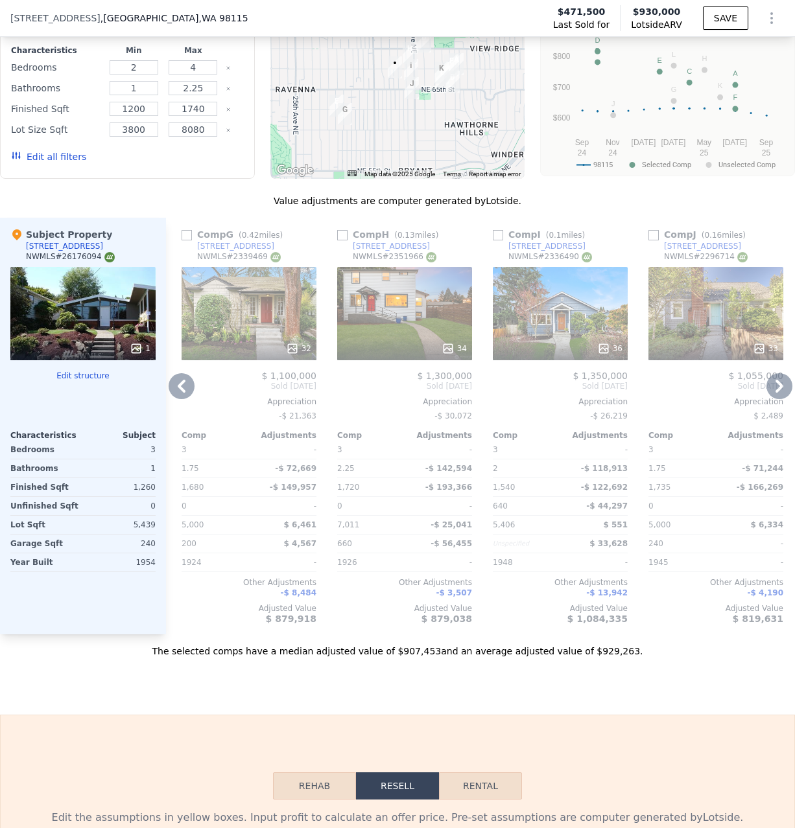
click at [438, 344] on div "34" at bounding box center [405, 348] width 124 height 13
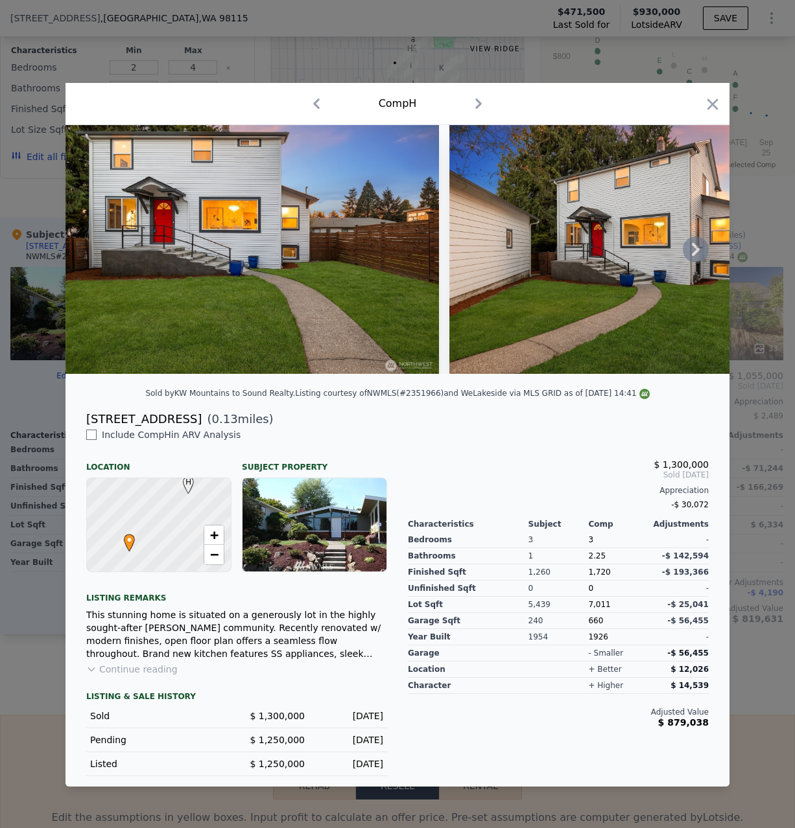
click at [698, 246] on icon at bounding box center [695, 250] width 26 height 26
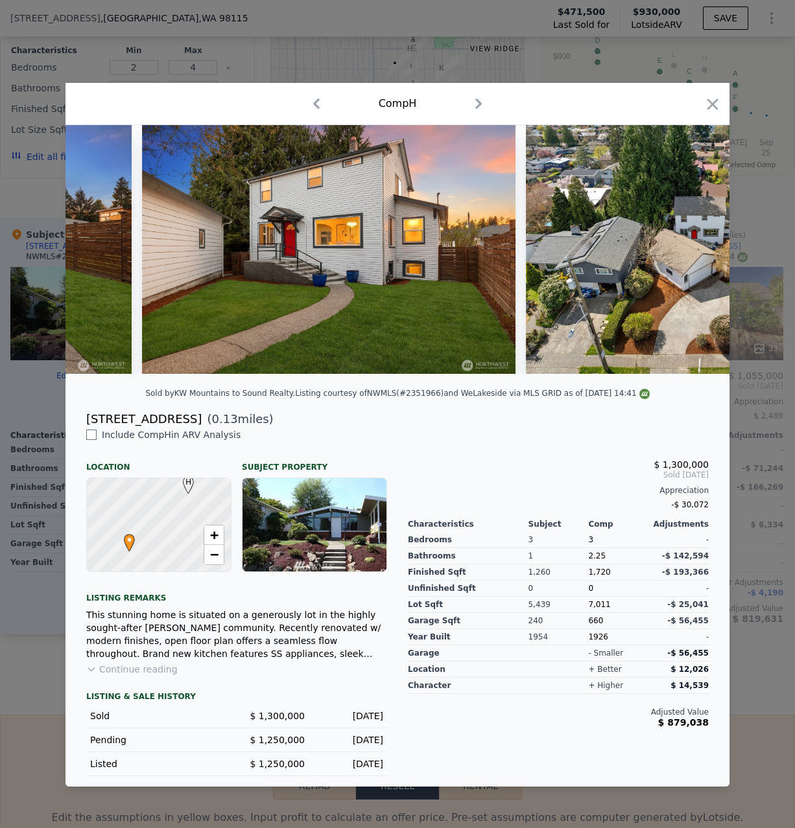
click at [698, 246] on img at bounding box center [692, 249] width 332 height 249
click at [697, 251] on icon at bounding box center [696, 249] width 8 height 13
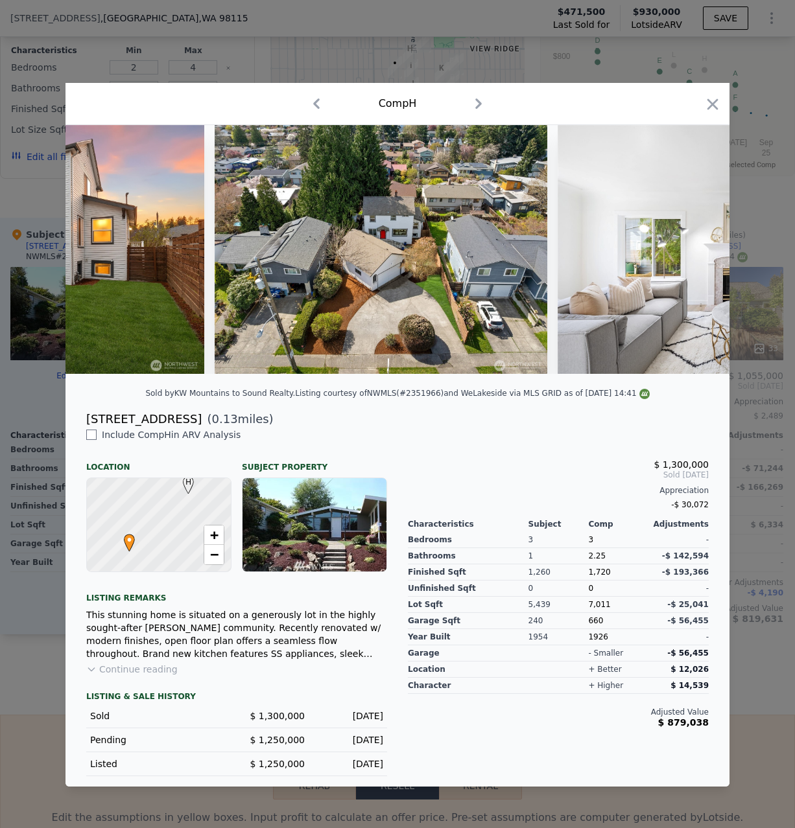
click at [698, 247] on img at bounding box center [743, 249] width 373 height 249
click at [701, 244] on icon at bounding box center [695, 250] width 26 height 26
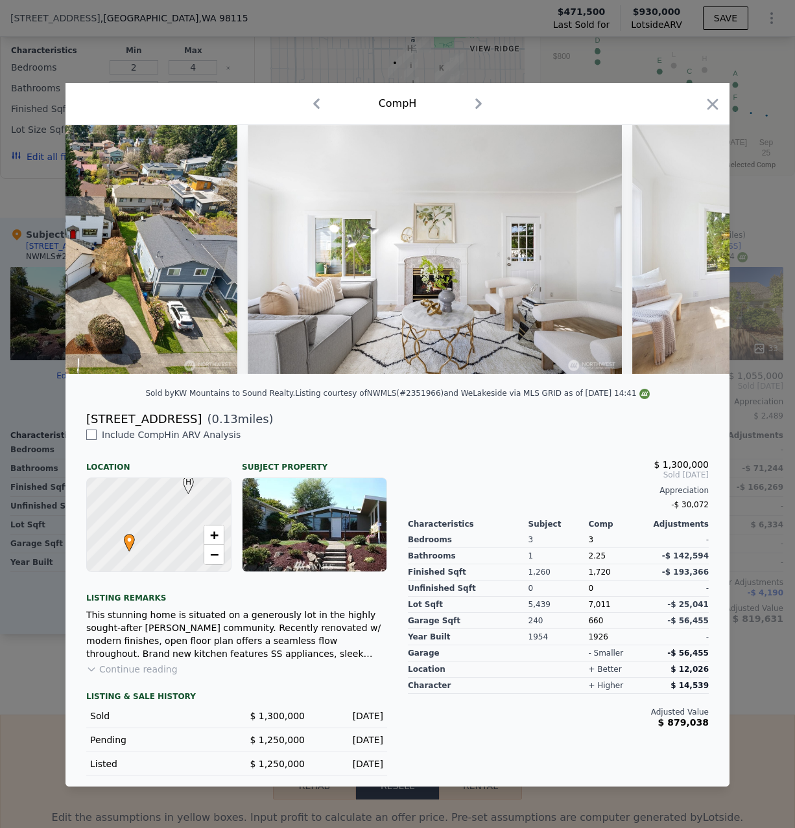
click at [702, 243] on icon at bounding box center [695, 250] width 26 height 26
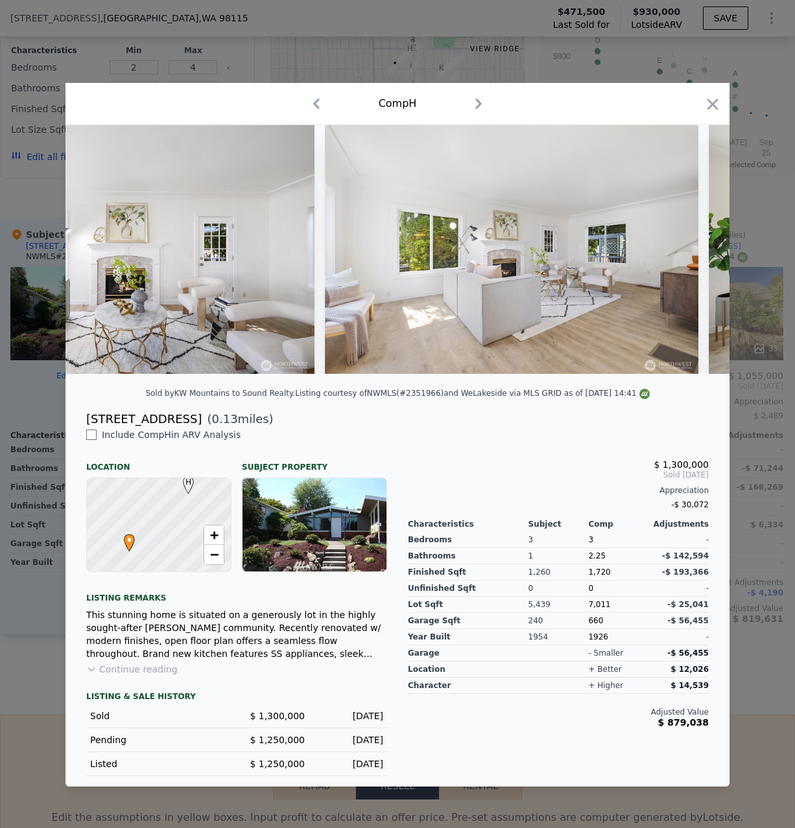
click at [701, 243] on div at bounding box center [397, 249] width 664 height 249
click at [702, 244] on icon at bounding box center [695, 250] width 26 height 26
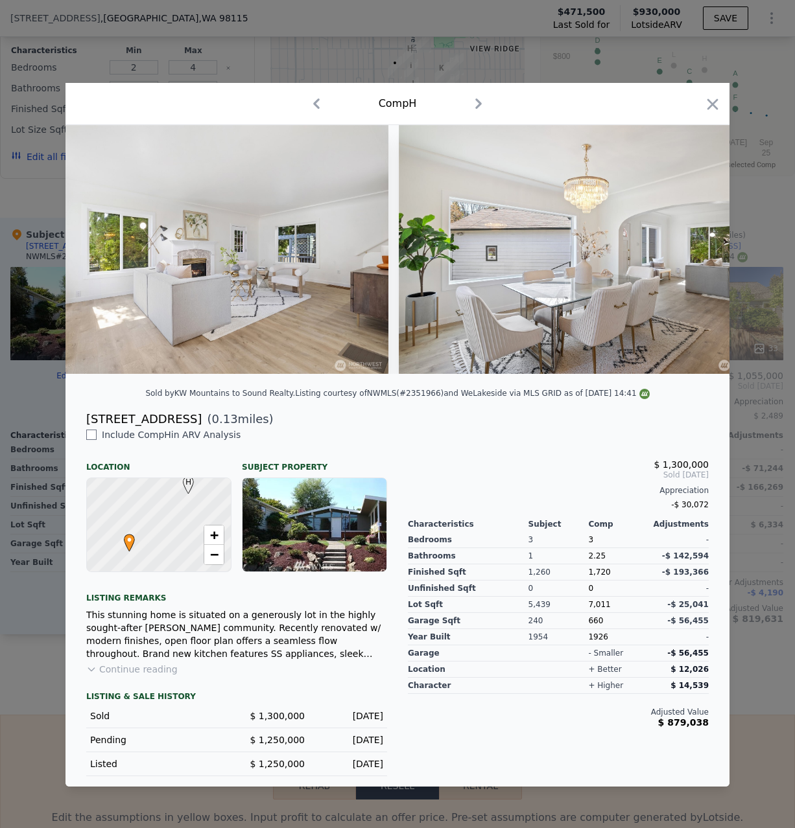
scroll to position [0, 1546]
click at [702, 244] on img at bounding box center [584, 249] width 373 height 249
click at [702, 240] on icon at bounding box center [695, 250] width 26 height 26
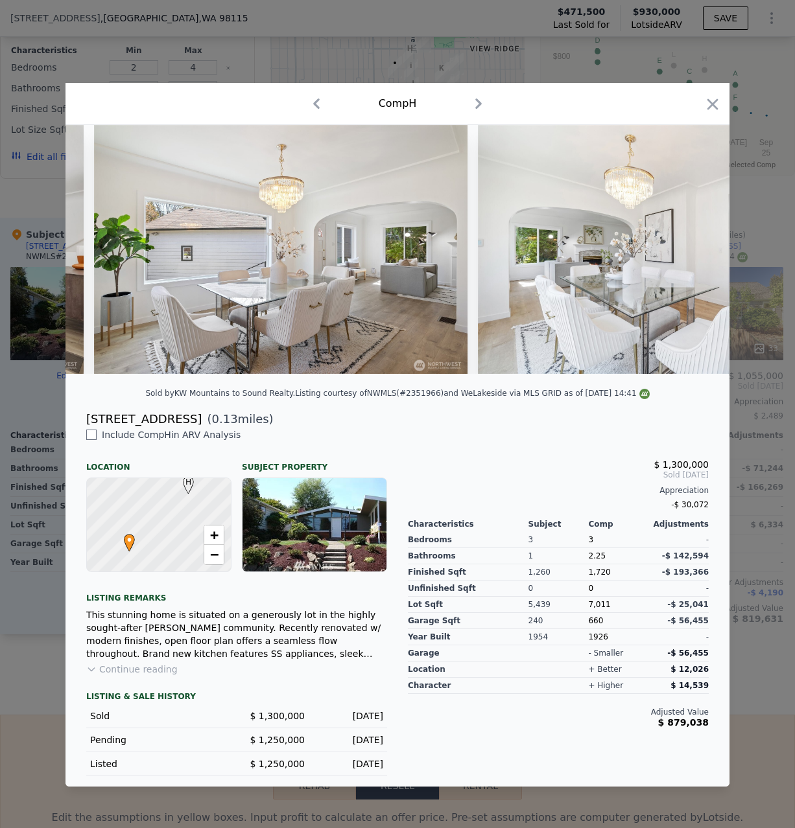
scroll to position [0, 1855]
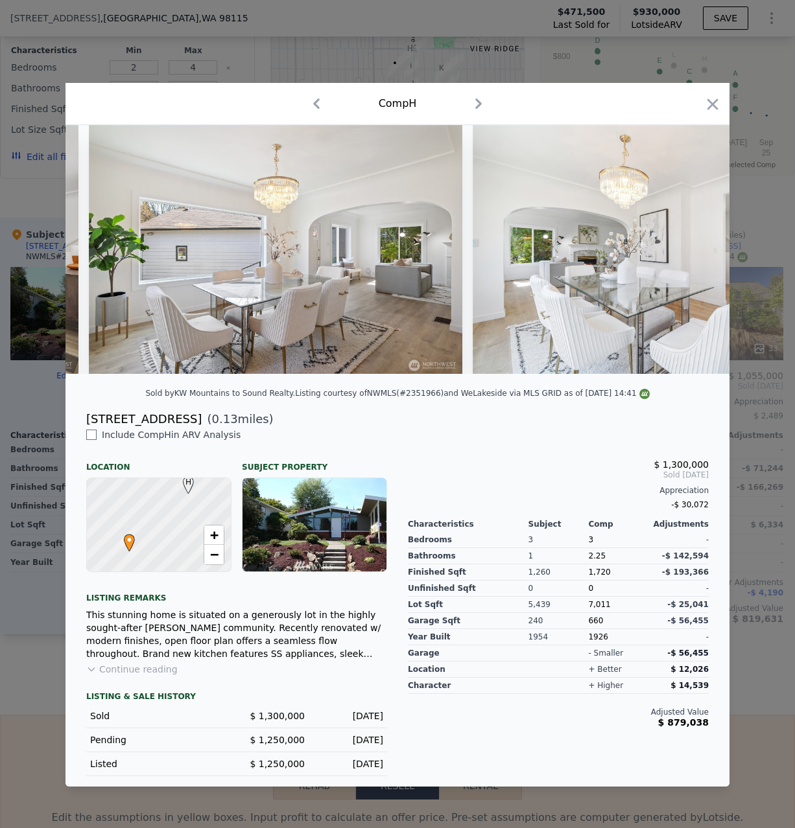
click at [697, 248] on img at bounding box center [658, 249] width 373 height 249
click at [695, 251] on icon at bounding box center [695, 250] width 26 height 26
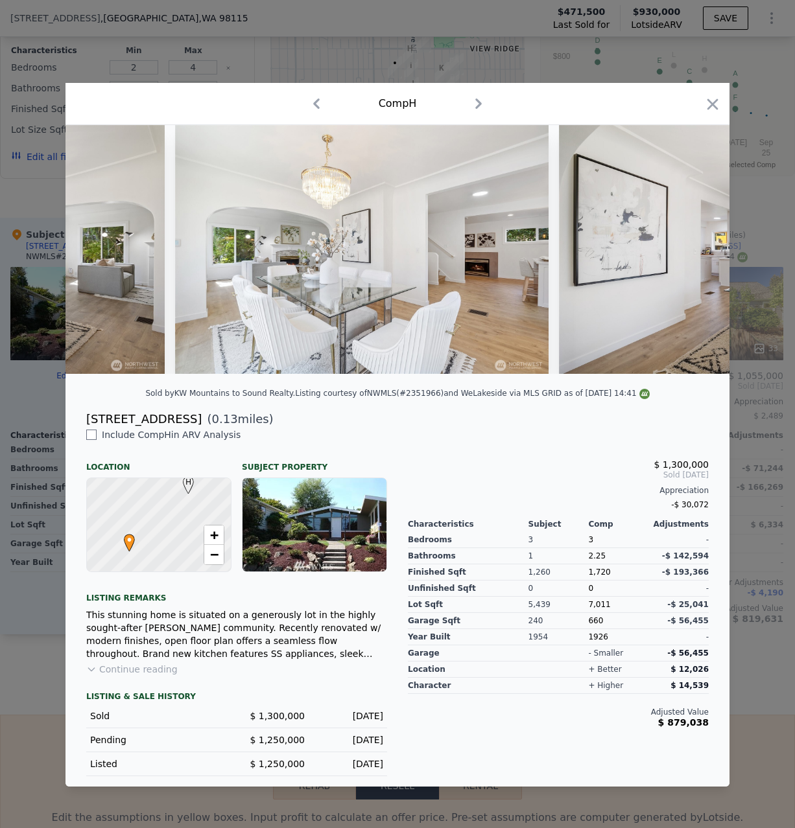
scroll to position [0, 2162]
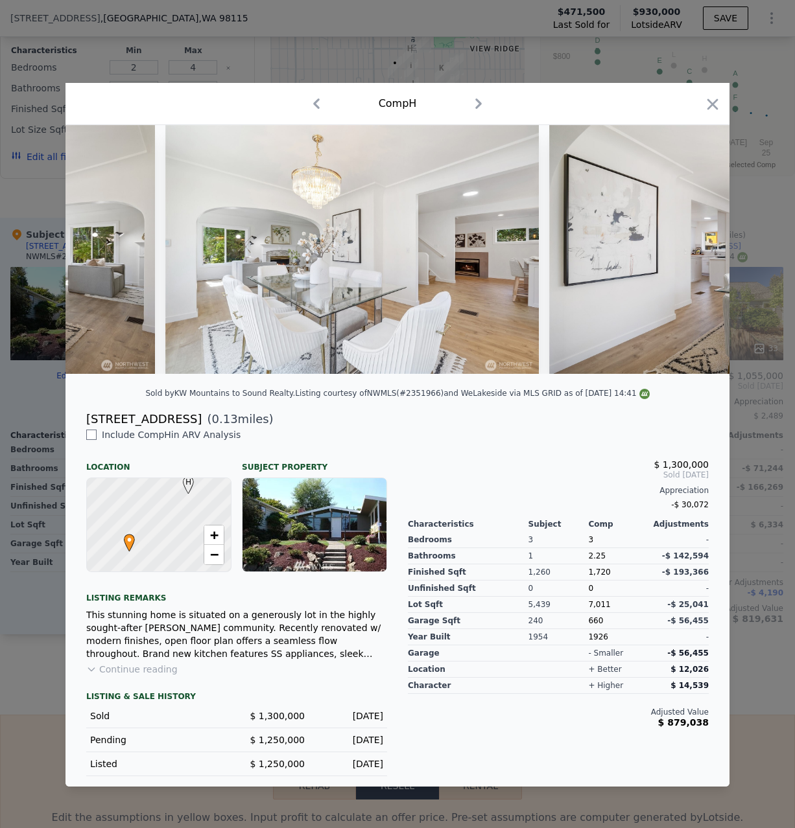
click at [740, 329] on div at bounding box center [397, 414] width 795 height 828
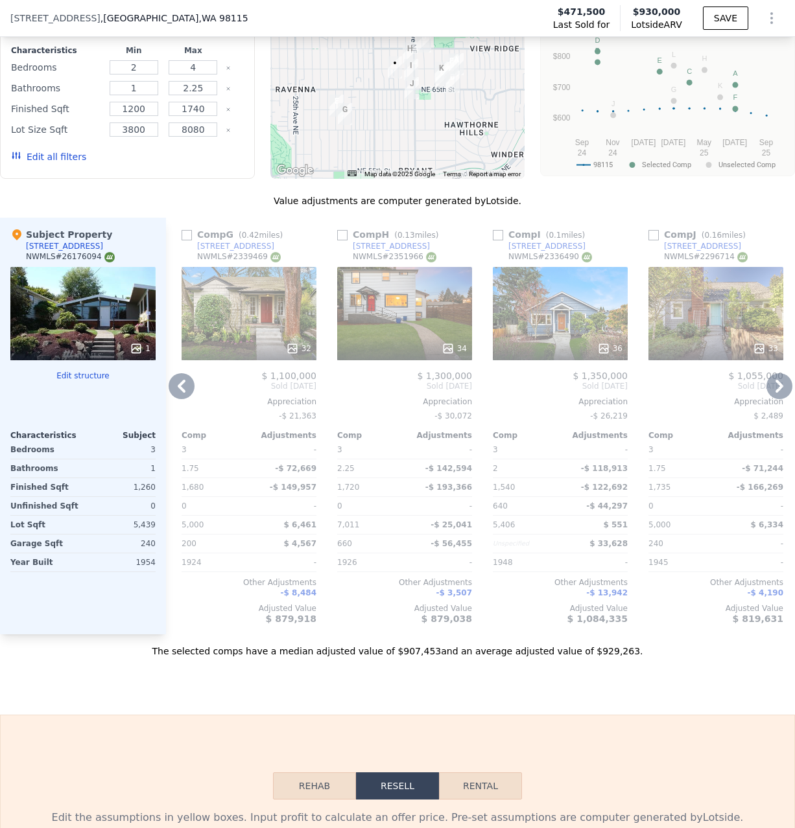
scroll to position [1321, 0]
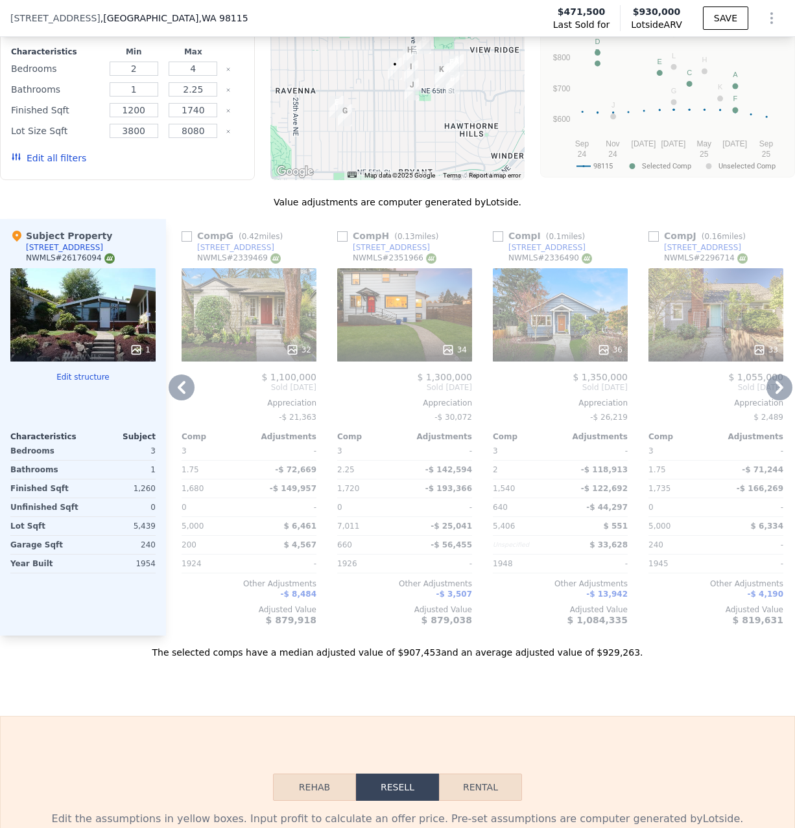
click at [776, 385] on icon at bounding box center [779, 388] width 26 height 26
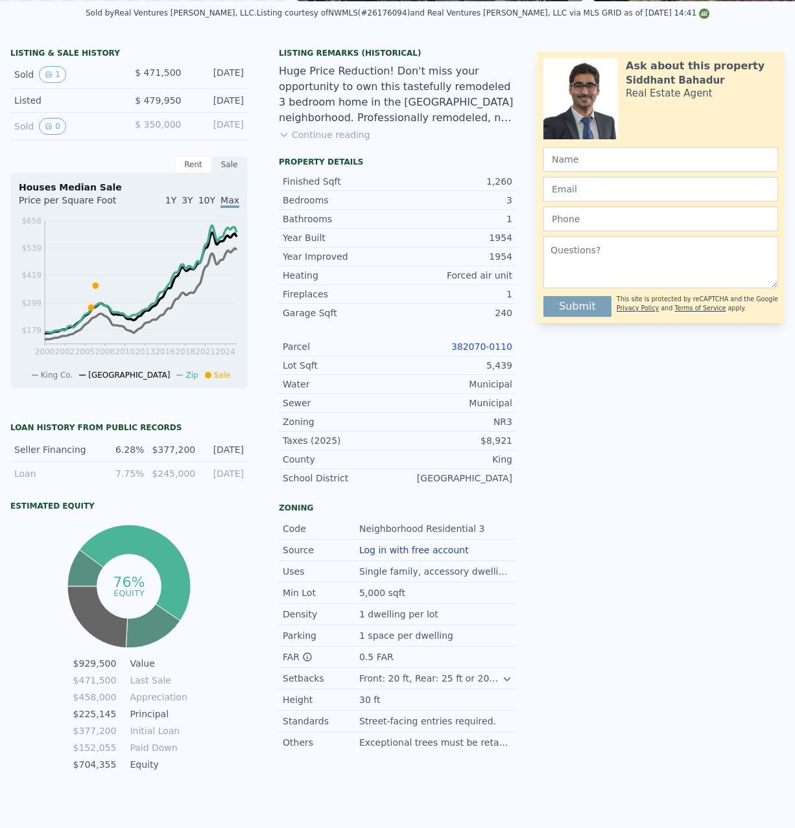
scroll to position [0, 0]
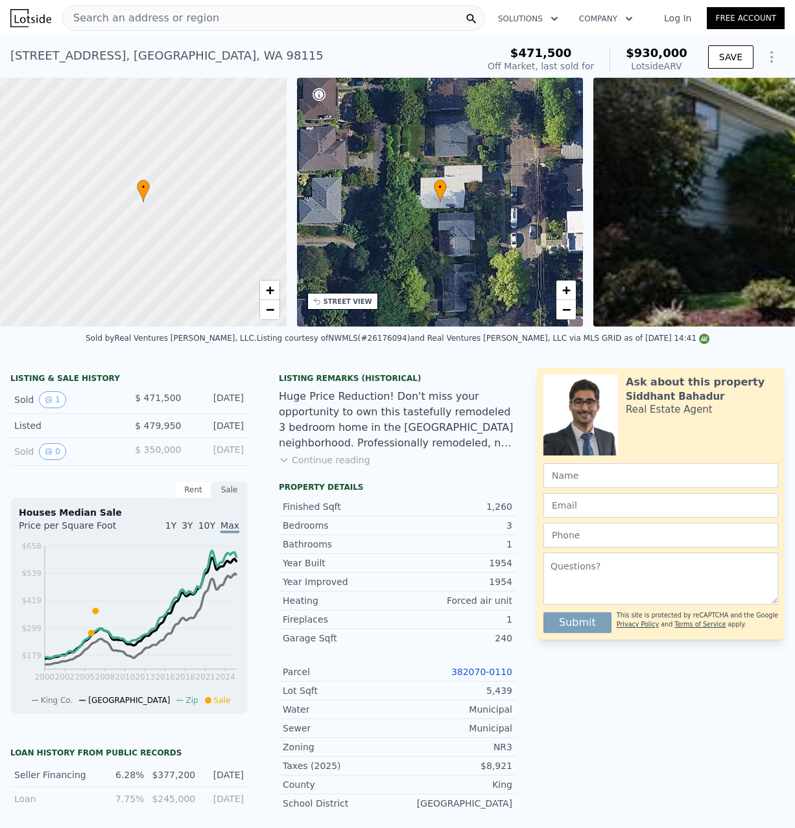
click at [345, 19] on div "Search an address or region" at bounding box center [273, 18] width 423 height 26
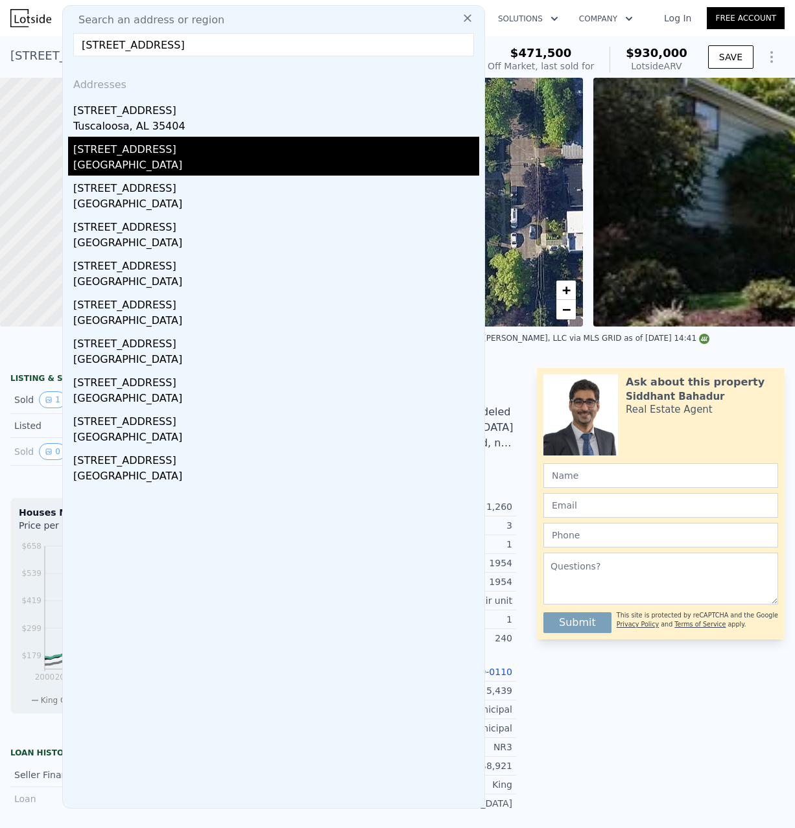
type input "946 22nd ave e"
click at [284, 156] on div "946 22nd Ave E" at bounding box center [276, 147] width 406 height 21
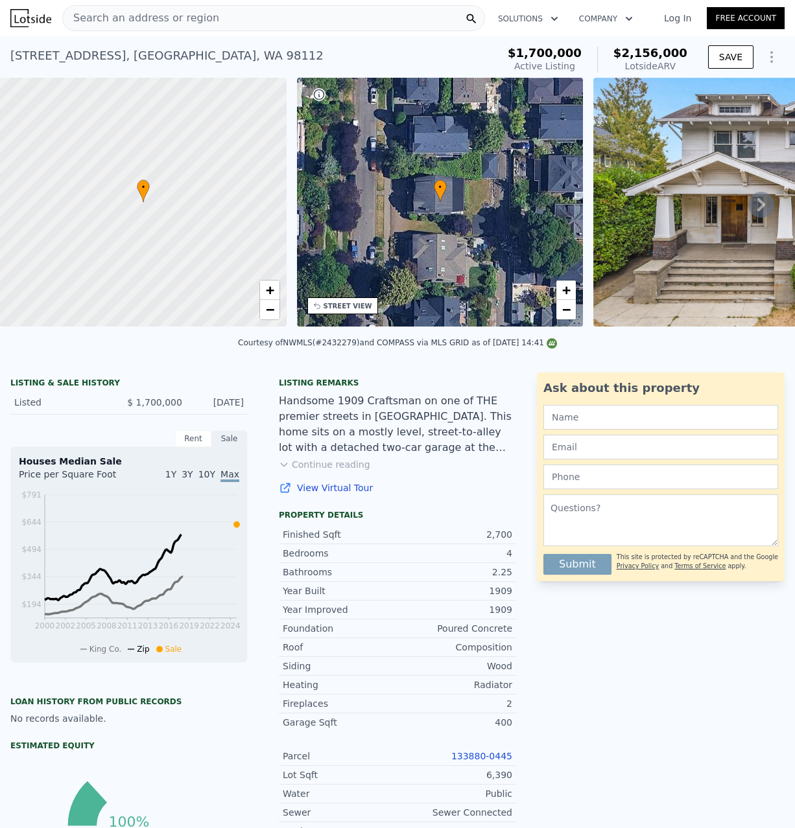
click at [780, 62] on button "Show Options" at bounding box center [771, 57] width 26 height 26
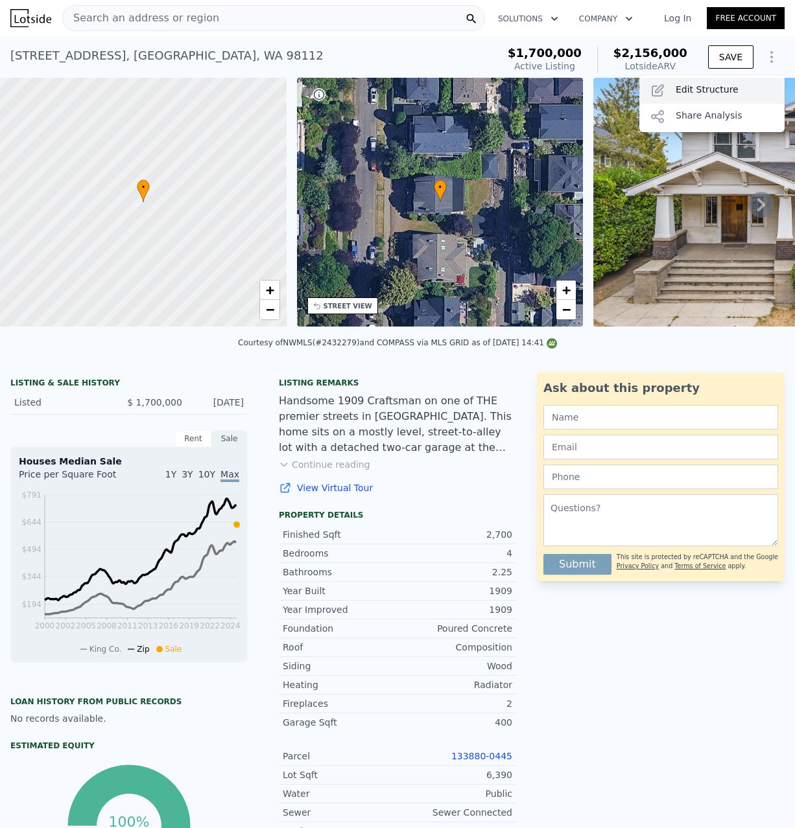
click at [734, 91] on div "Edit Structure" at bounding box center [711, 91] width 145 height 26
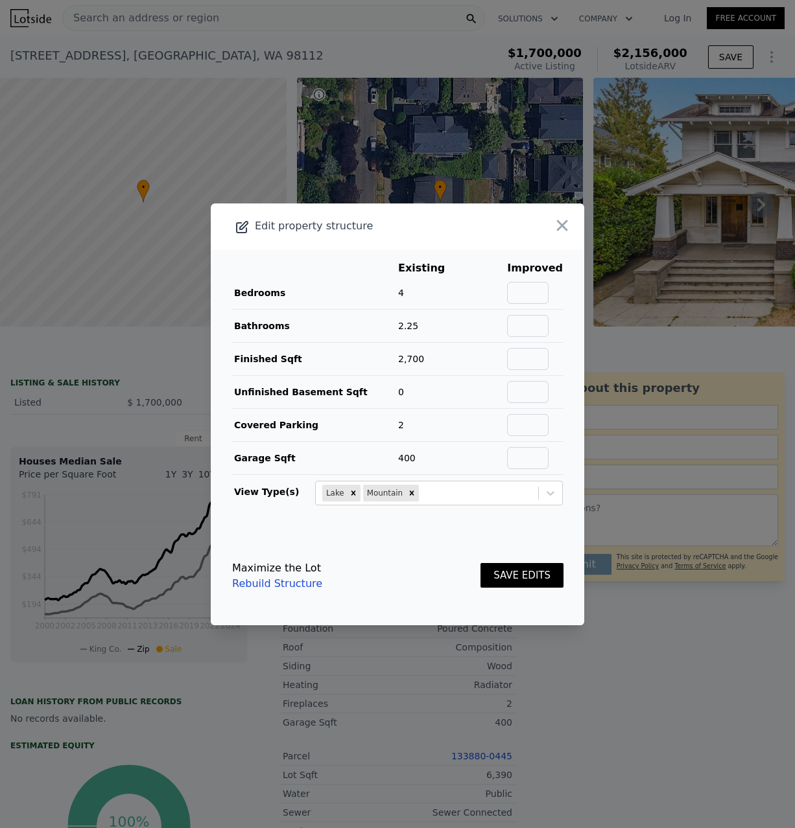
click at [533, 344] on td at bounding box center [534, 358] width 57 height 33
click at [538, 361] on input "text" at bounding box center [527, 359] width 41 height 22
type input "4000"
type input "5"
type input "4"
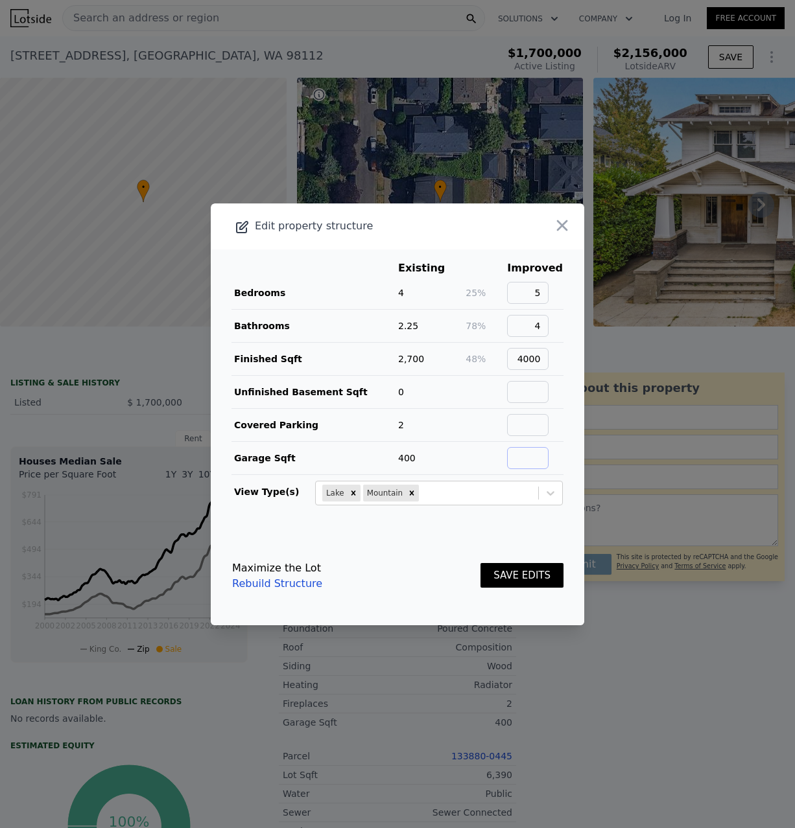
click at [536, 458] on input "text" at bounding box center [527, 458] width 41 height 22
type input "400"
type input "2"
click at [531, 587] on button "SAVE EDITS" at bounding box center [521, 575] width 83 height 25
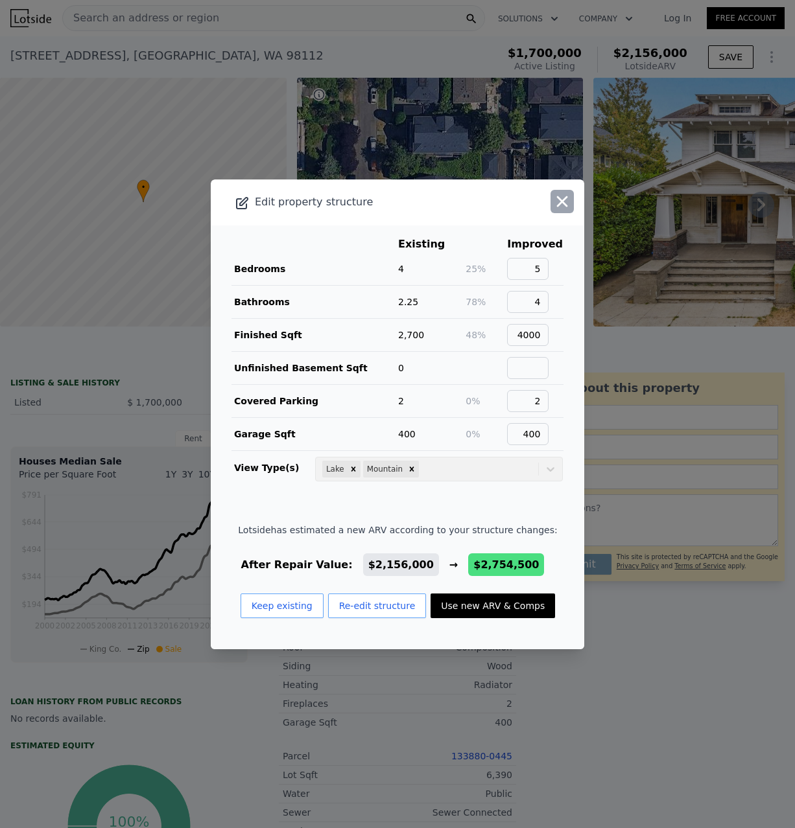
click at [563, 198] on icon "button" at bounding box center [562, 201] width 11 height 11
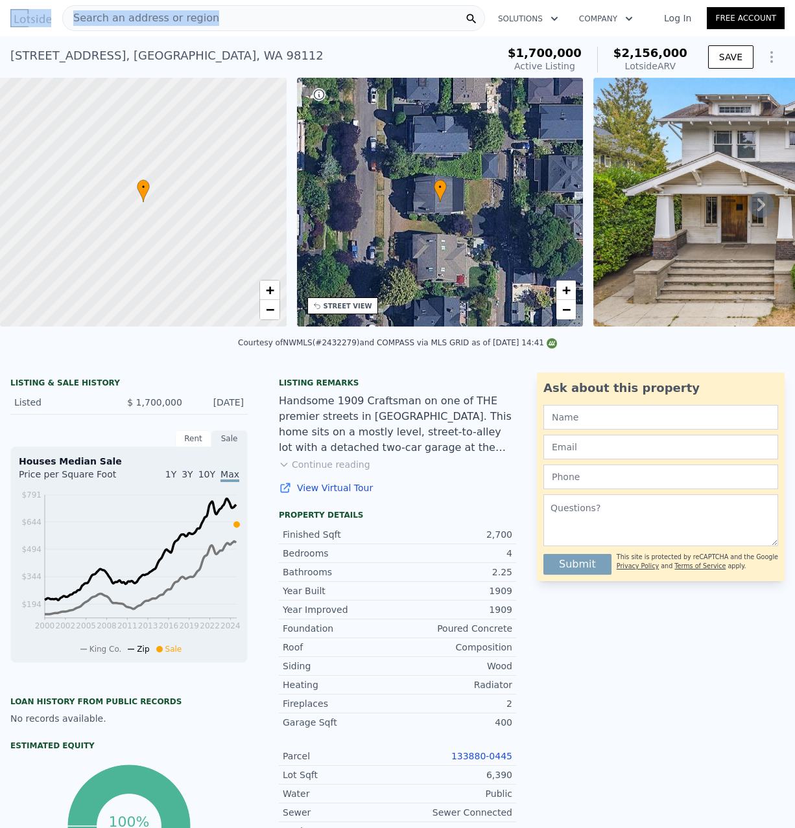
drag, startPoint x: 90, startPoint y: 60, endPoint x: -5, endPoint y: 58, distance: 94.6
click at [10, 58] on div "946 22nd Ave E , King County , WA 98112" at bounding box center [166, 56] width 313 height 18
click at [89, 52] on div "946 22nd Ave E , King County , WA 98112" at bounding box center [166, 56] width 313 height 18
drag, startPoint x: 93, startPoint y: 58, endPoint x: 8, endPoint y: 53, distance: 85.0
click at [10, 53] on div "946 22nd Ave E , King County , WA 98112" at bounding box center [166, 56] width 313 height 18
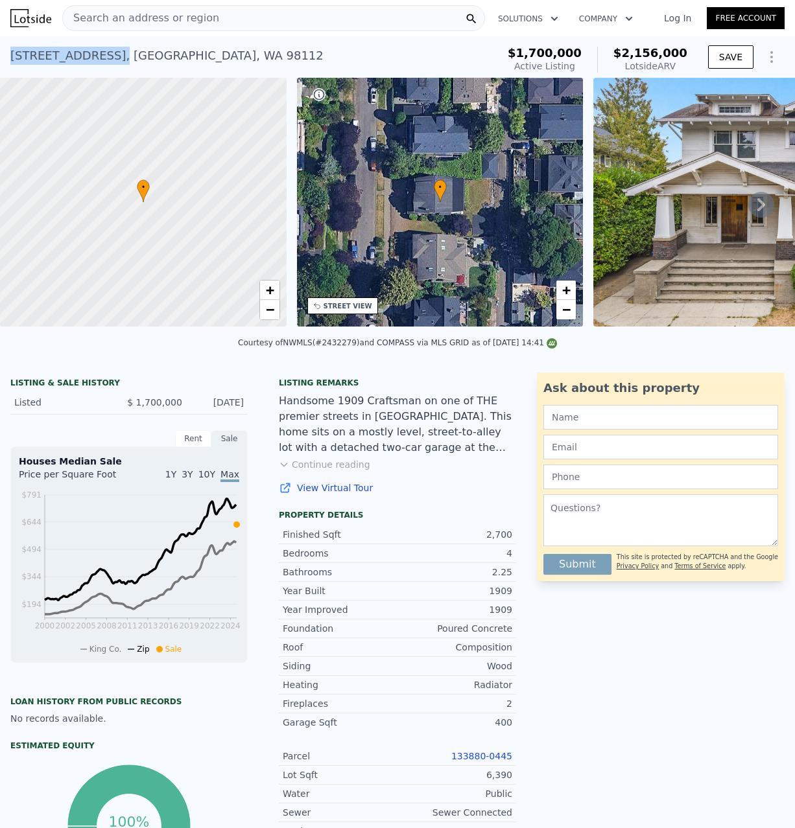
copy div "946 22nd Ave E ,"
click at [350, 342] on div "Courtesy of NWMLS (#2432279) and COMPASS via MLS GRID as of 09/17/2025 14:41" at bounding box center [397, 342] width 319 height 9
copy div "2432279"
click at [697, 253] on img at bounding box center [780, 202] width 374 height 249
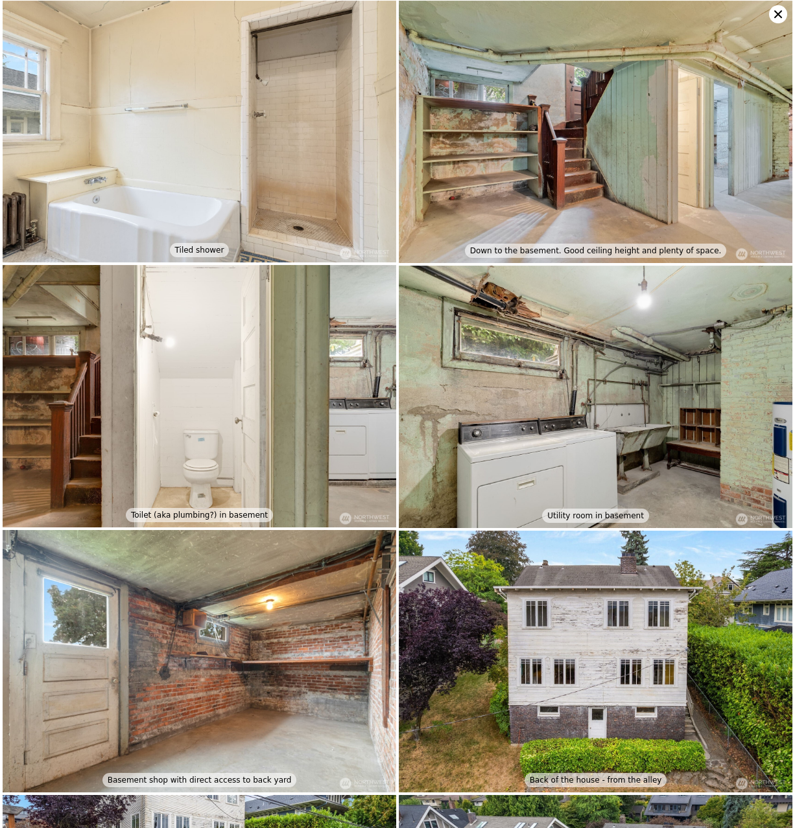
scroll to position [3444, 0]
click at [568, 175] on img at bounding box center [595, 131] width 393 height 262
click at [666, 156] on img at bounding box center [595, 131] width 393 height 262
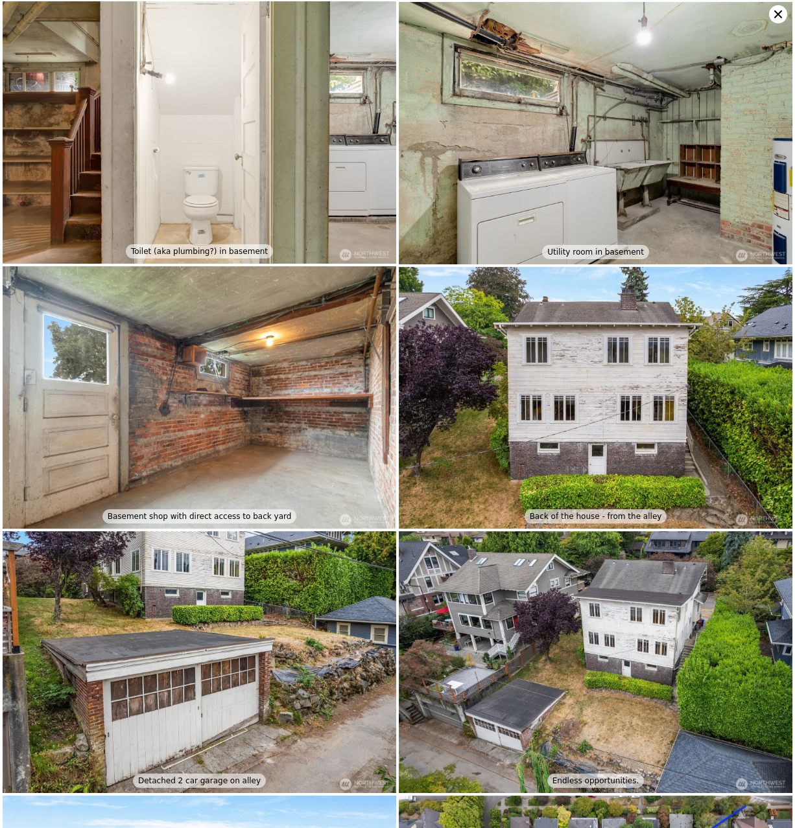
scroll to position [3709, 0]
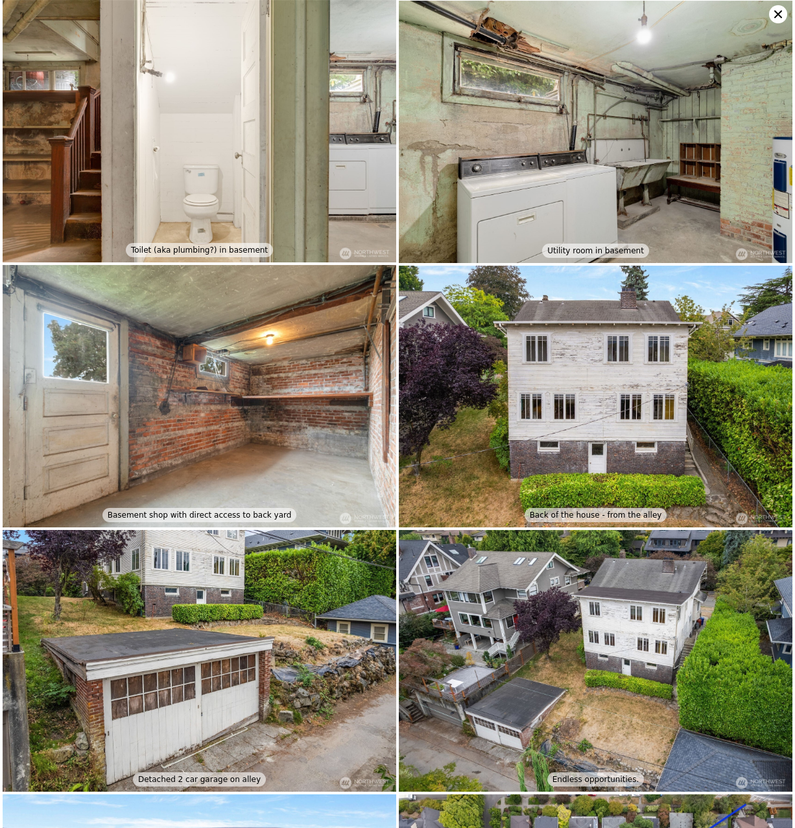
click at [472, 205] on img at bounding box center [595, 132] width 393 height 262
